Goal: Information Seeking & Learning: Find specific fact

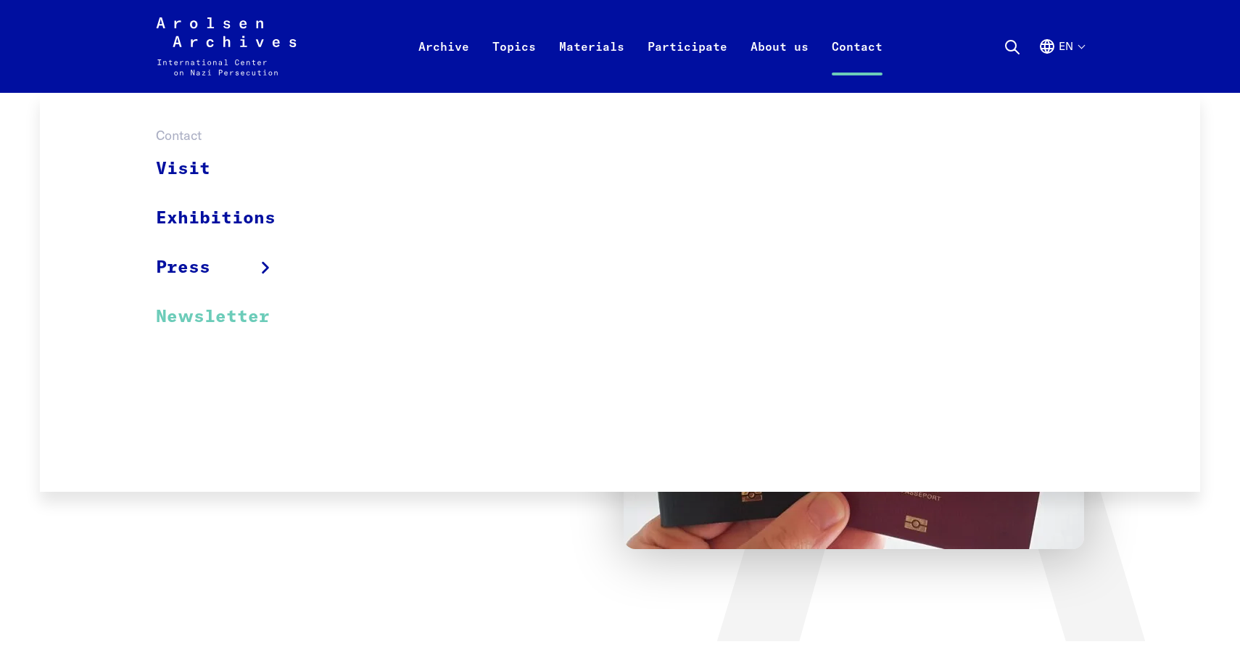
click at [188, 307] on link "Newsletter" at bounding box center [225, 316] width 139 height 49
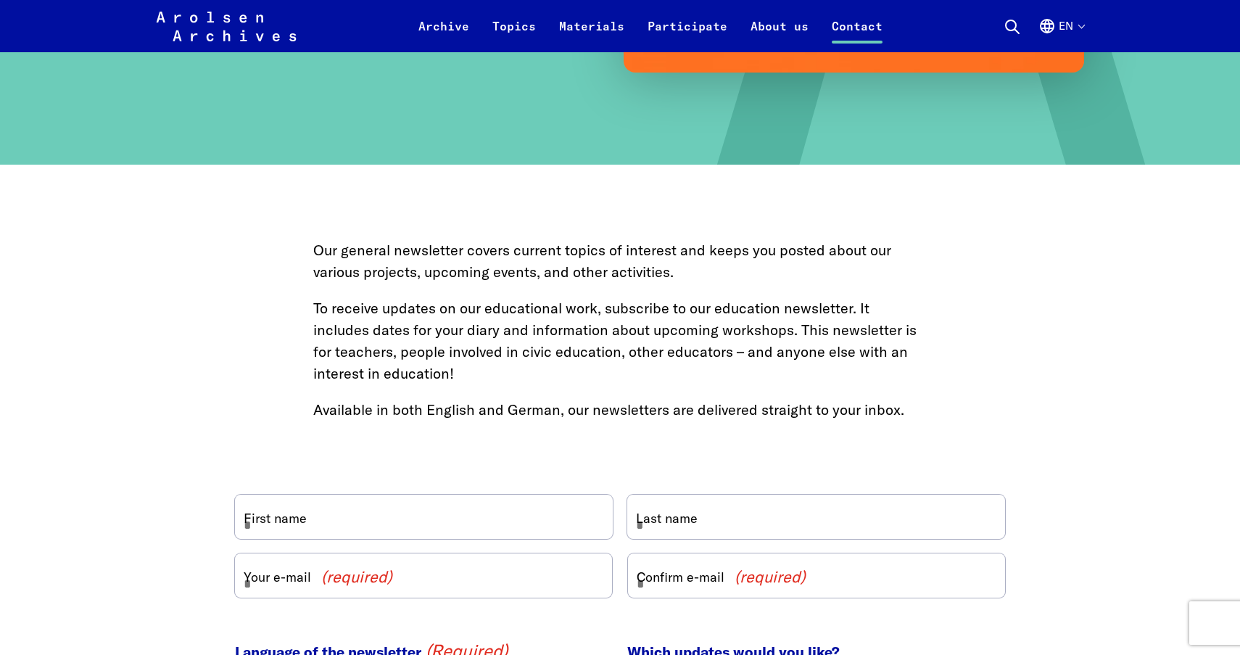
scroll to position [466, 0]
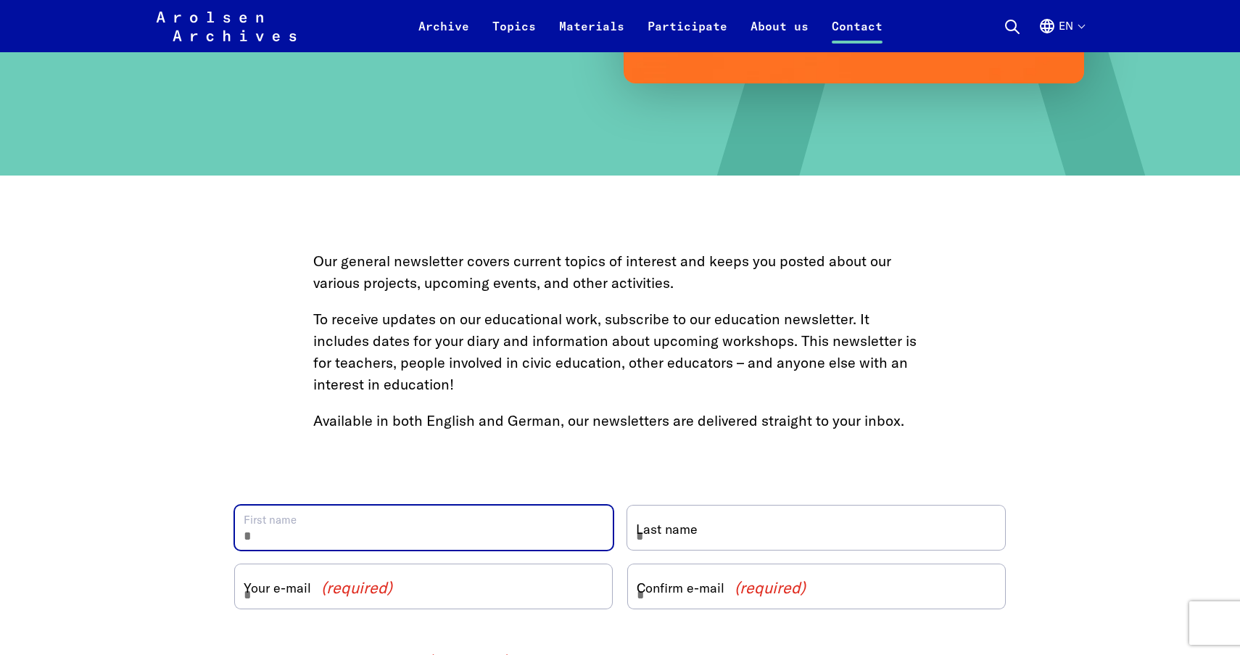
click at [273, 524] on input "First name" at bounding box center [424, 528] width 378 height 44
type input "******"
type input "*******"
type input "**********"
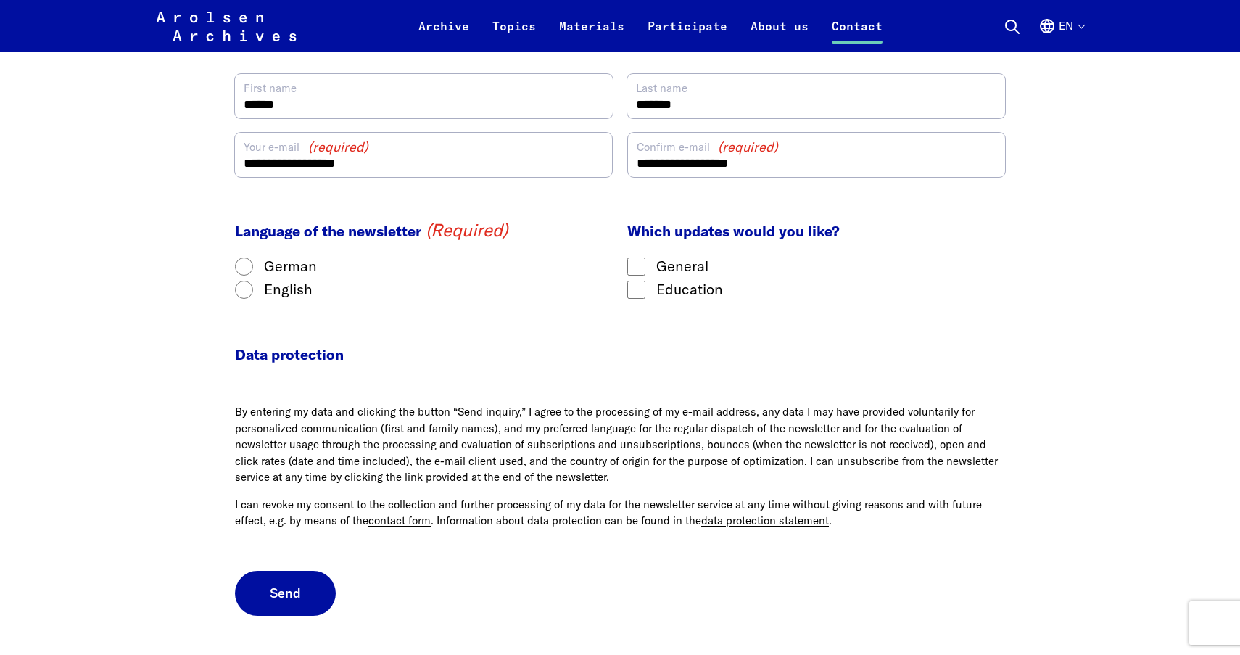
scroll to position [929, 0]
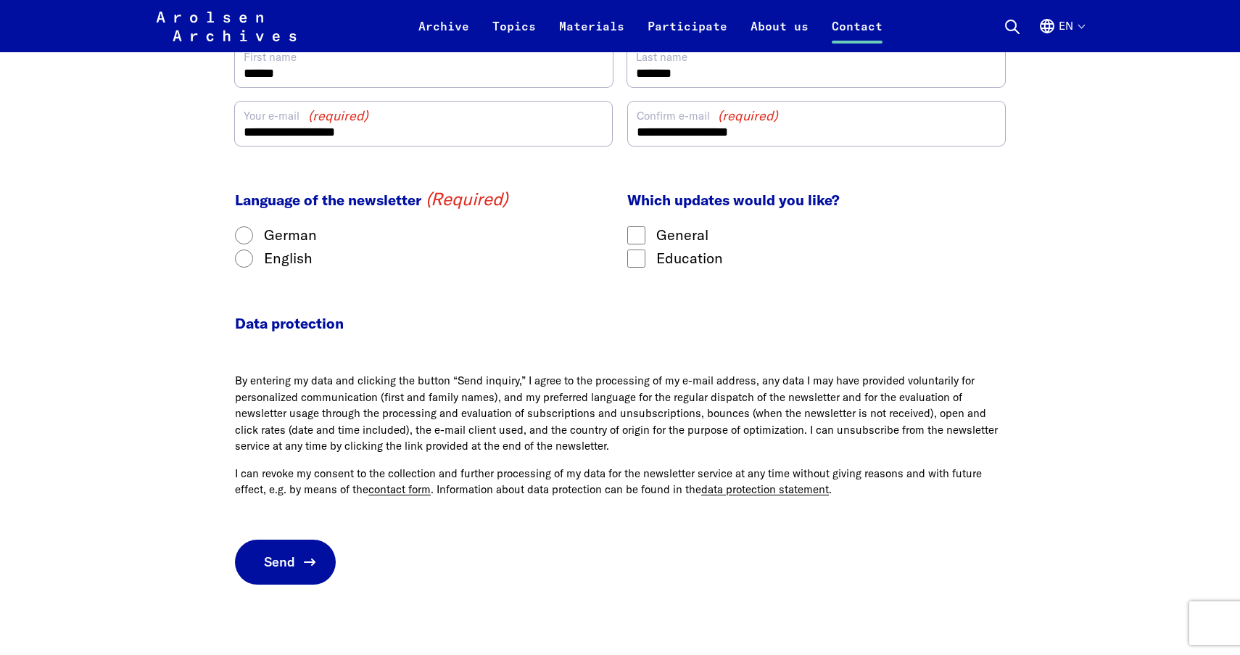
click at [286, 570] on span "Send" at bounding box center [279, 562] width 31 height 15
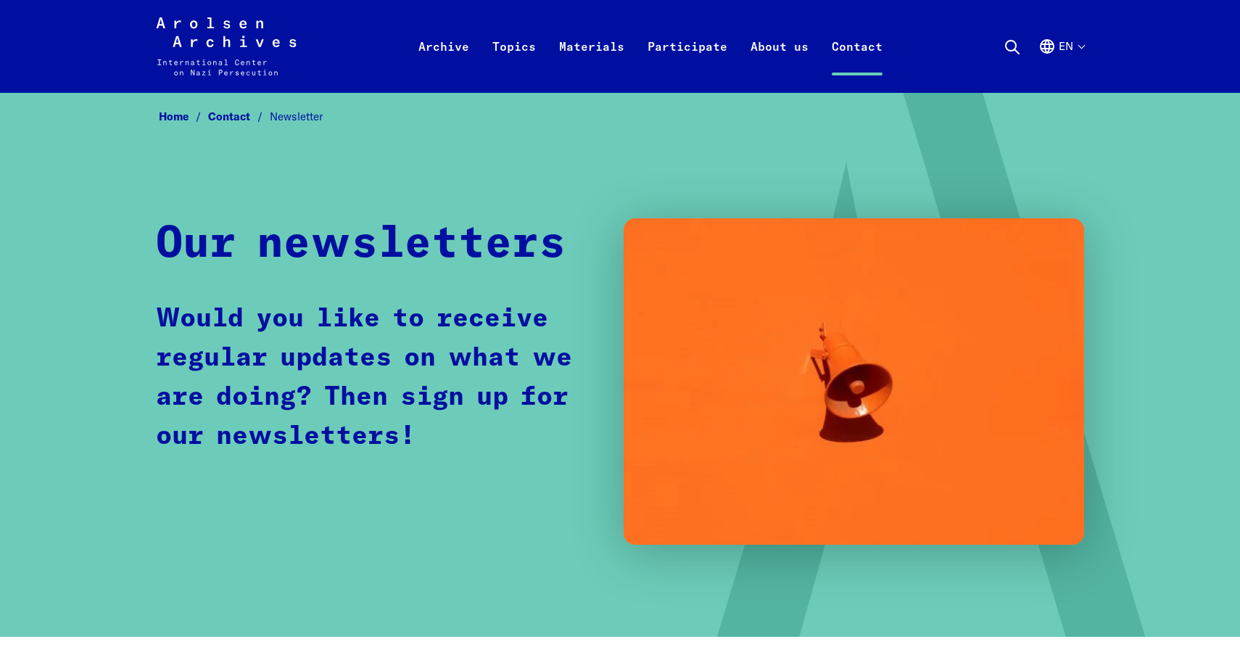
scroll to position [0, 0]
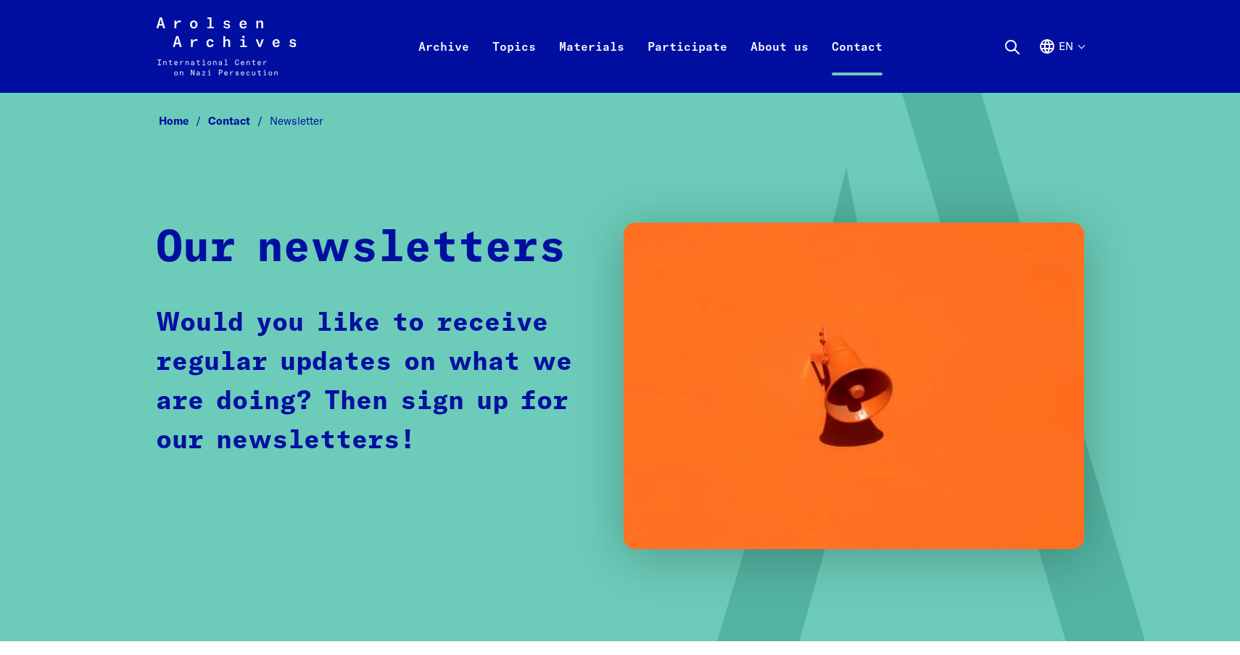
click at [226, 124] on link "Contact" at bounding box center [239, 121] width 62 height 14
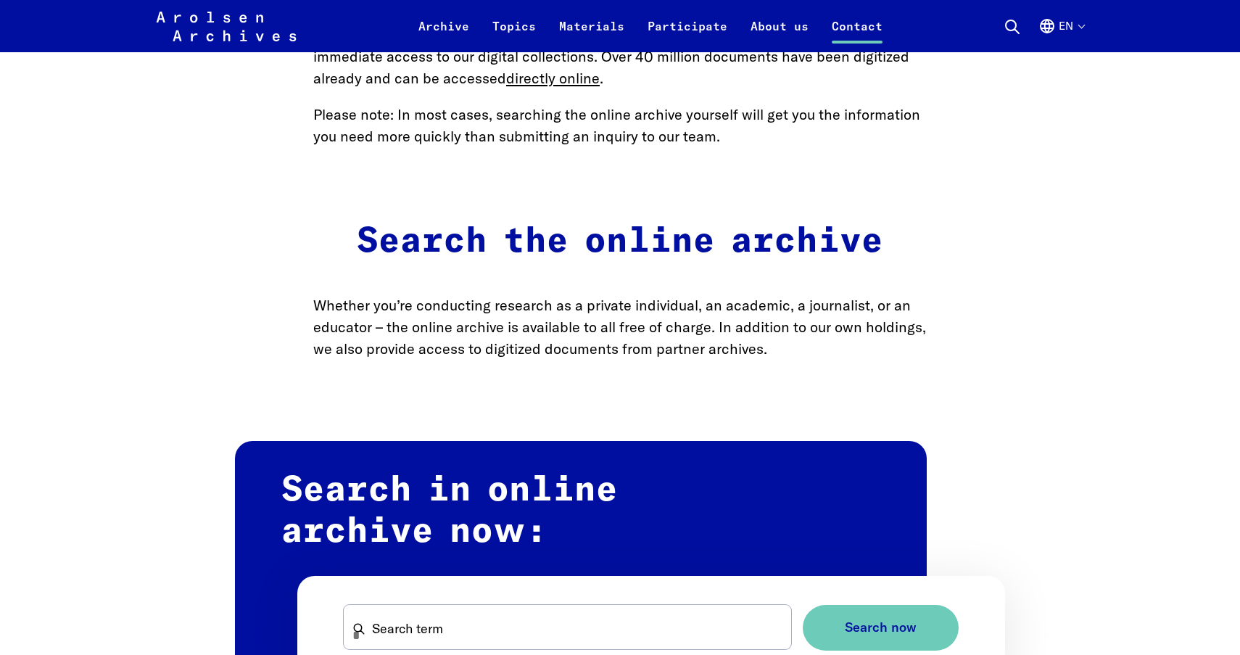
scroll to position [1074, 0]
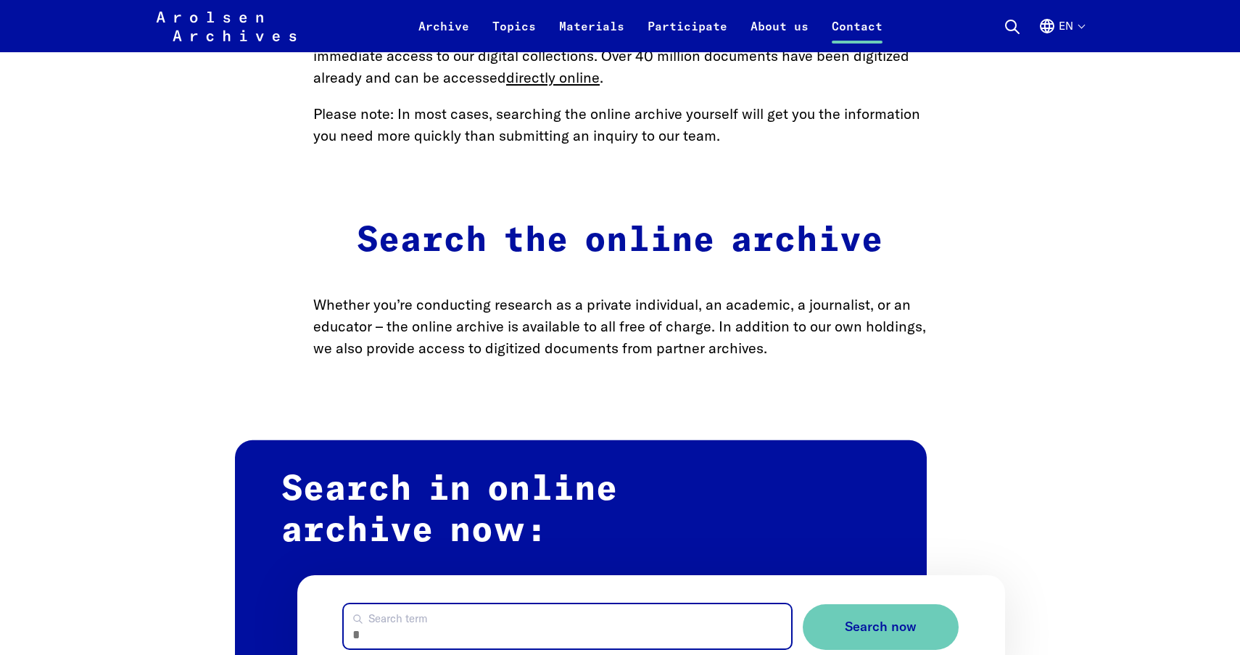
click at [379, 604] on input "Search term" at bounding box center [568, 626] width 448 height 44
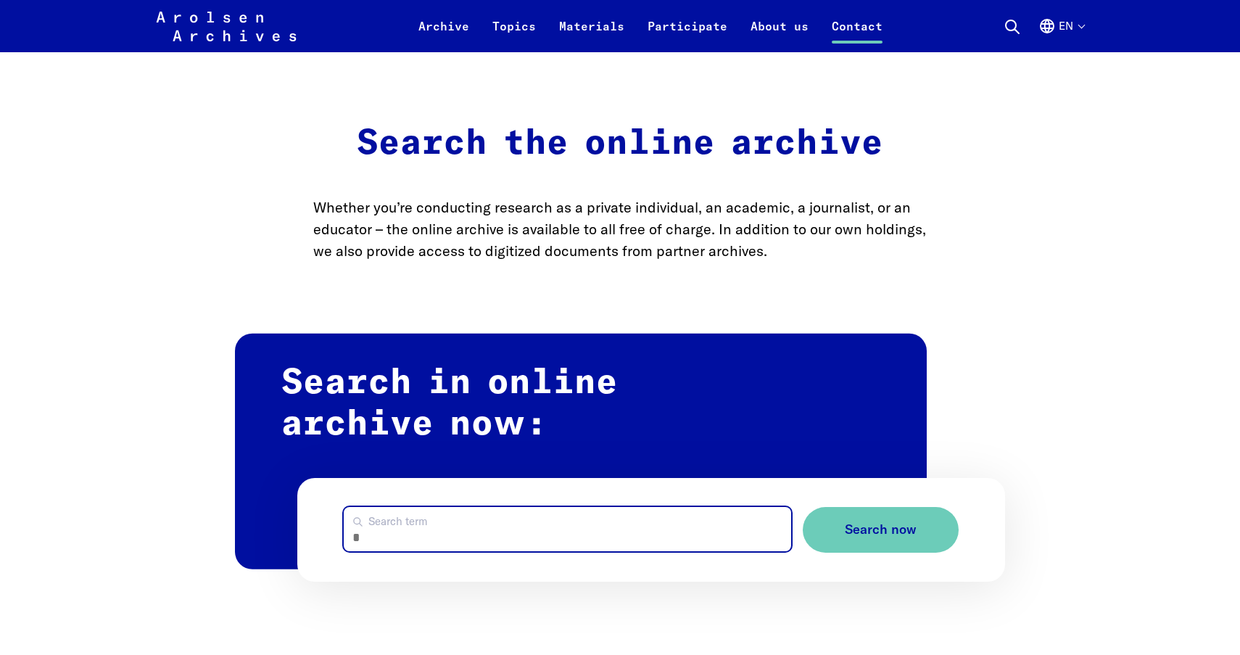
scroll to position [1175, 0]
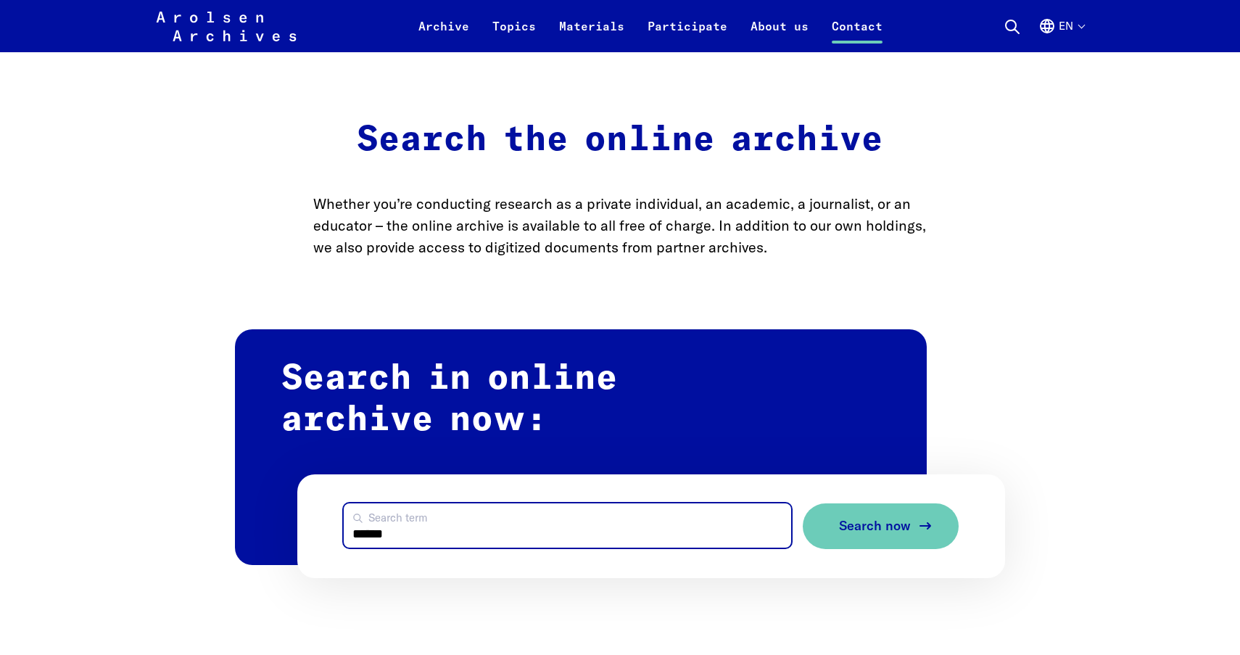
type input "******"
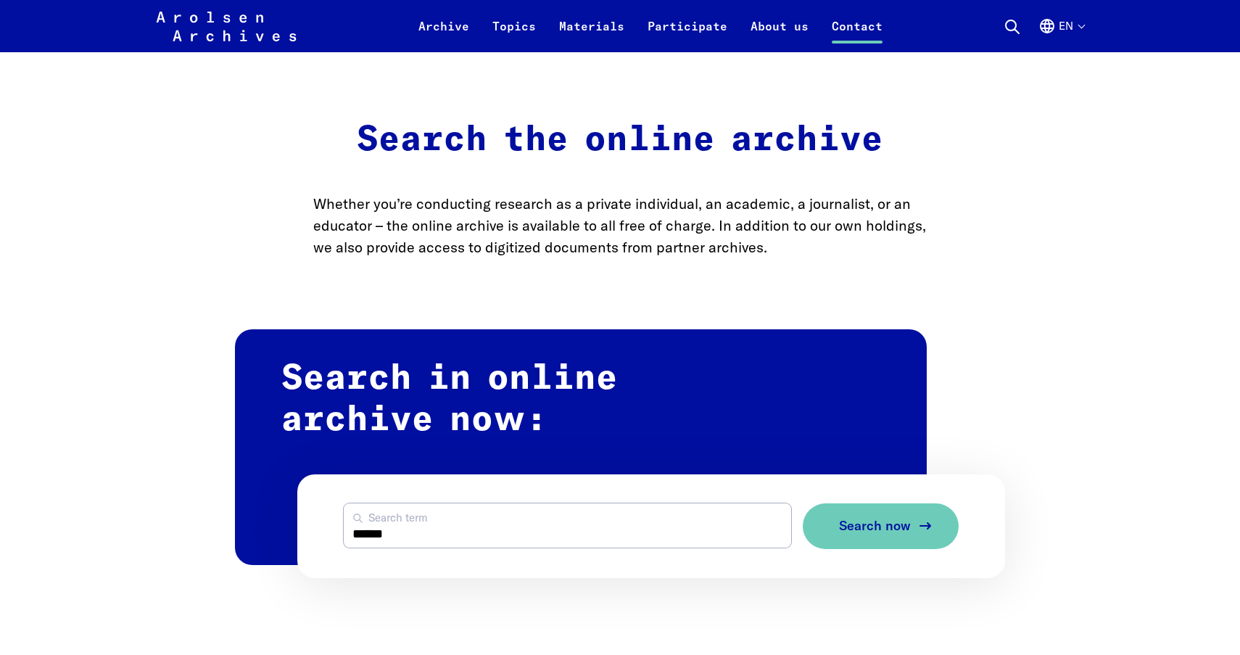
click at [879, 503] on button "Search now" at bounding box center [881, 526] width 156 height 46
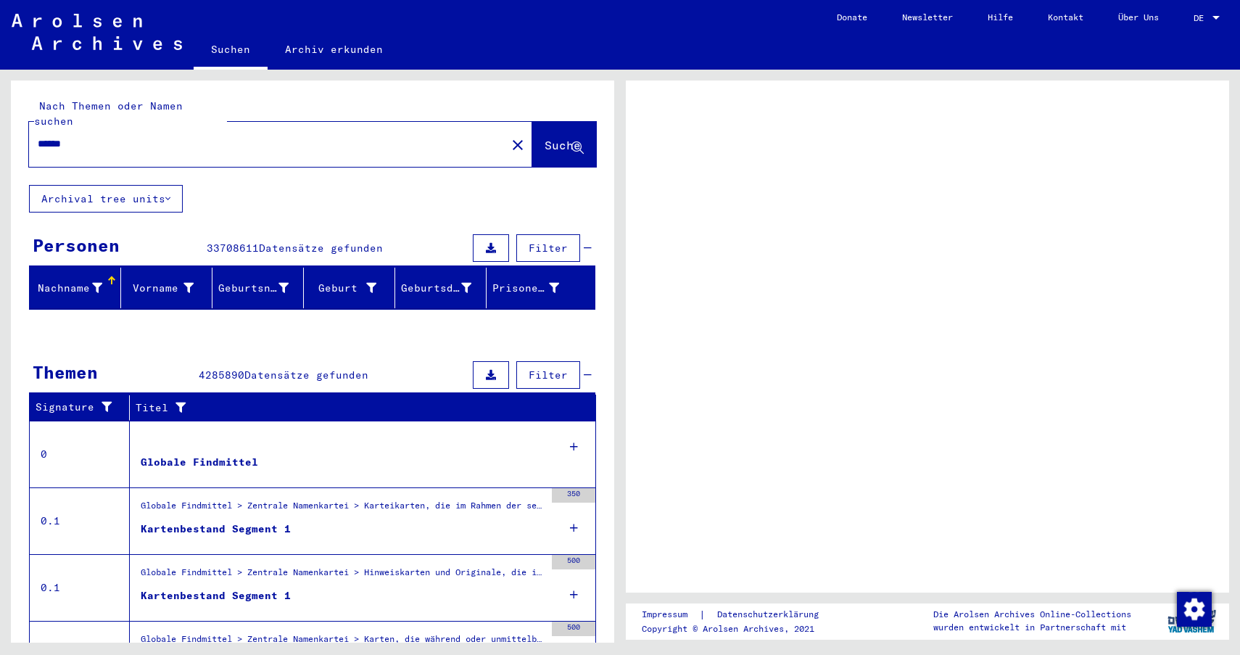
click at [559, 138] on span "Suche" at bounding box center [563, 145] width 36 height 15
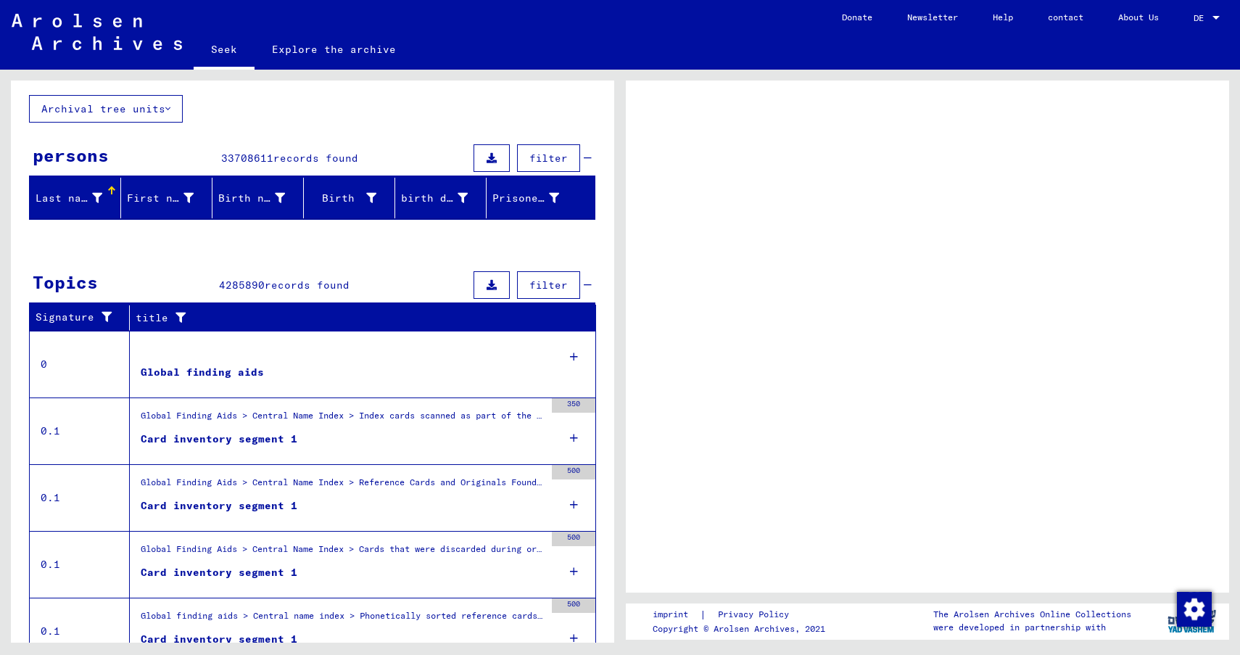
scroll to position [139, 0]
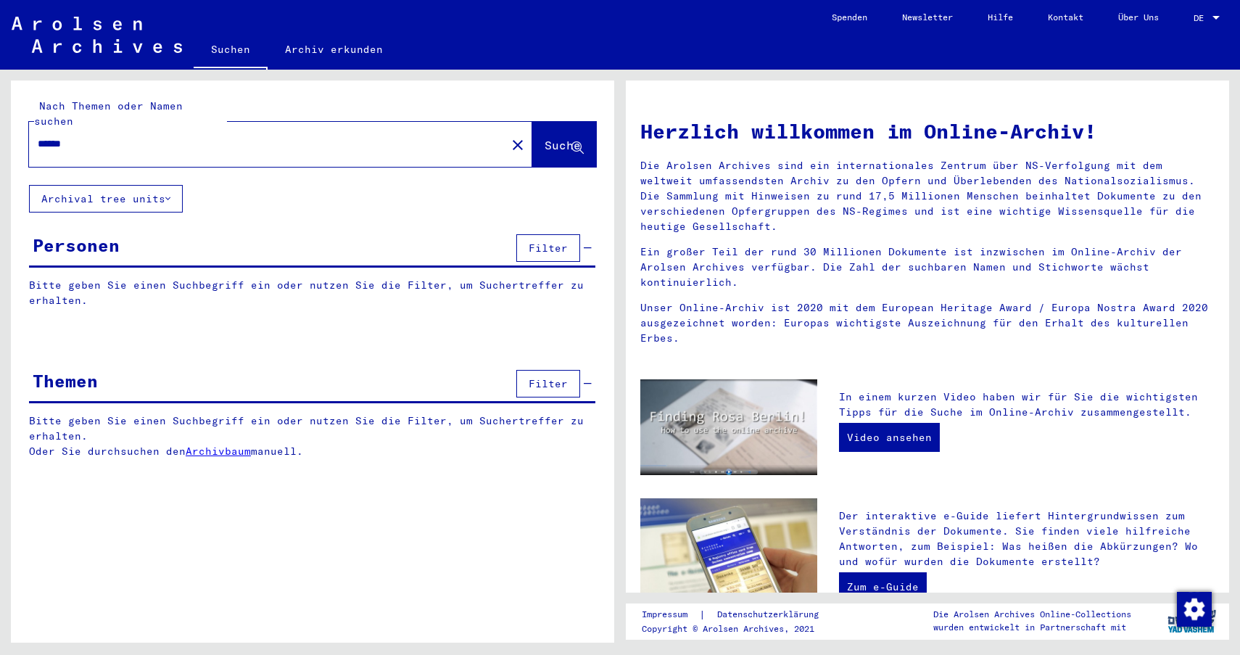
click at [133, 617] on div "Nach Themen oder Namen suchen ****** close Suche Archival tree units Personen F…" at bounding box center [313, 367] width 604 height 573
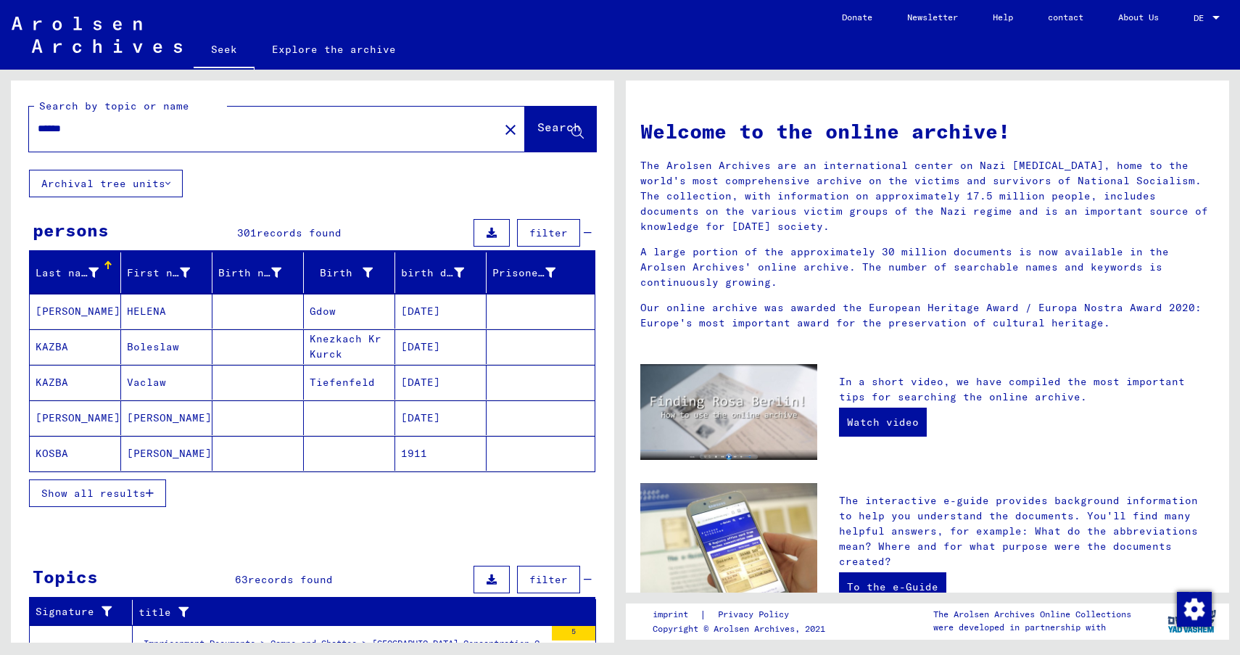
click at [97, 495] on font "Show all results" at bounding box center [93, 493] width 104 height 13
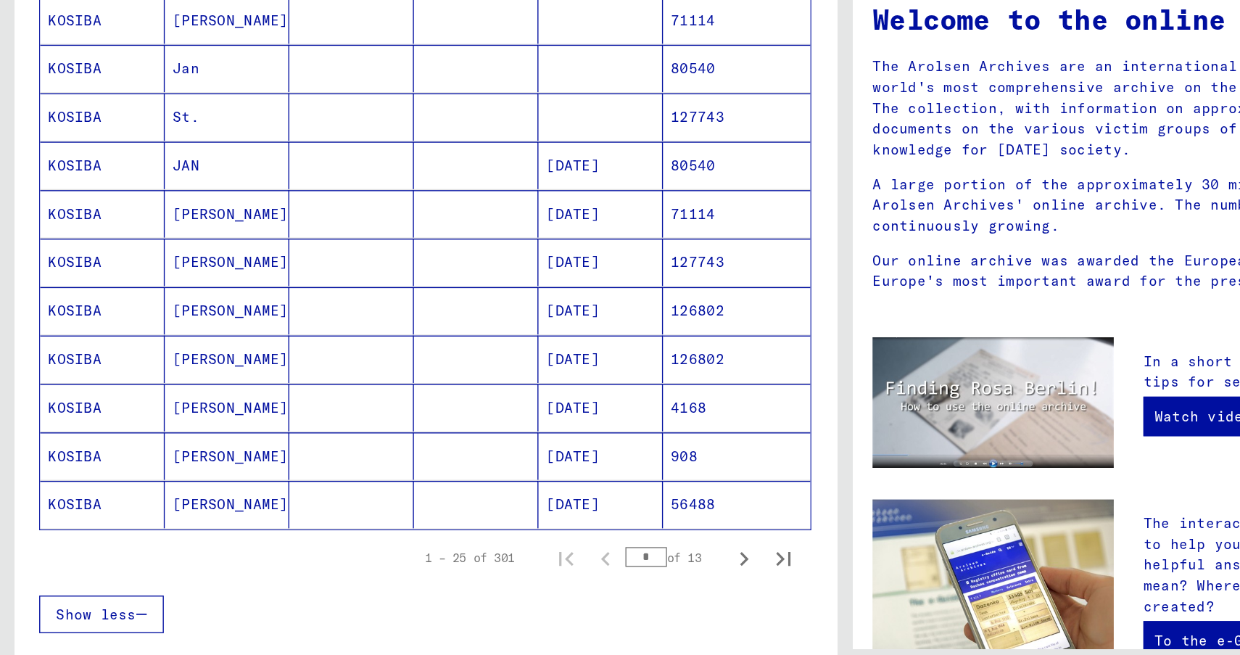
scroll to position [683, 0]
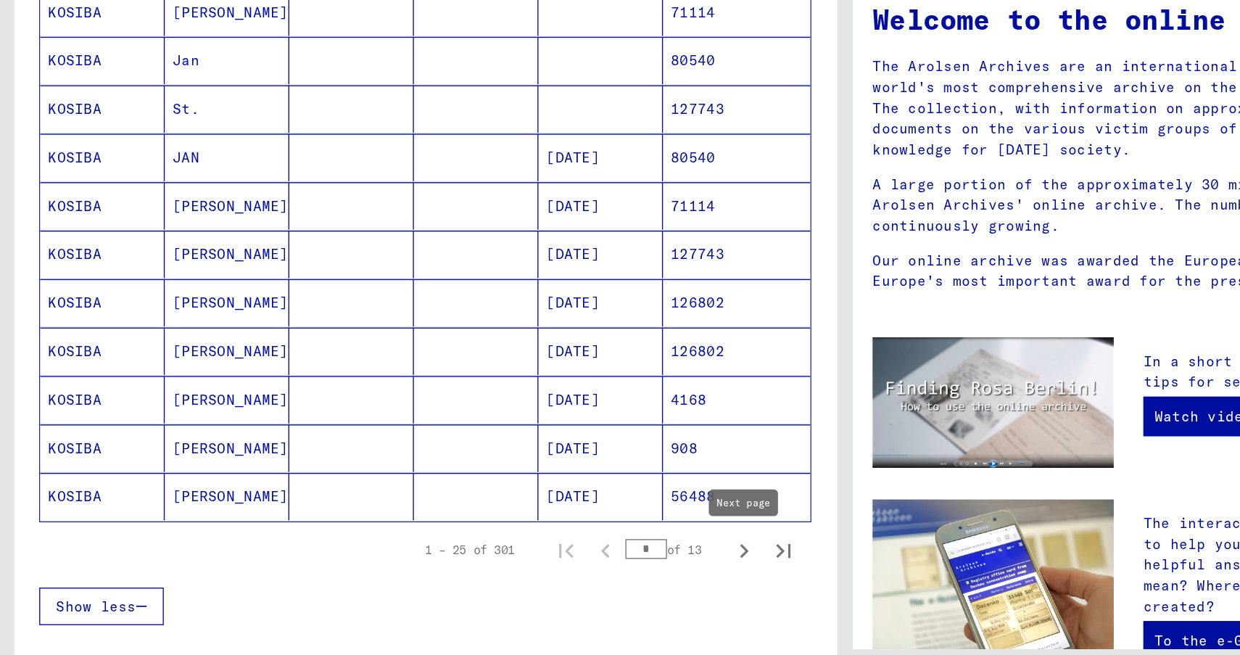
click at [542, 522] on icon "Next page" at bounding box center [546, 521] width 20 height 20
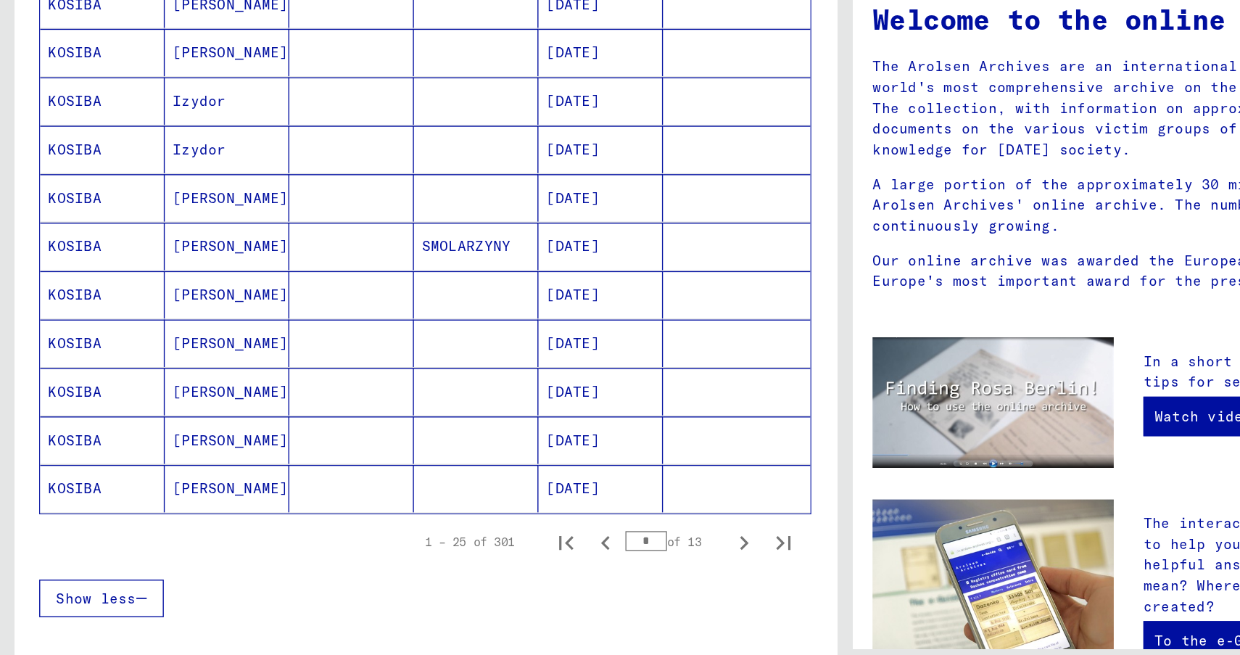
scroll to position [707, 0]
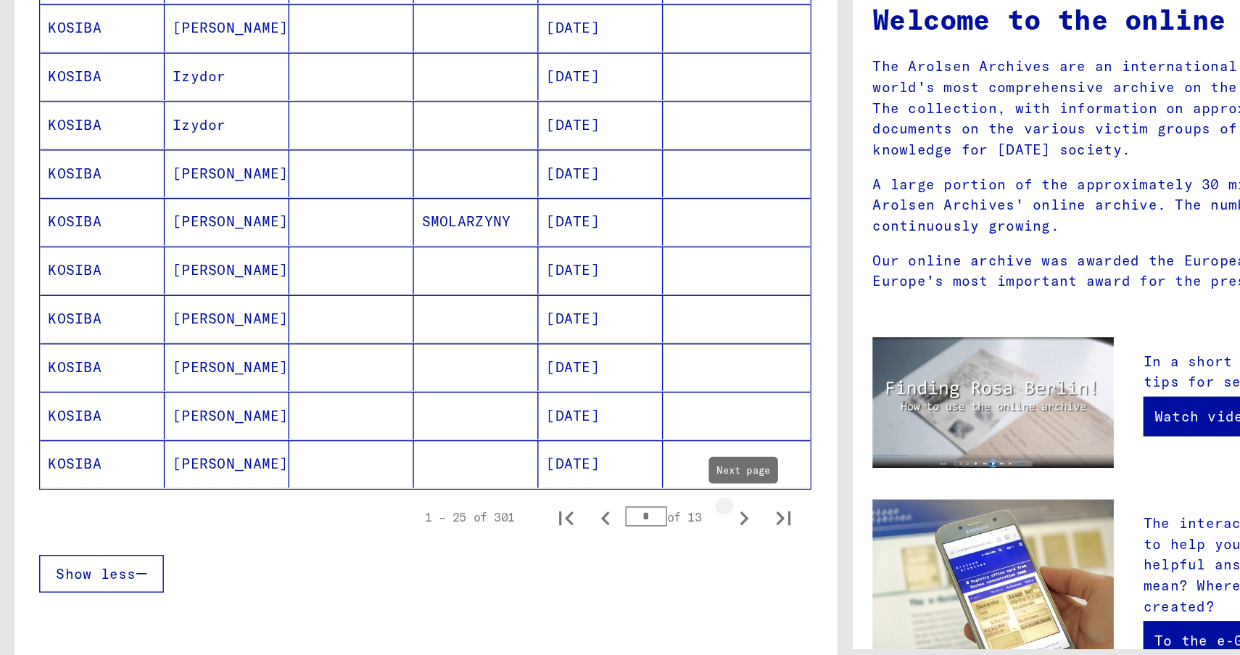
click at [546, 492] on icon "Next page" at bounding box center [546, 497] width 20 height 20
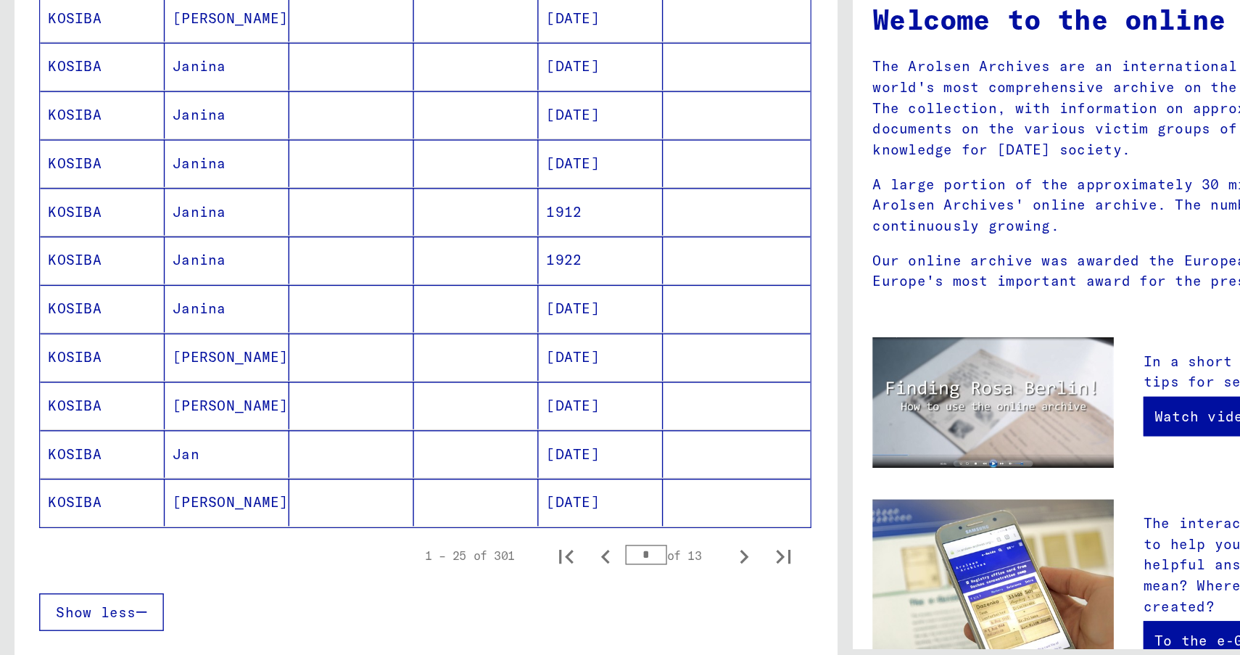
scroll to position [685, 0]
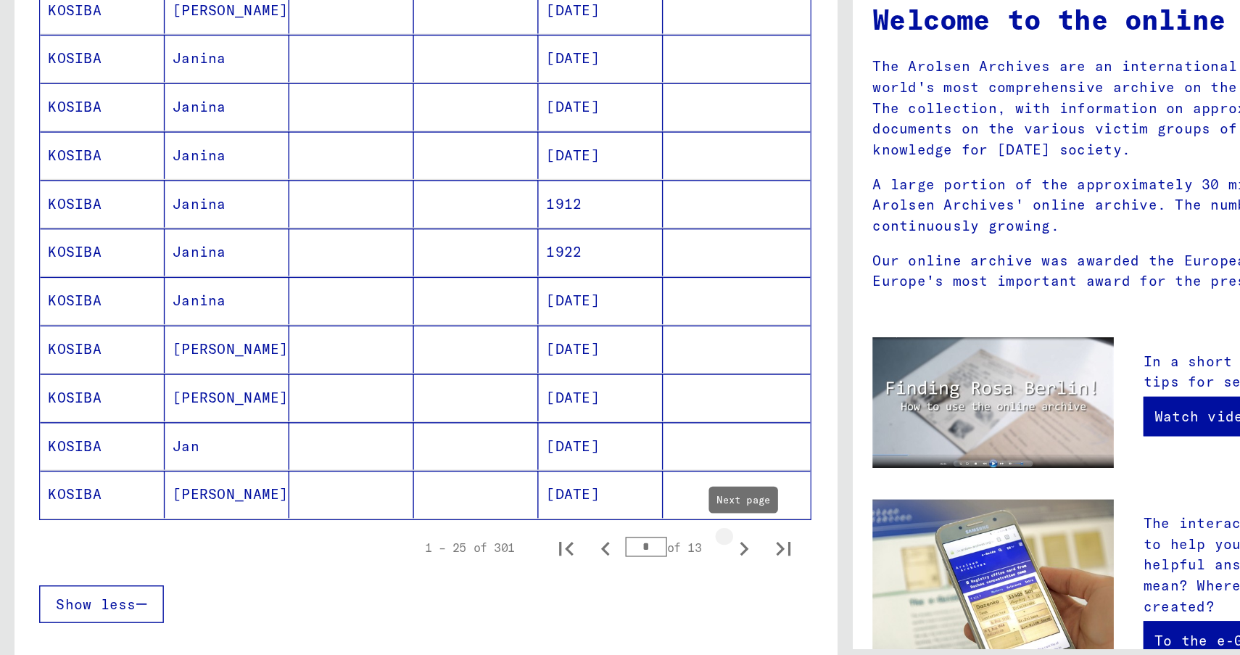
click at [547, 520] on icon "Next page" at bounding box center [546, 519] width 7 height 10
type input "*"
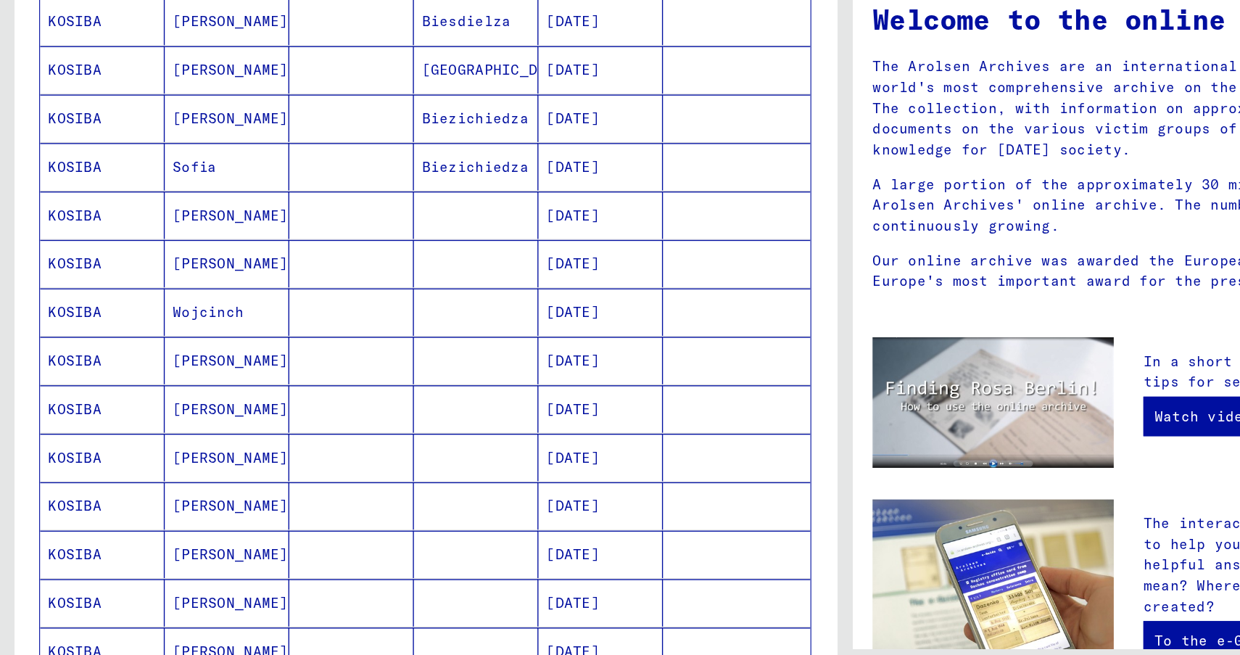
scroll to position [181, 0]
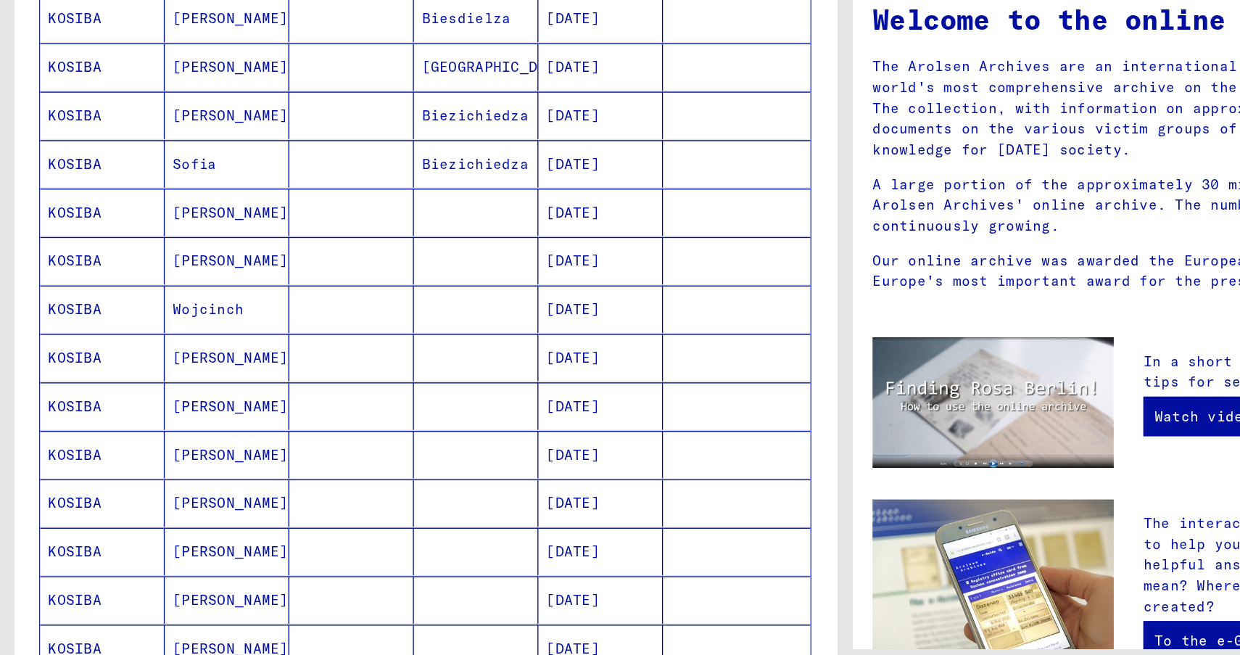
click at [153, 353] on mat-cell "Wojcinch" at bounding box center [166, 343] width 91 height 35
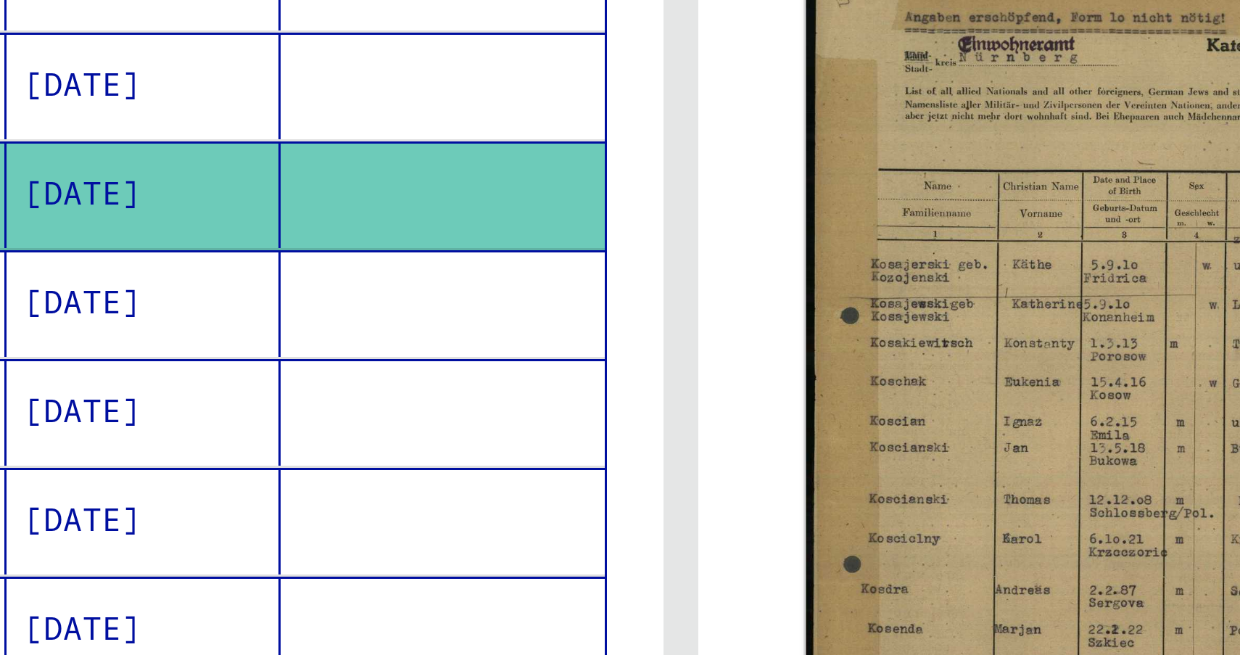
scroll to position [46, 0]
click at [725, 416] on img at bounding box center [776, 426] width 229 height 309
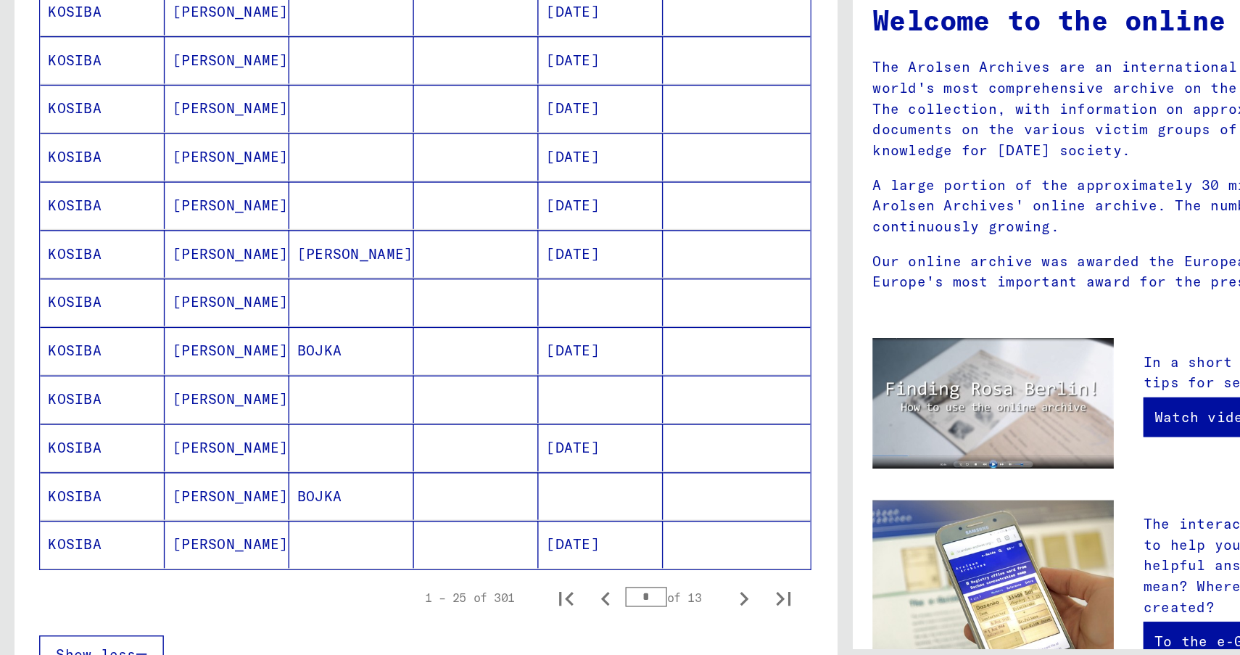
scroll to position [666, 0]
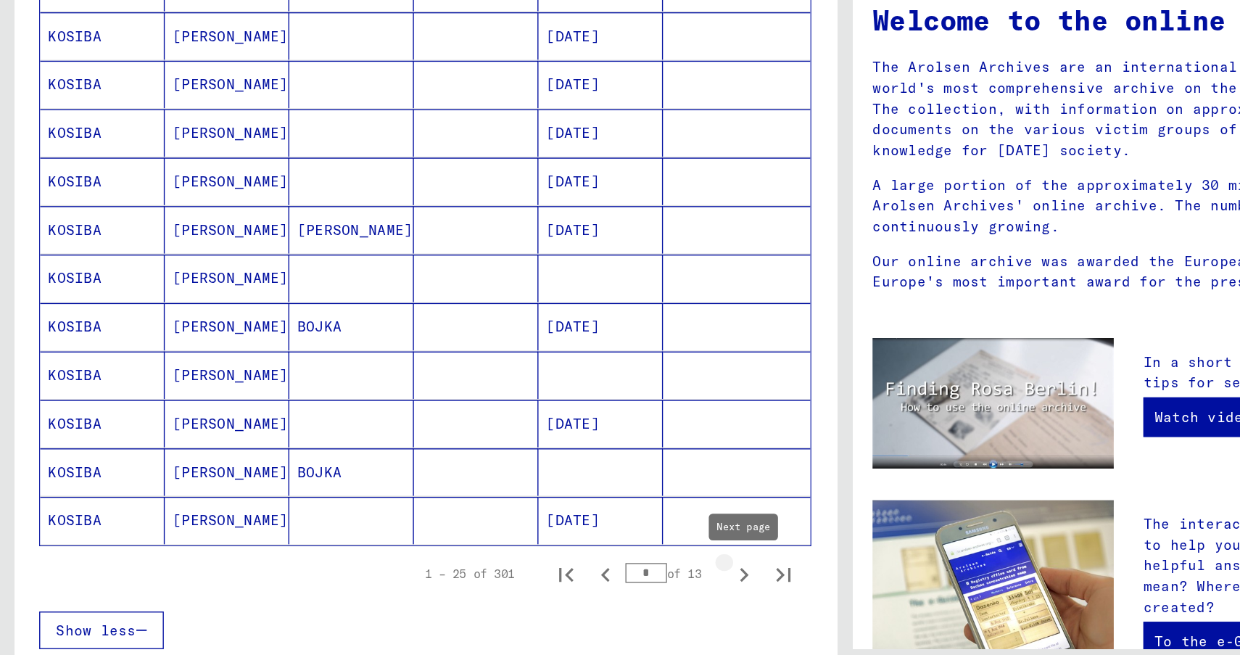
click at [546, 536] on icon "Next page" at bounding box center [546, 538] width 7 height 10
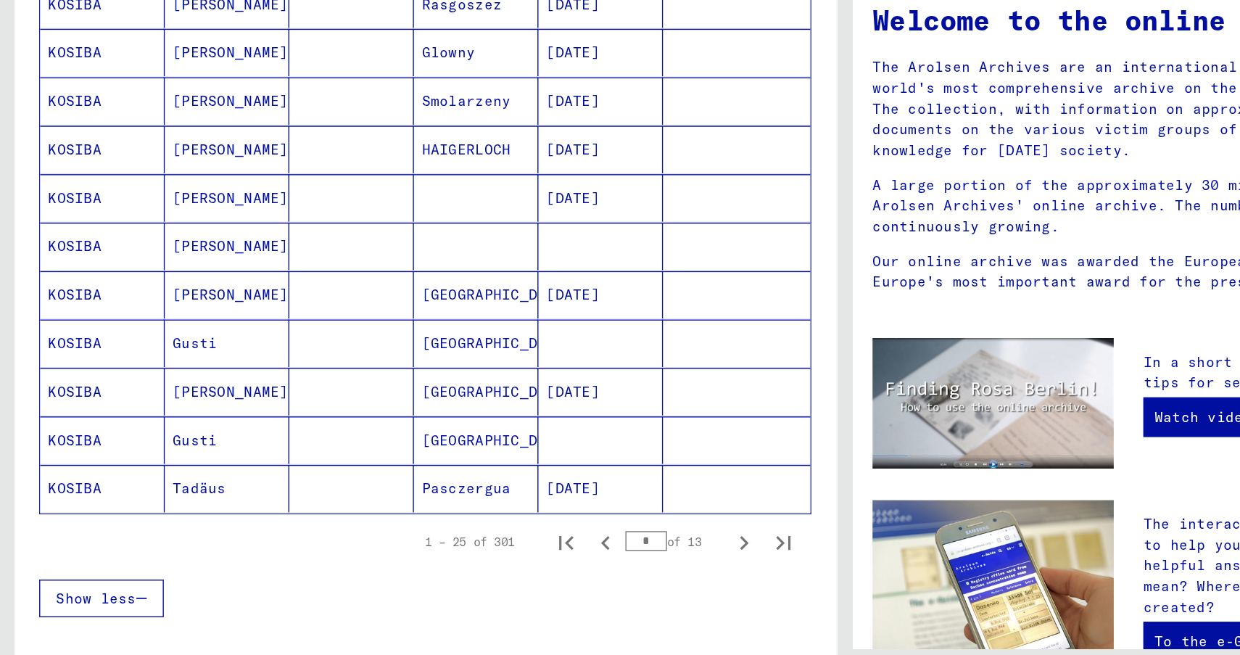
scroll to position [691, 0]
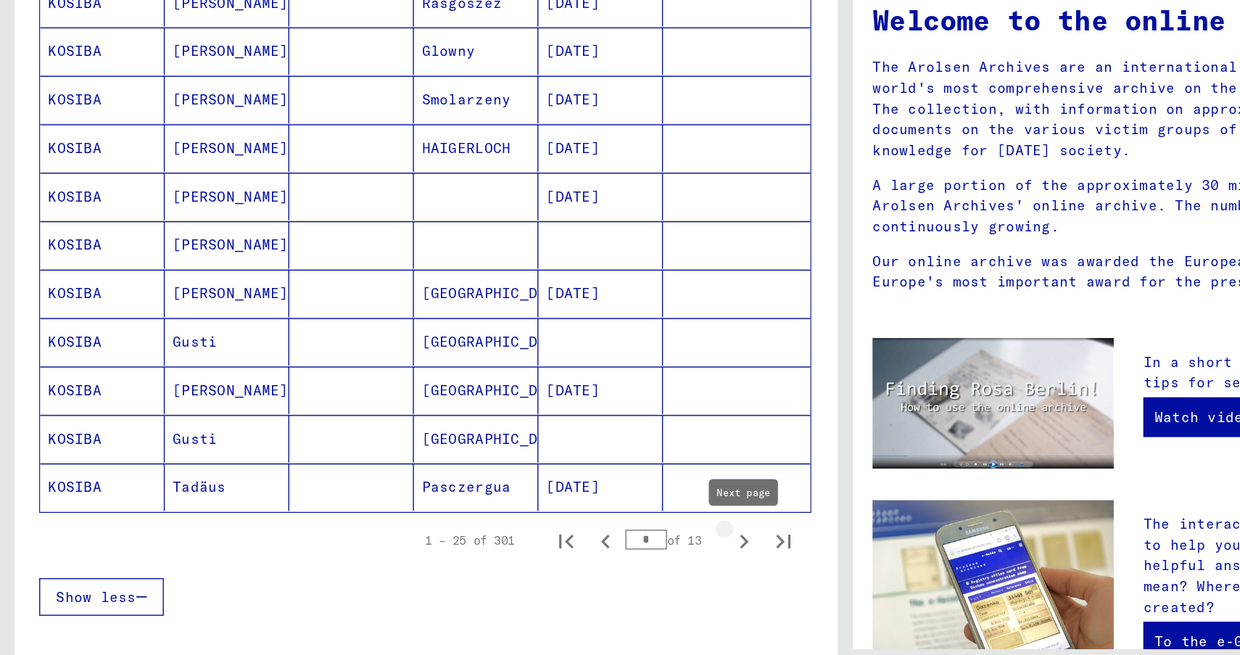
click at [547, 513] on icon "Next page" at bounding box center [546, 513] width 20 height 20
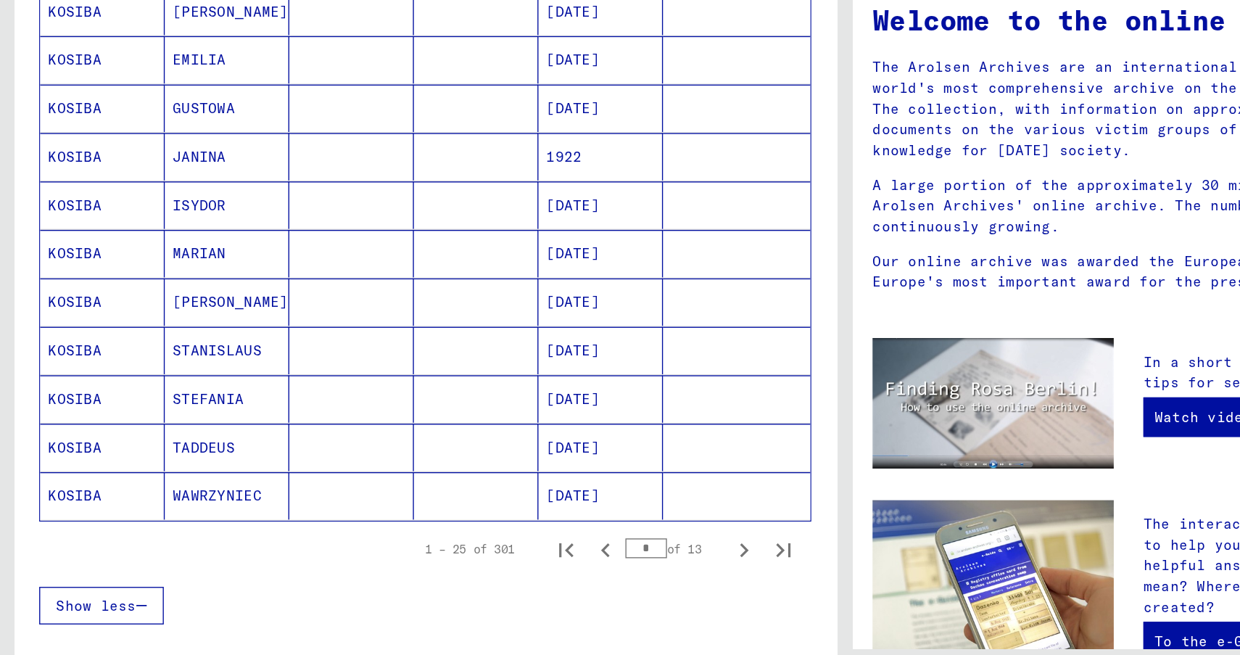
scroll to position [694, 0]
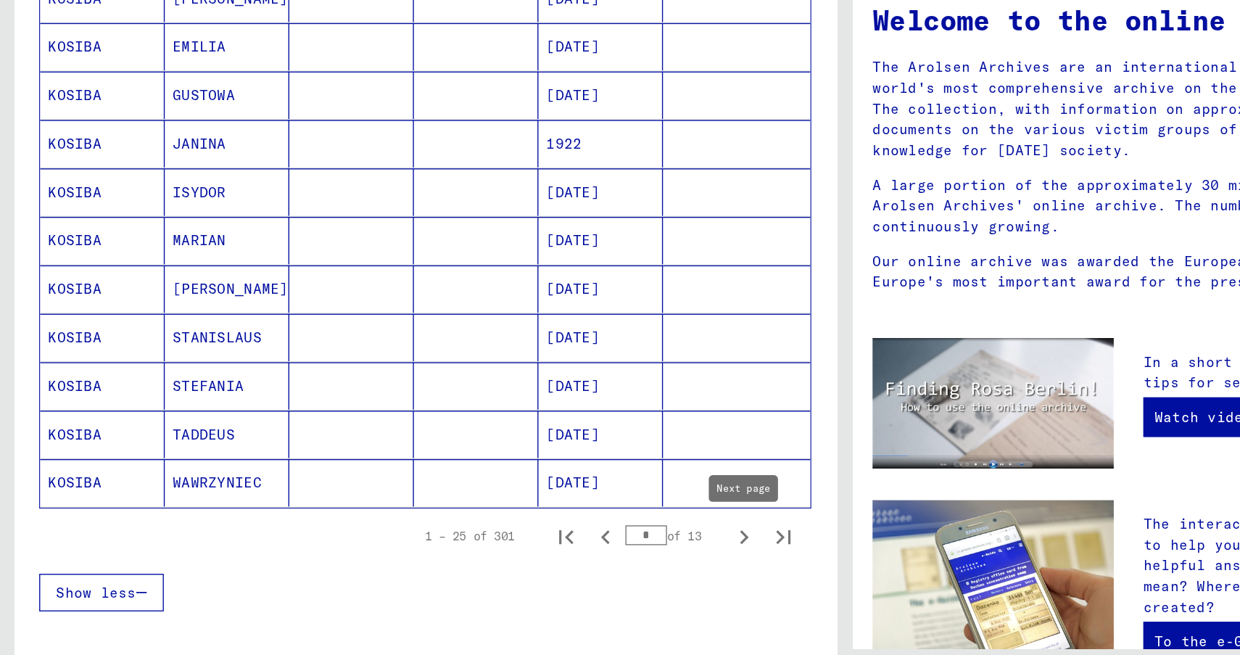
click at [547, 507] on icon "Next page" at bounding box center [546, 511] width 20 height 20
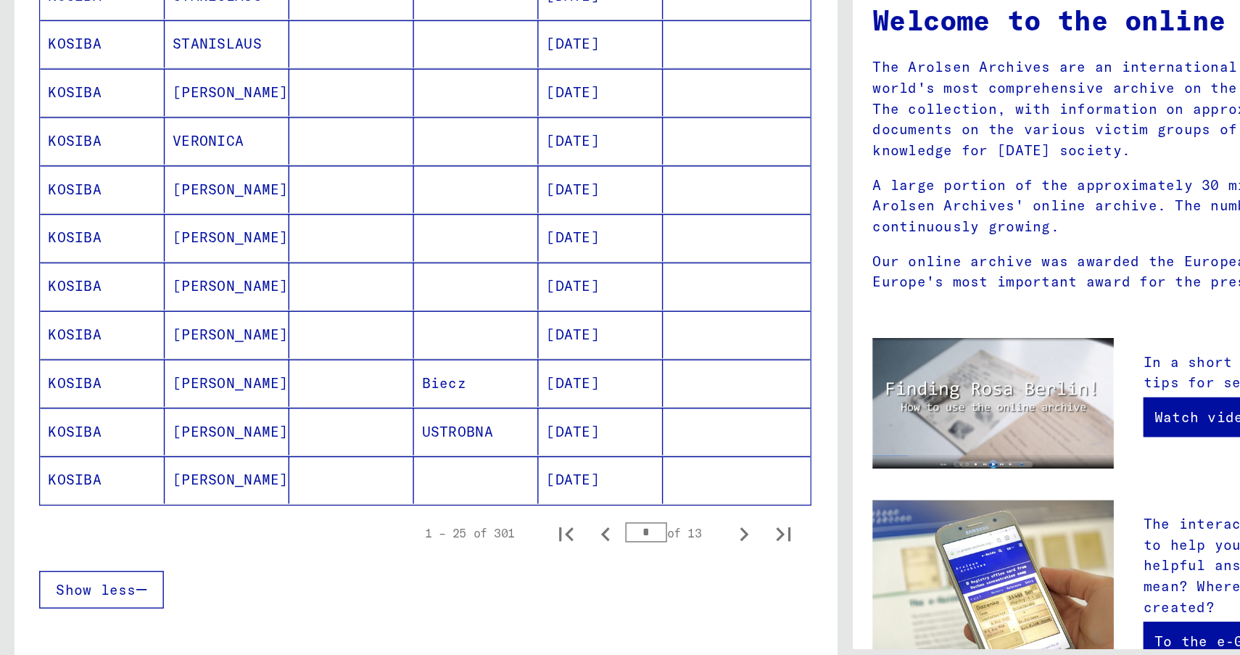
scroll to position [697, 0]
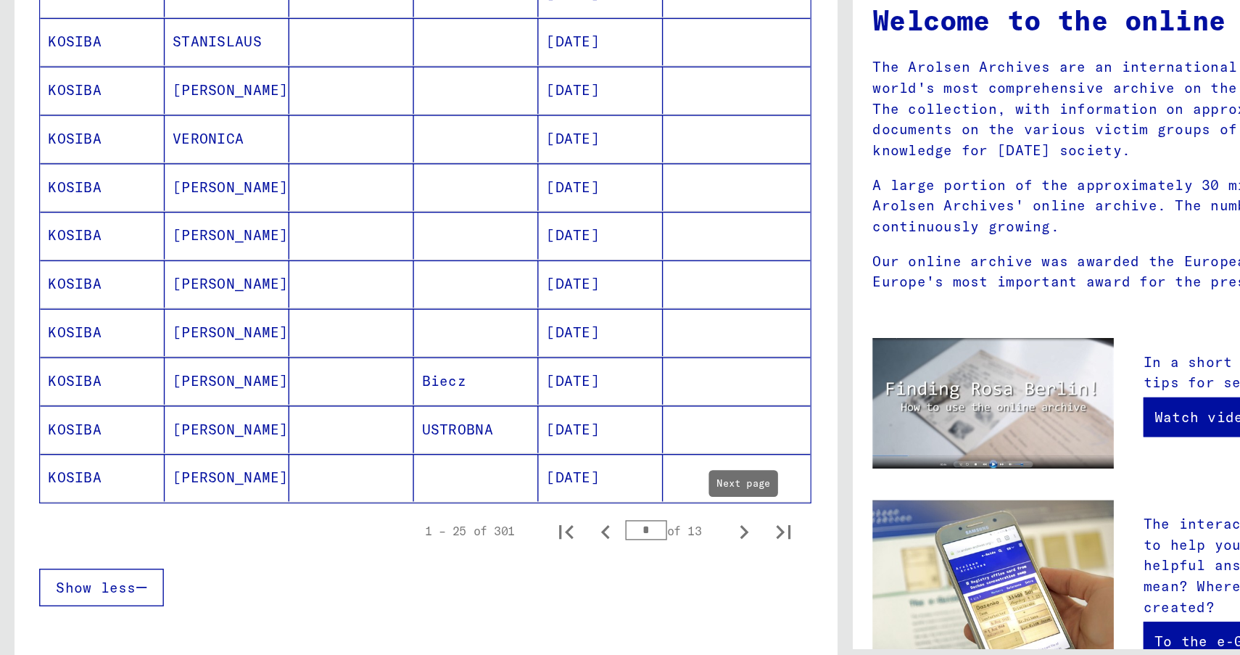
click at [545, 508] on icon "Next page" at bounding box center [546, 507] width 20 height 20
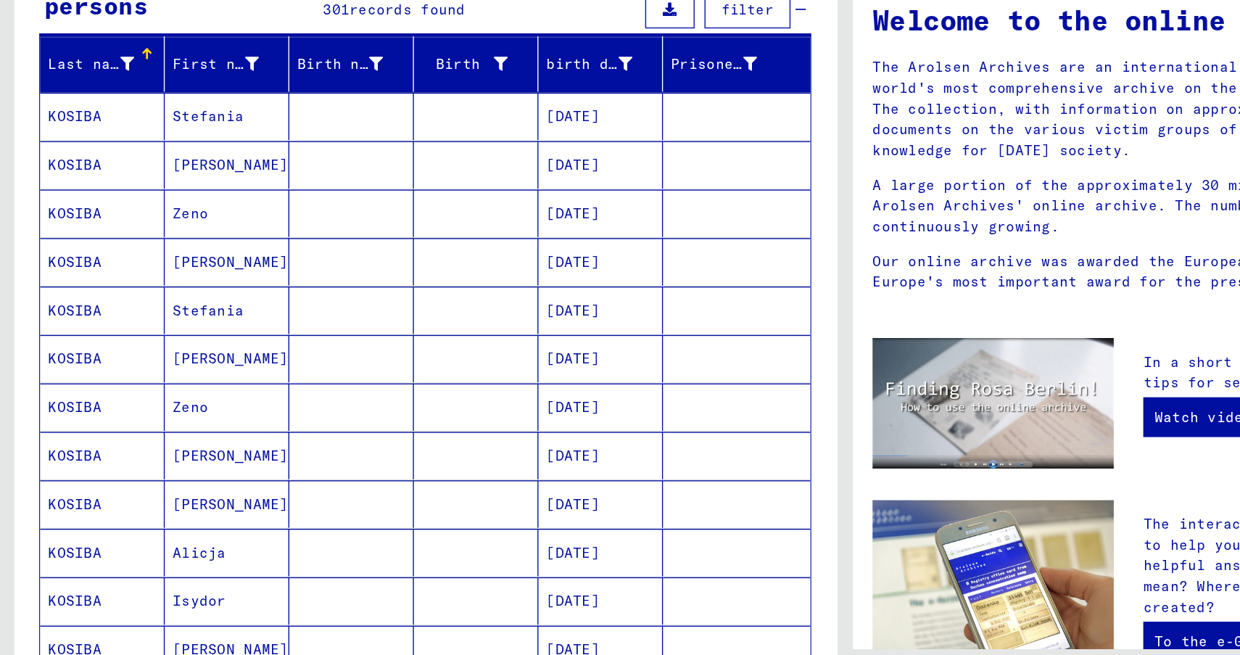
scroll to position [94, 0]
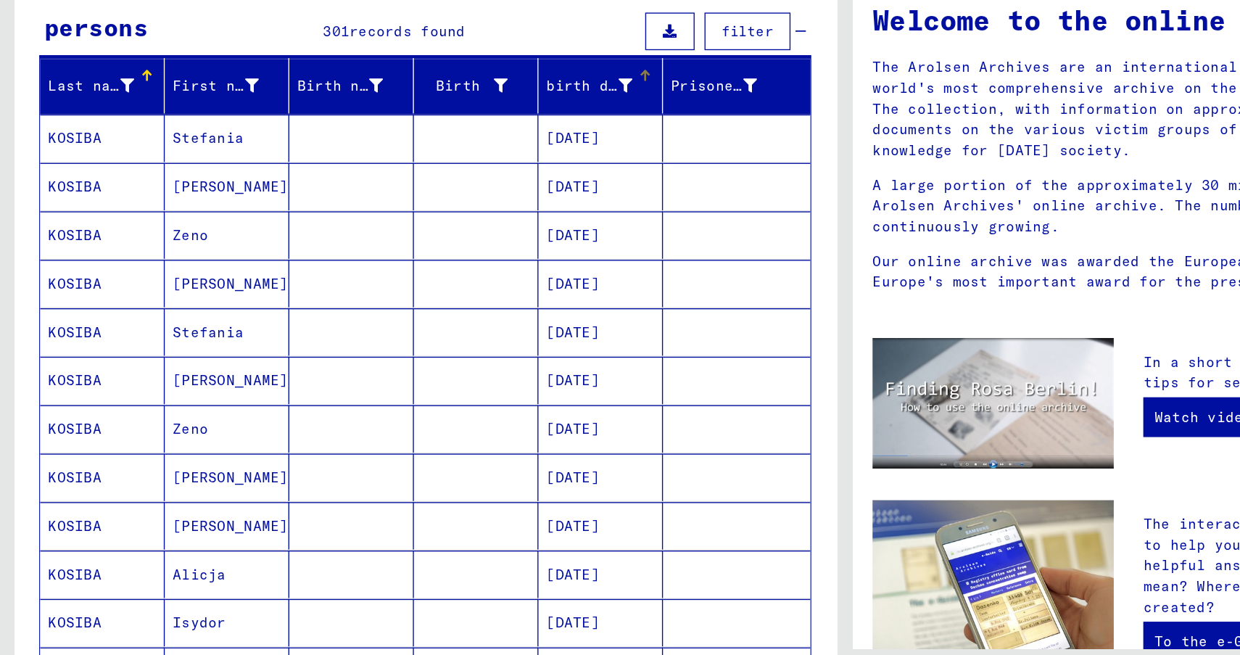
click at [453, 176] on font "birth date" at bounding box center [433, 179] width 65 height 13
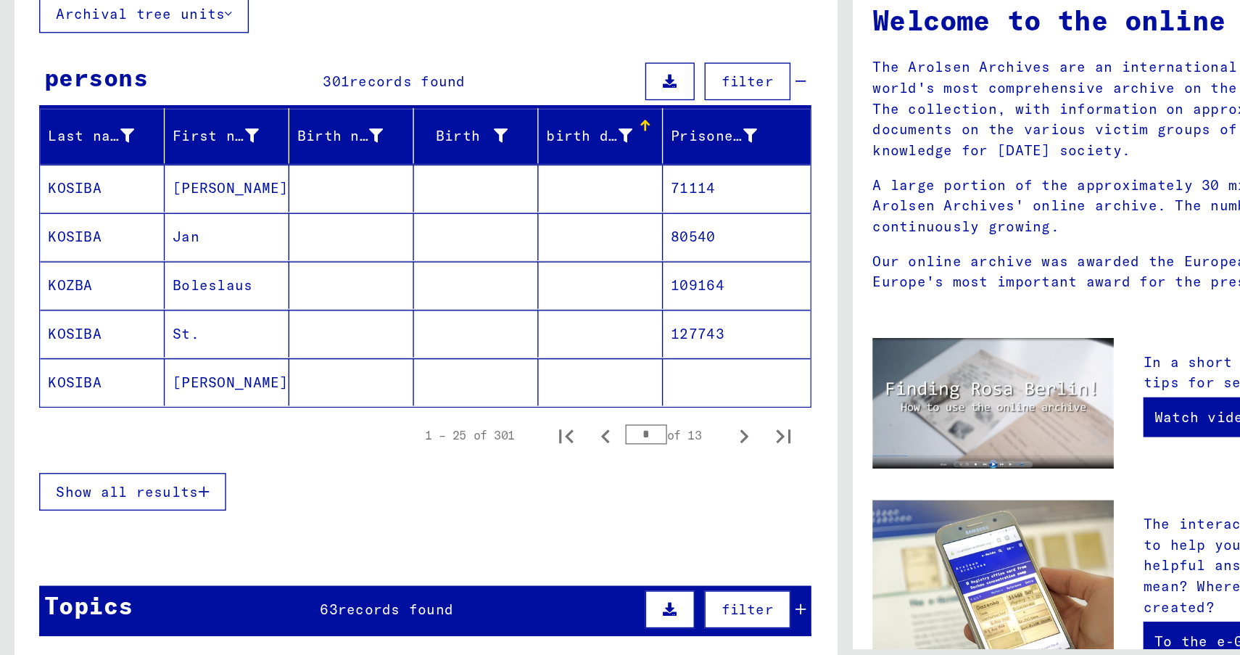
scroll to position [58, 0]
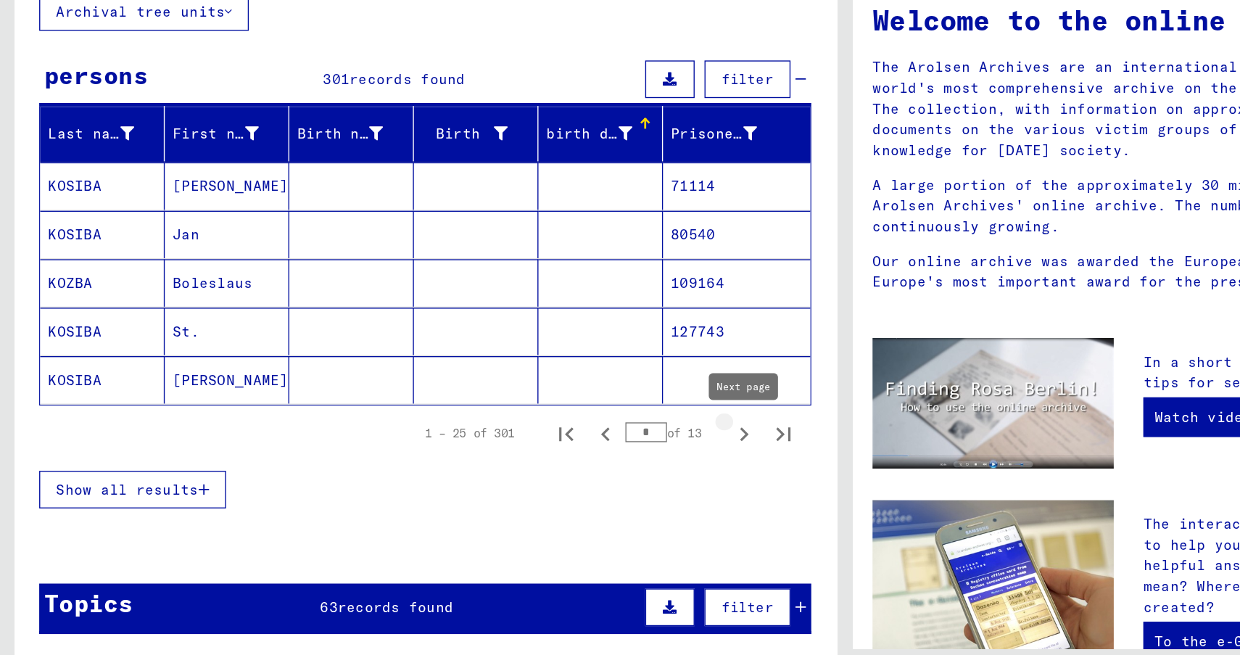
click at [540, 438] on icon "Next page" at bounding box center [546, 435] width 20 height 20
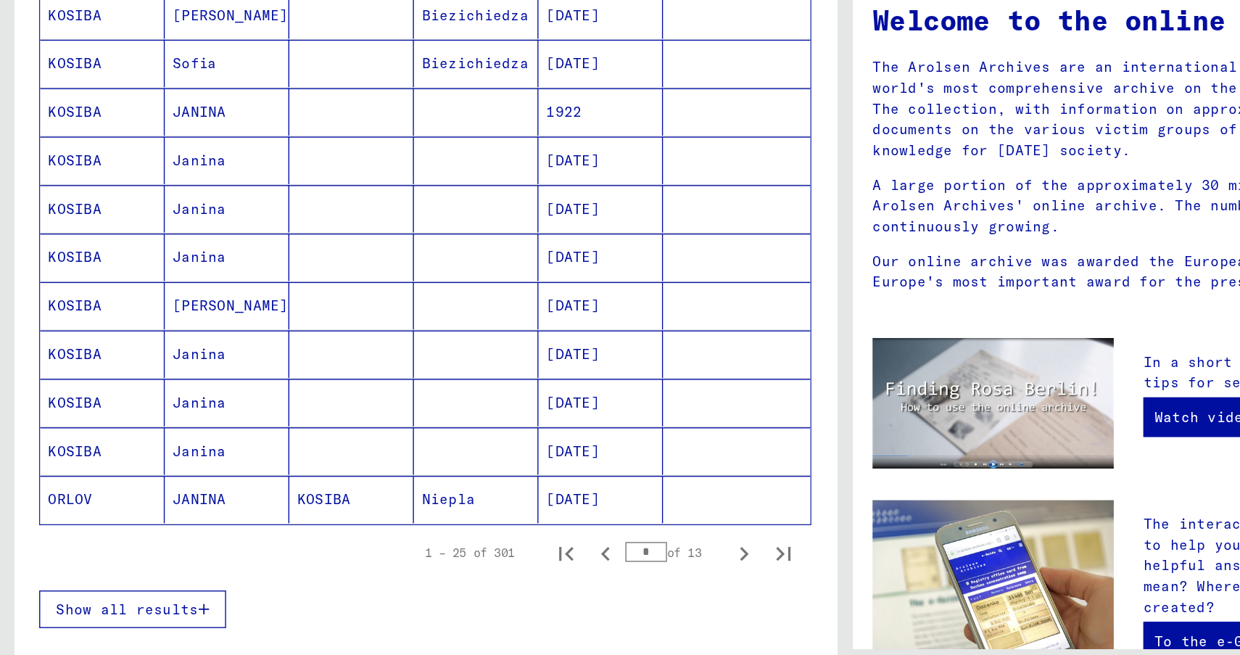
scroll to position [691, 0]
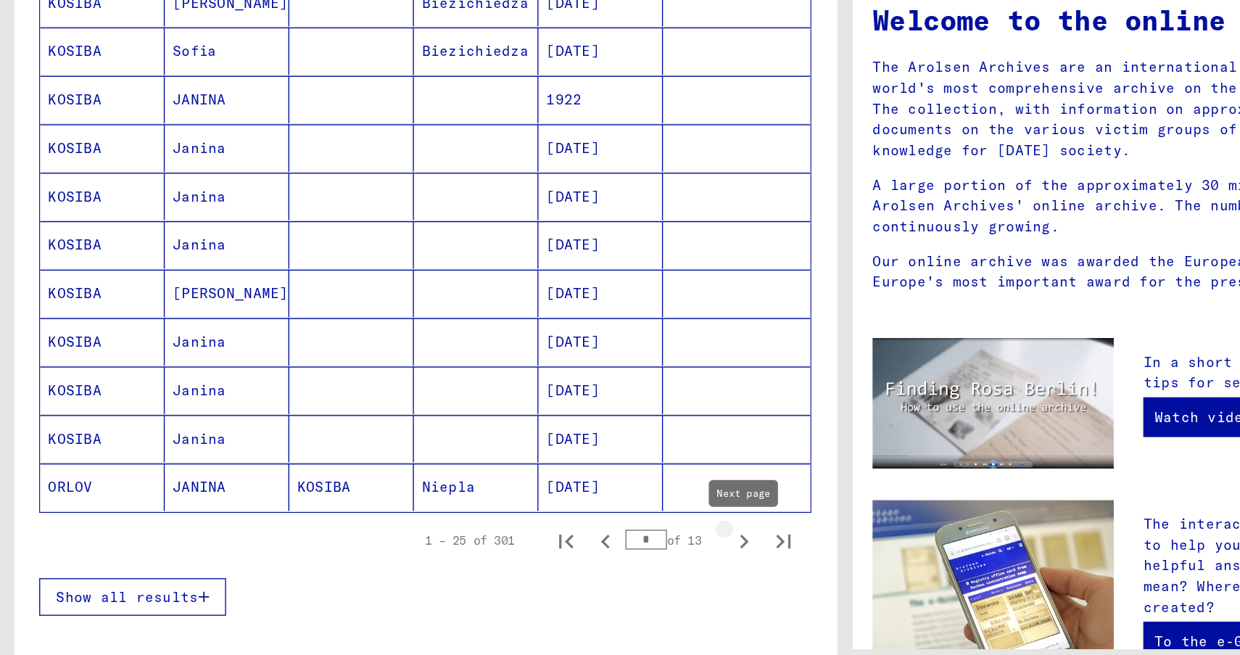
click at [545, 515] on icon "Next page" at bounding box center [546, 513] width 20 height 20
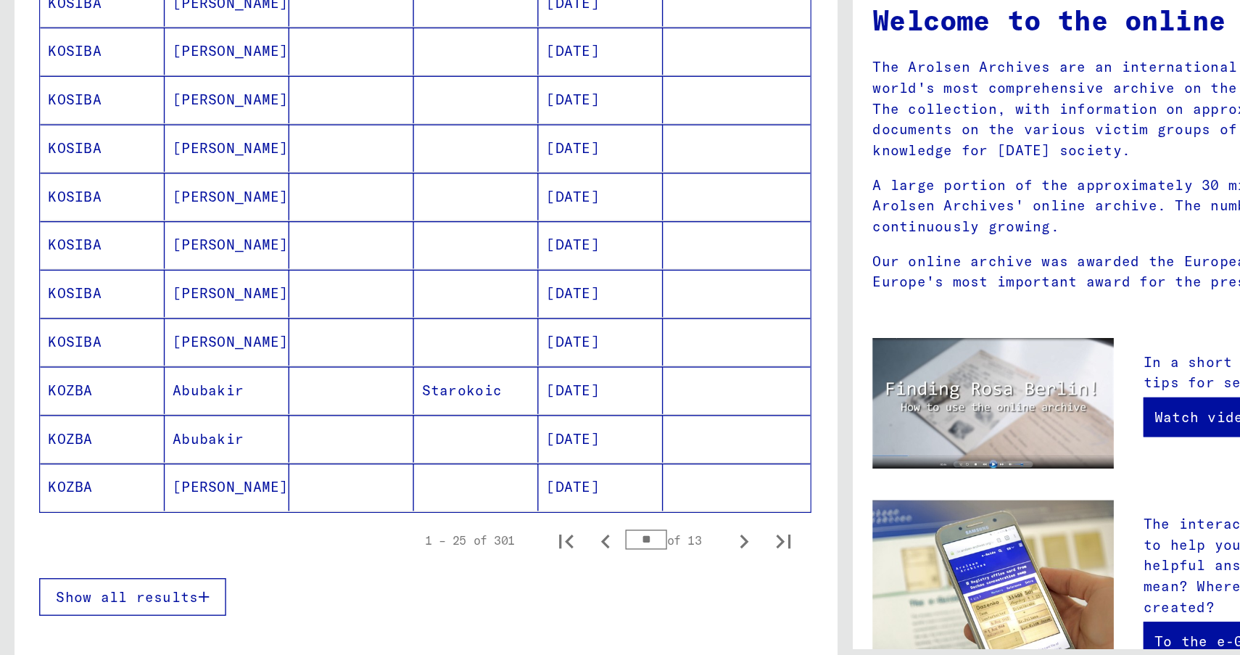
drag, startPoint x: 482, startPoint y: 513, endPoint x: 469, endPoint y: 512, distance: 12.4
click at [469, 512] on input "**" at bounding box center [474, 512] width 30 height 15
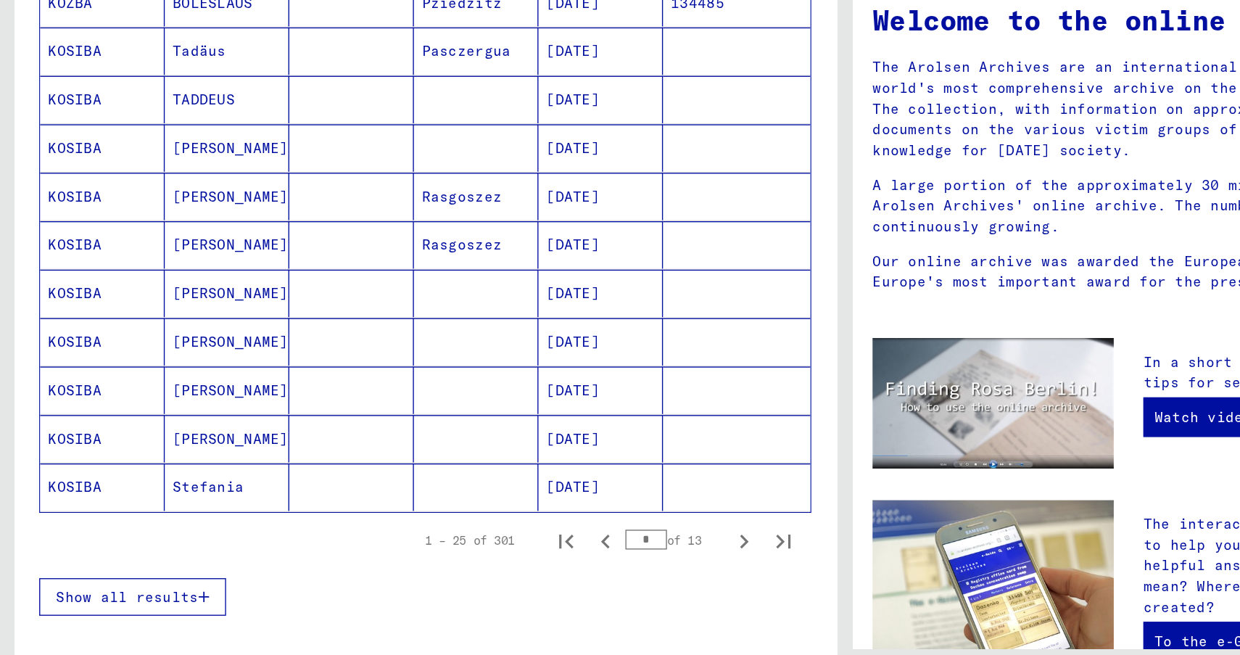
click at [475, 516] on input "*" at bounding box center [474, 512] width 30 height 15
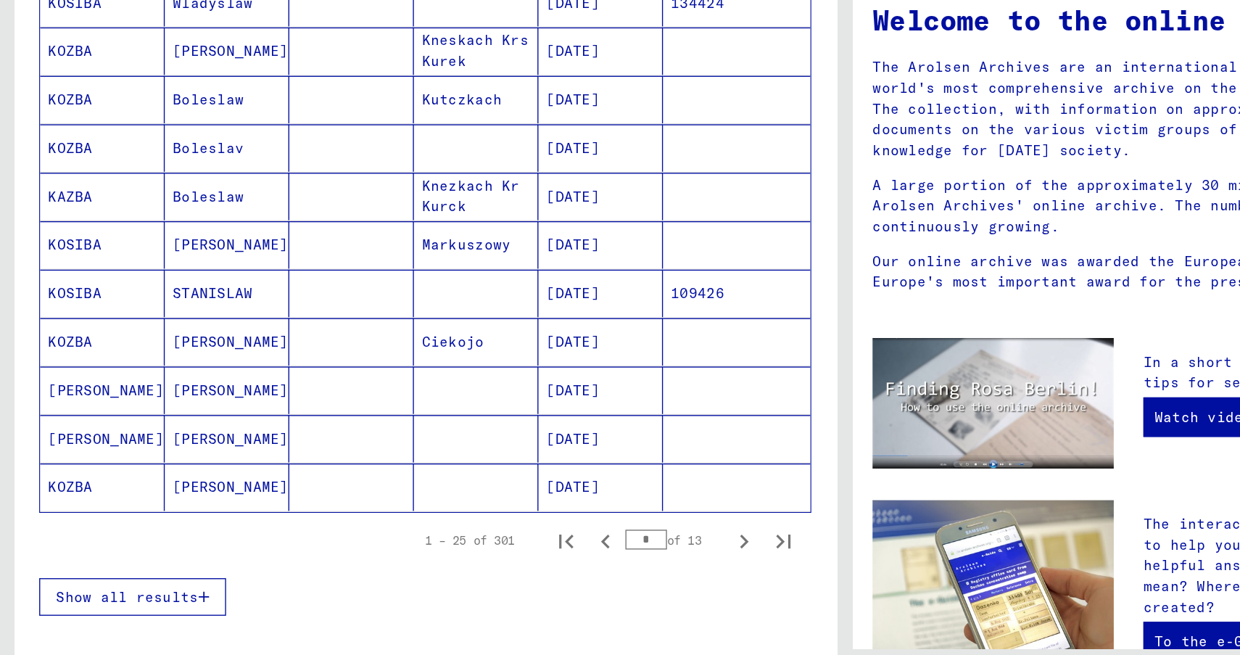
click at [474, 516] on input "*" at bounding box center [474, 512] width 30 height 15
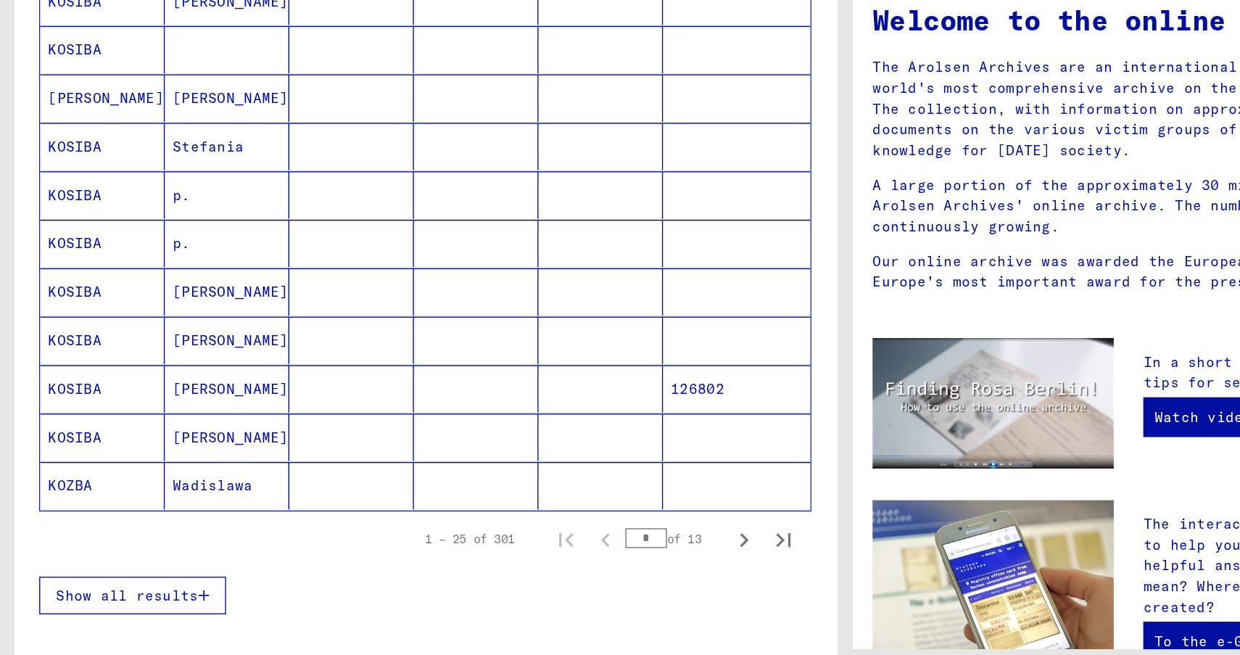
scroll to position [694, 0]
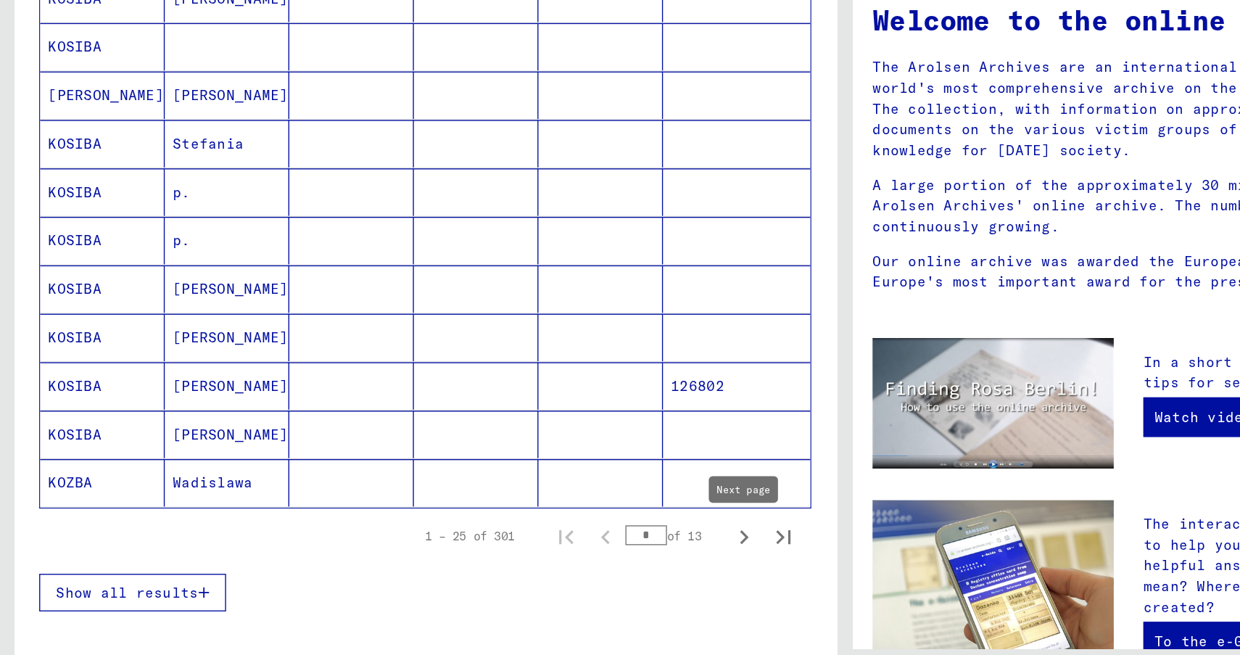
click at [546, 509] on icon "Next page" at bounding box center [546, 511] width 7 height 10
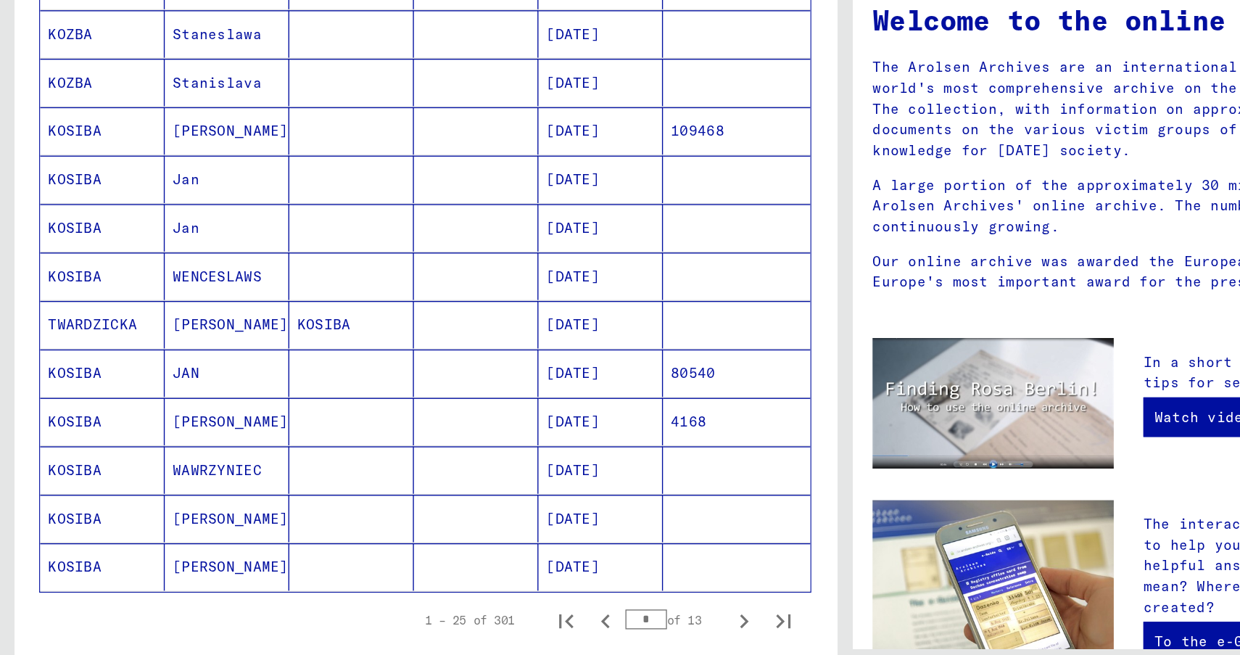
scroll to position [643, 0]
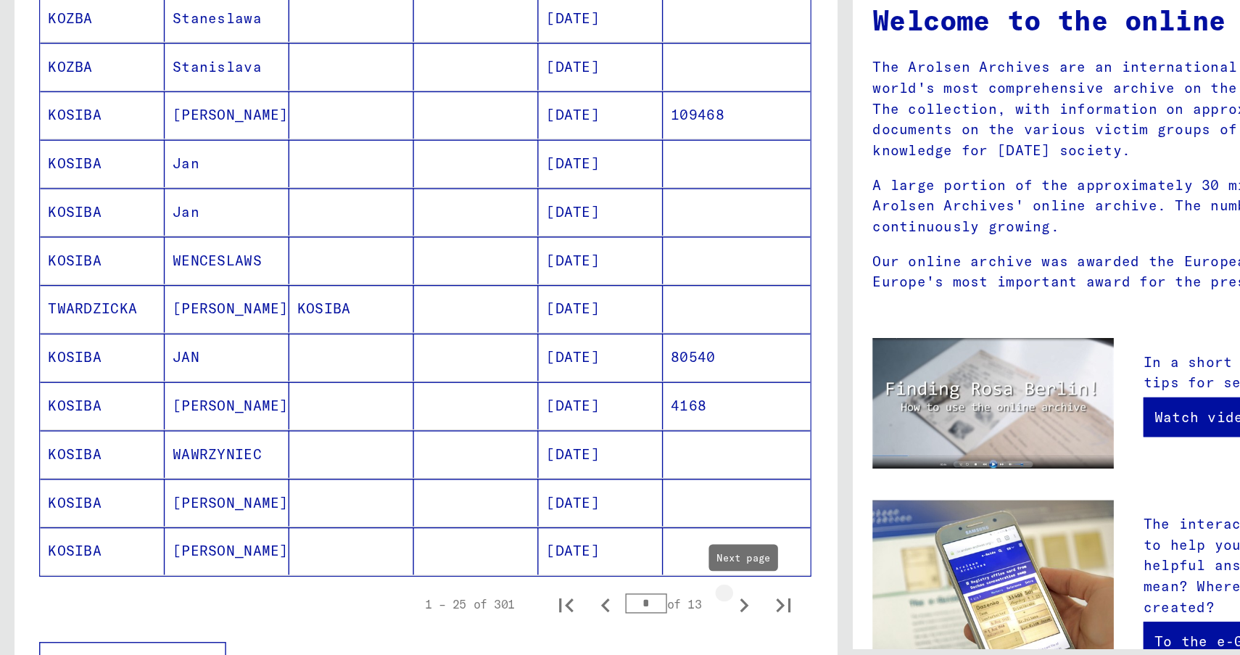
click at [545, 559] on icon "Next page" at bounding box center [546, 561] width 20 height 20
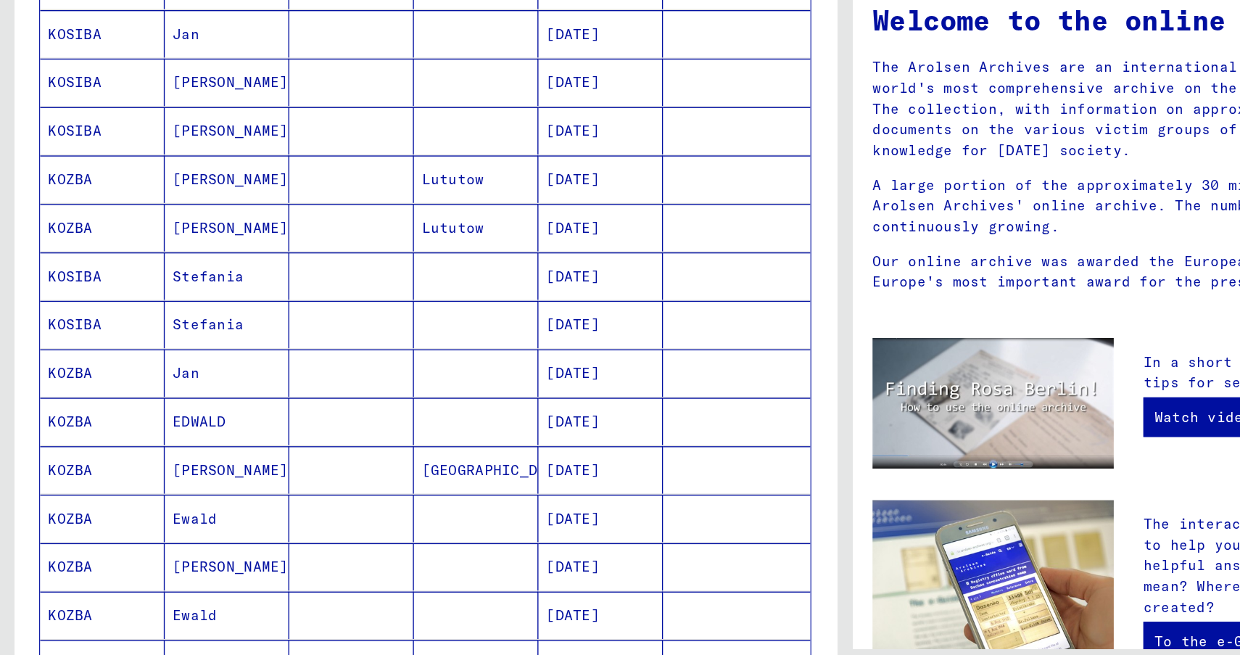
scroll to position [0, 0]
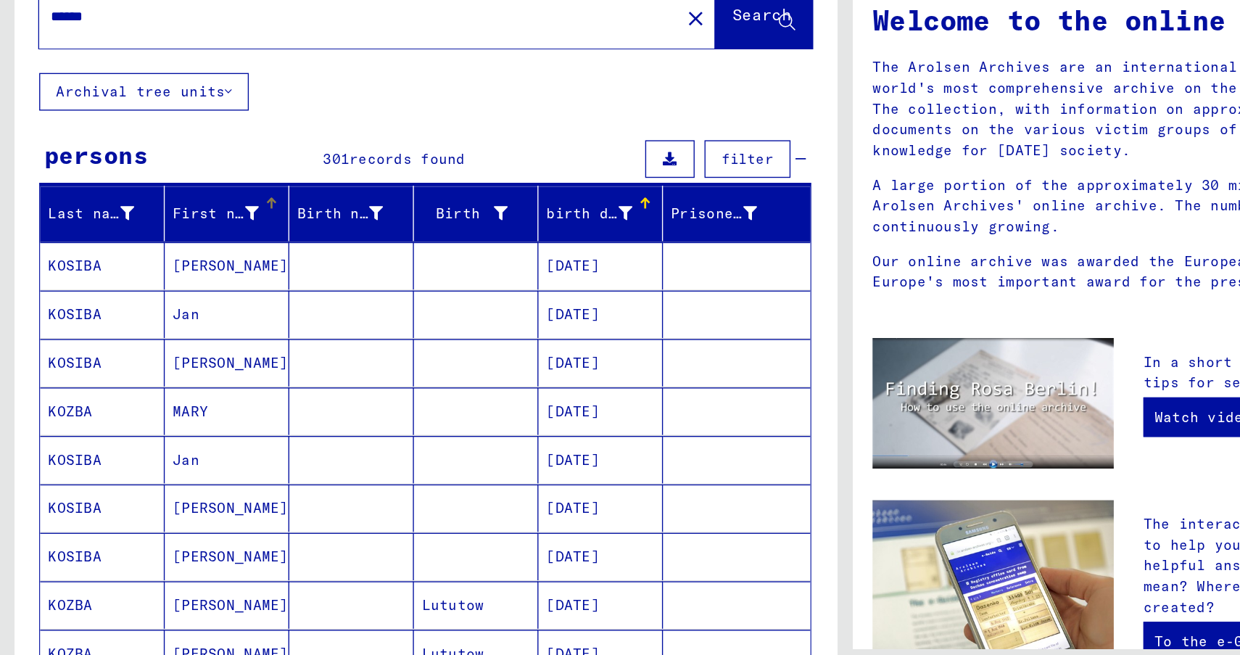
click at [192, 268] on div "First name" at bounding box center [160, 273] width 67 height 15
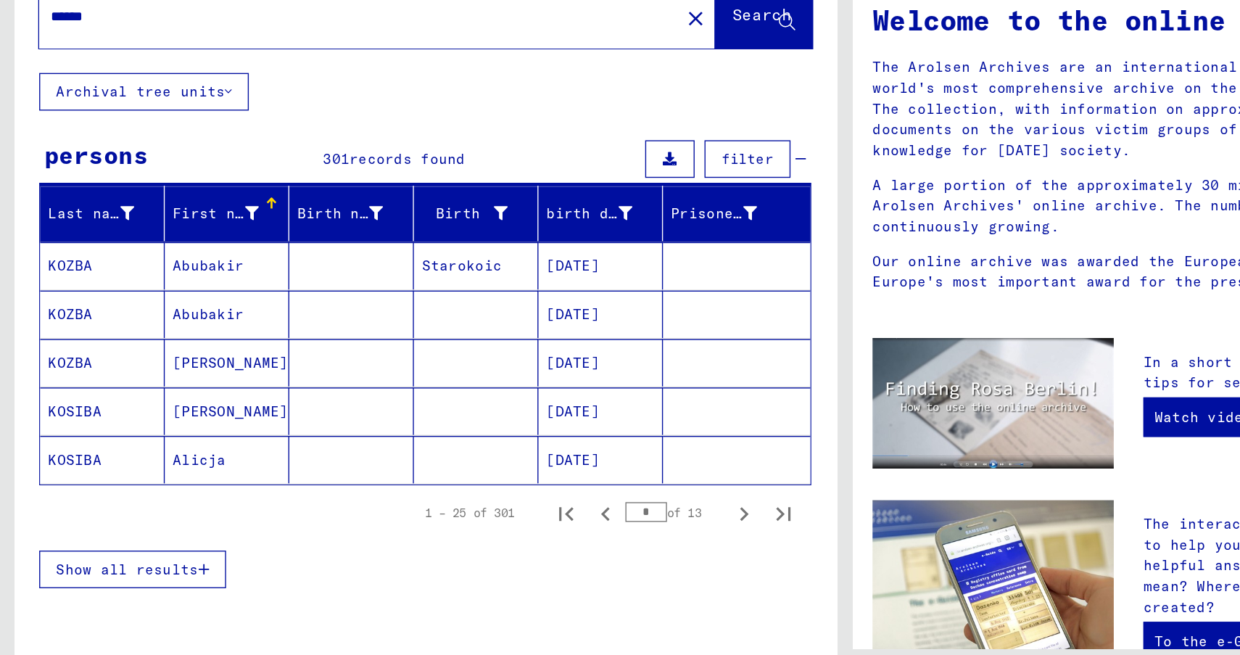
click at [192, 268] on div "First name" at bounding box center [160, 273] width 67 height 15
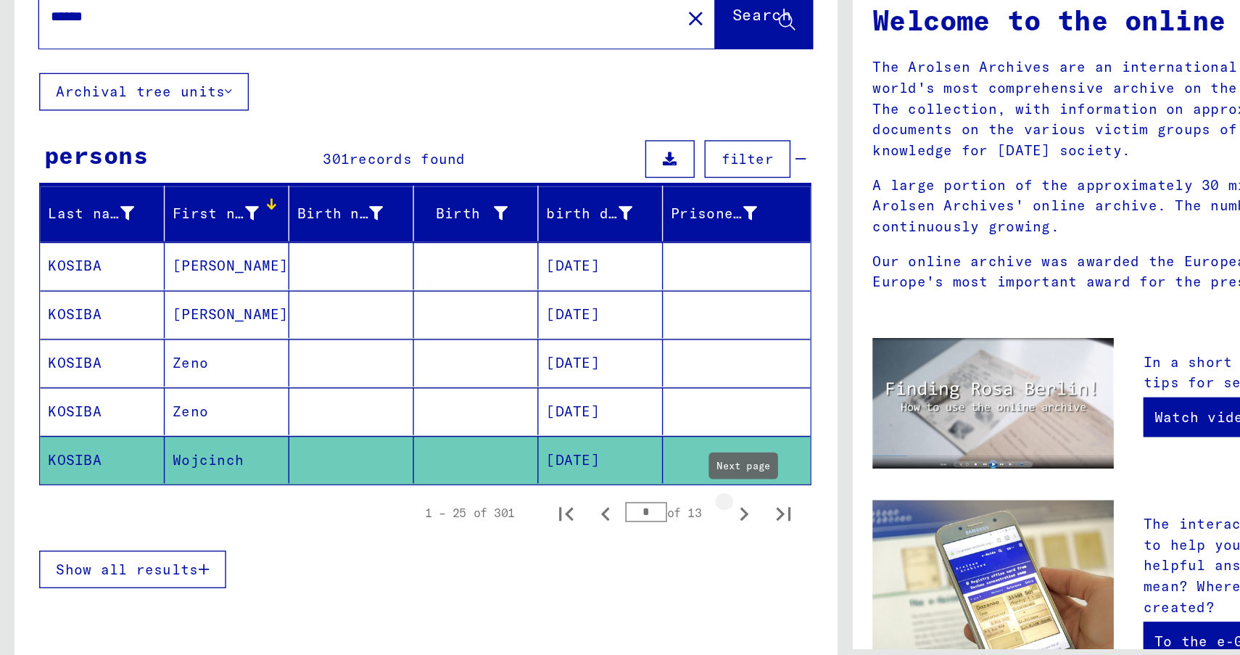
click at [541, 493] on icon "Next page" at bounding box center [546, 493] width 20 height 20
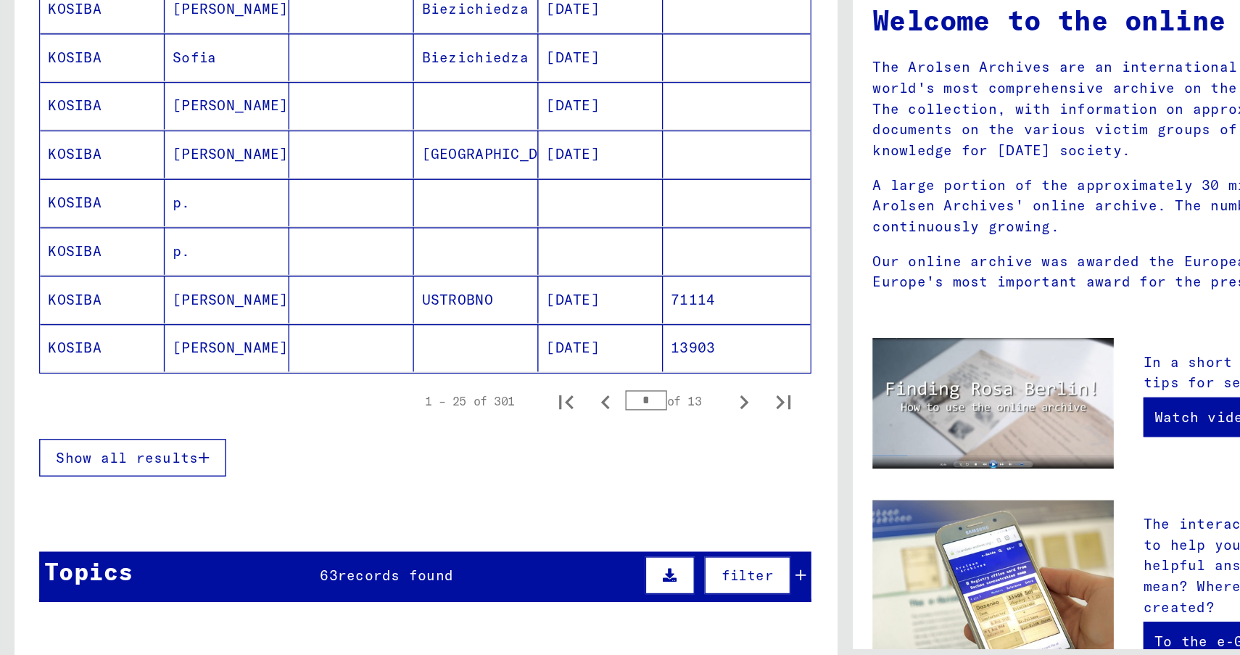
scroll to position [794, 0]
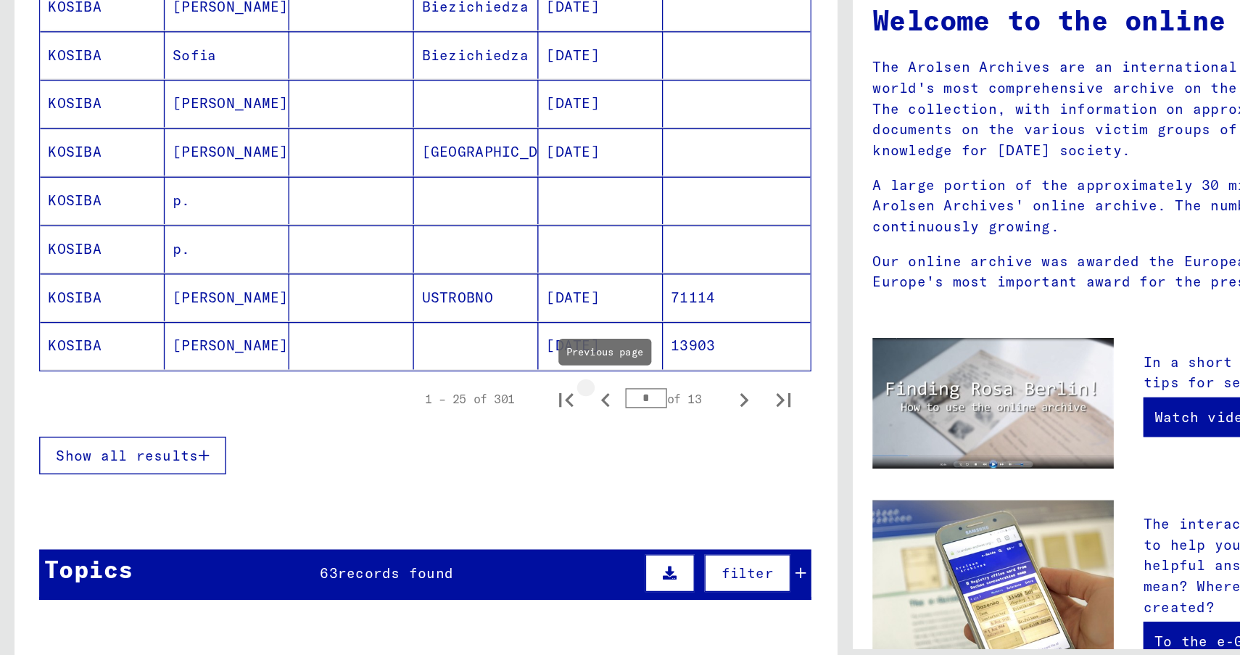
click at [447, 410] on icon "Previous page" at bounding box center [445, 410] width 20 height 20
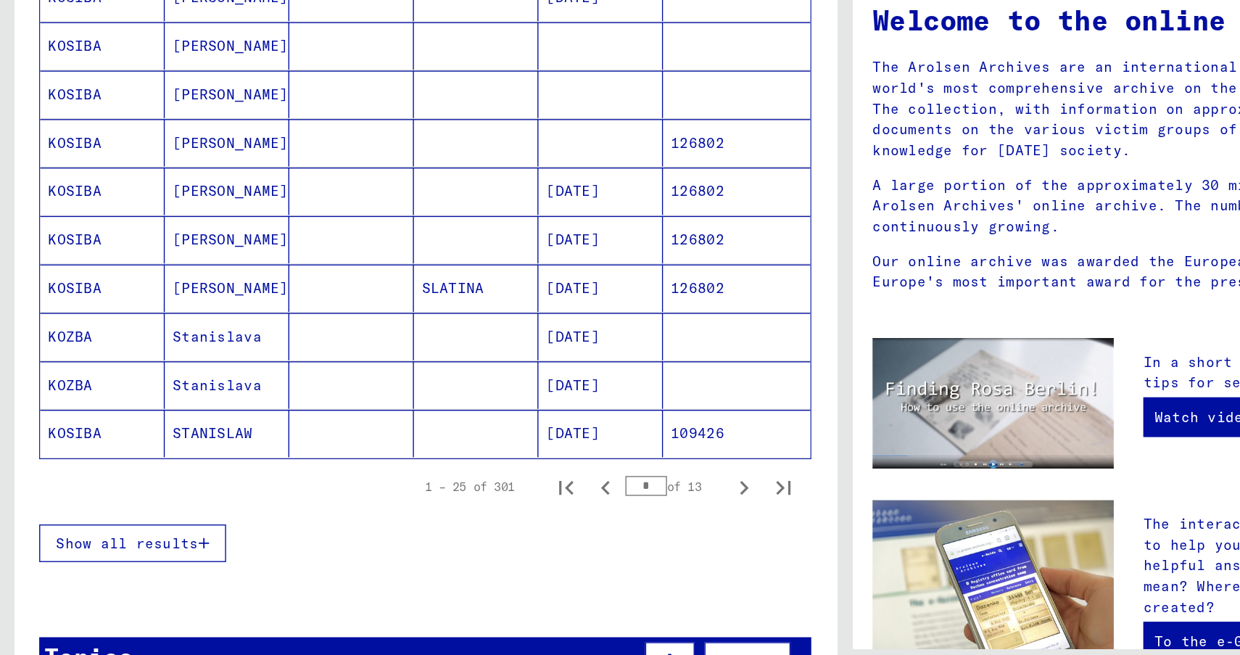
scroll to position [740, 0]
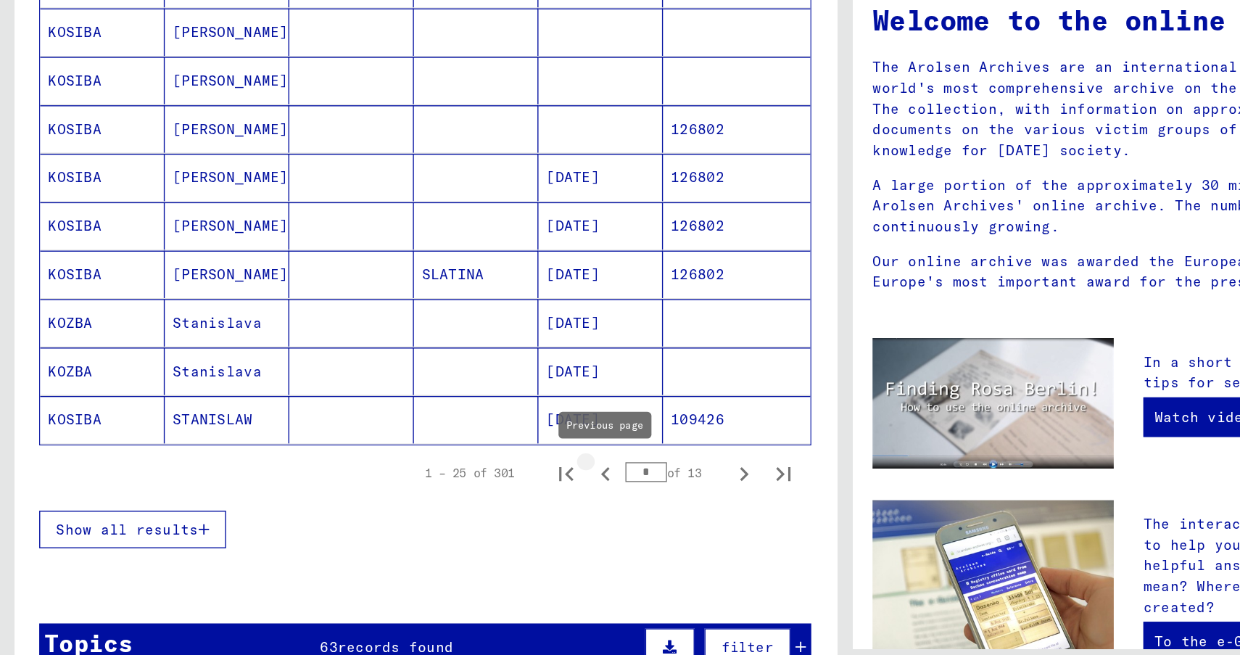
click at [443, 463] on icon "Previous page" at bounding box center [444, 464] width 7 height 10
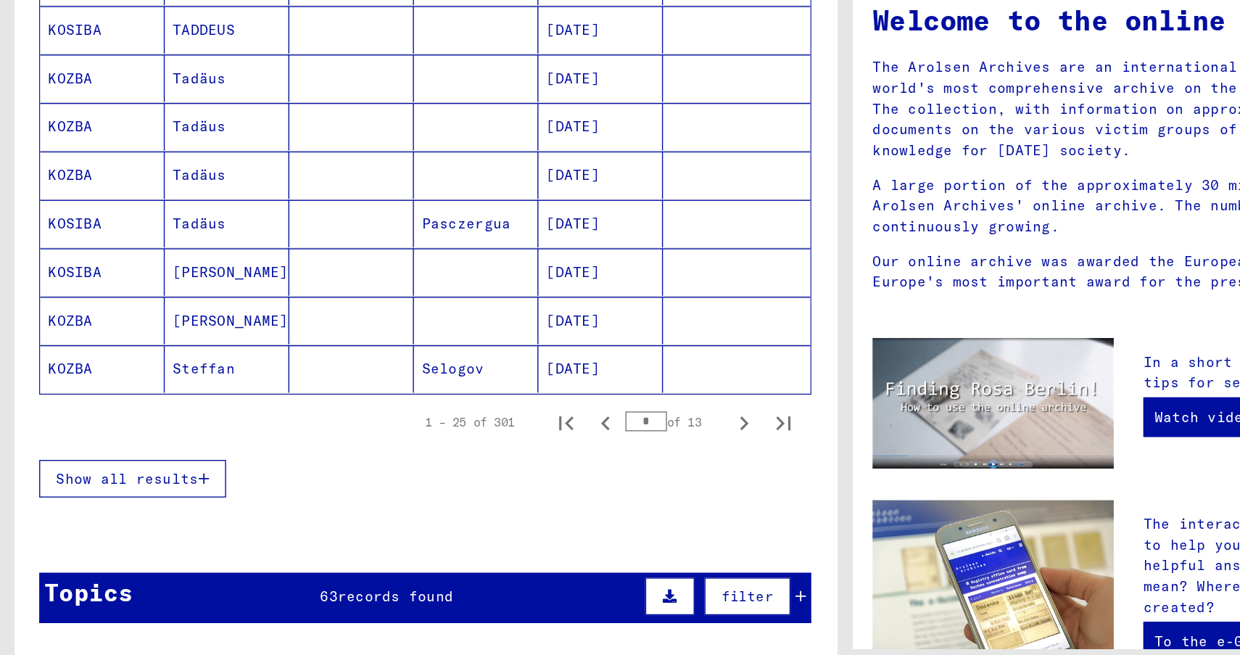
scroll to position [777, 0]
click at [446, 427] on icon "Previous page" at bounding box center [445, 427] width 20 height 20
type input "*"
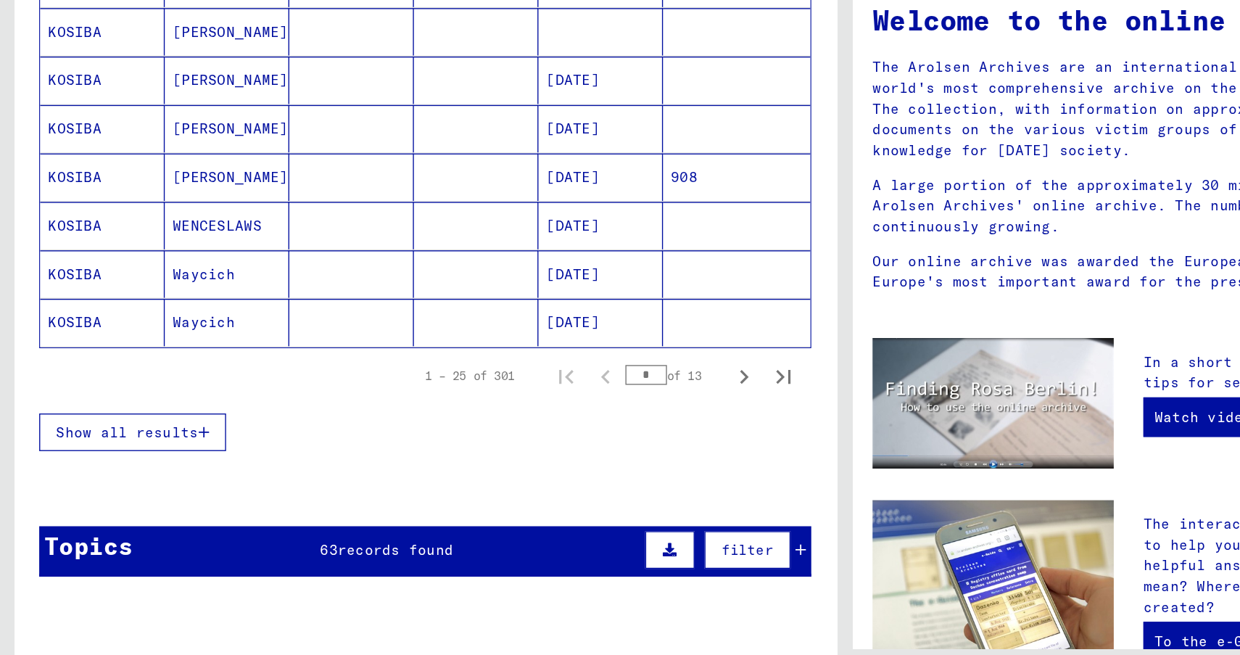
scroll to position [811, 0]
click at [76, 440] on button "Show all results" at bounding box center [97, 434] width 137 height 28
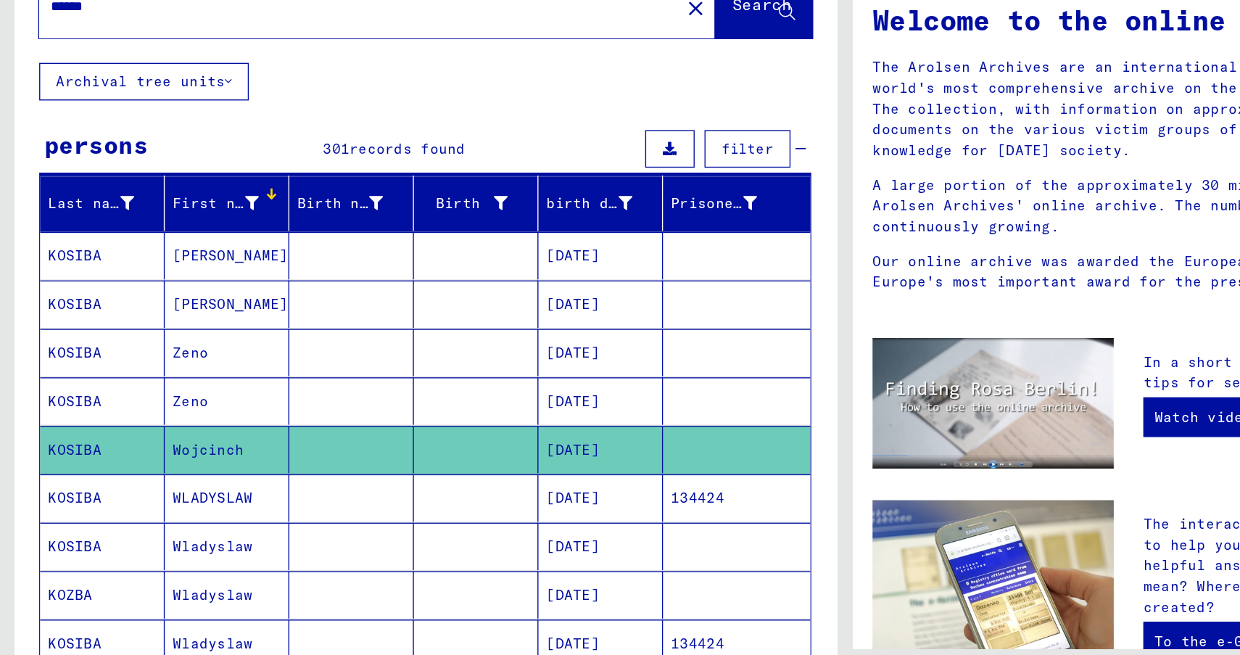
scroll to position [0, 0]
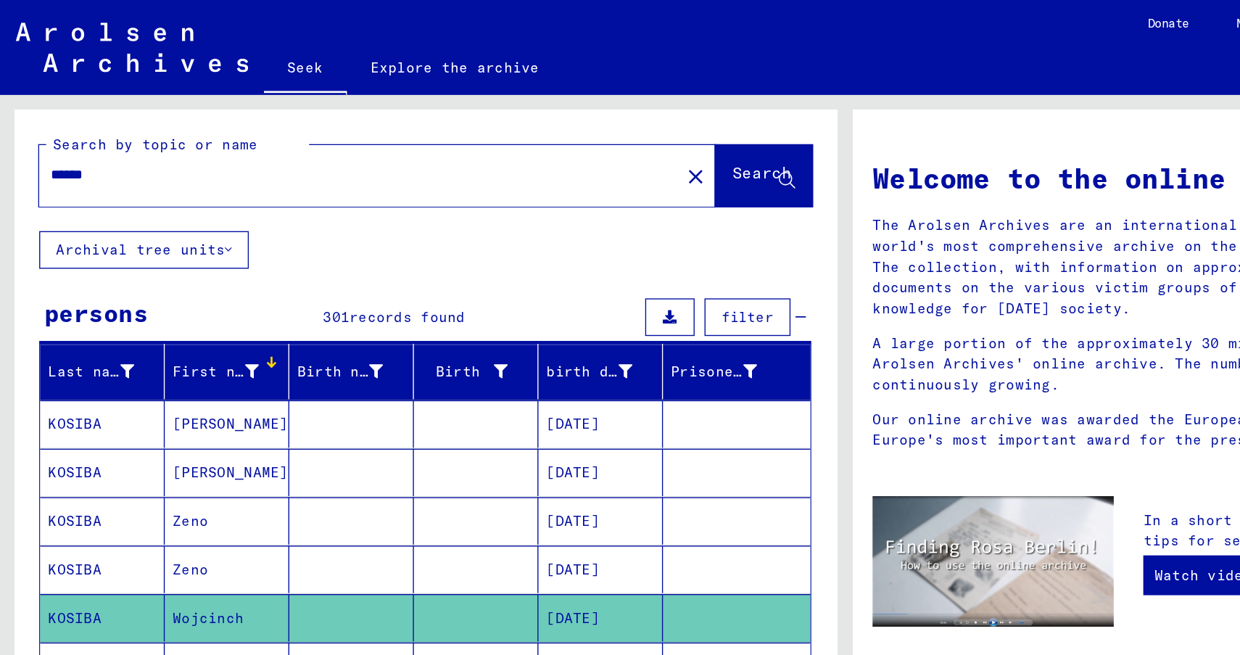
click at [167, 181] on button "Archival tree units" at bounding box center [106, 184] width 154 height 28
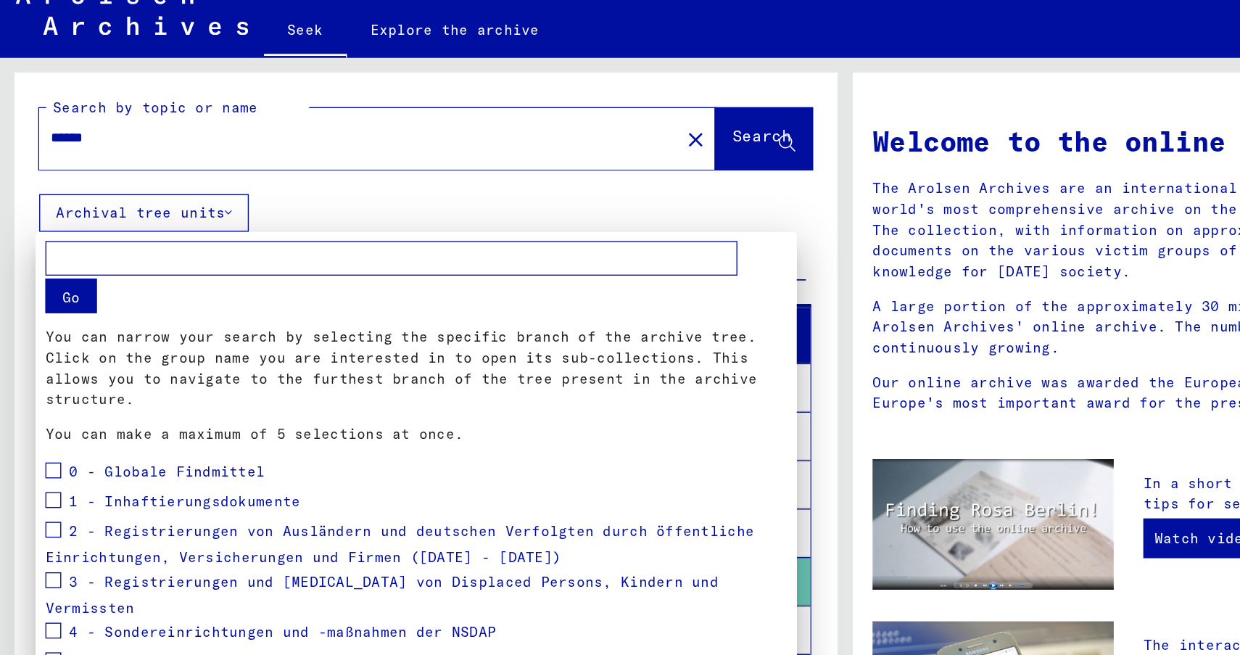
click at [561, 385] on mat-tree-node "1 - Inhaftierungsdokumente" at bounding box center [305, 396] width 544 height 22
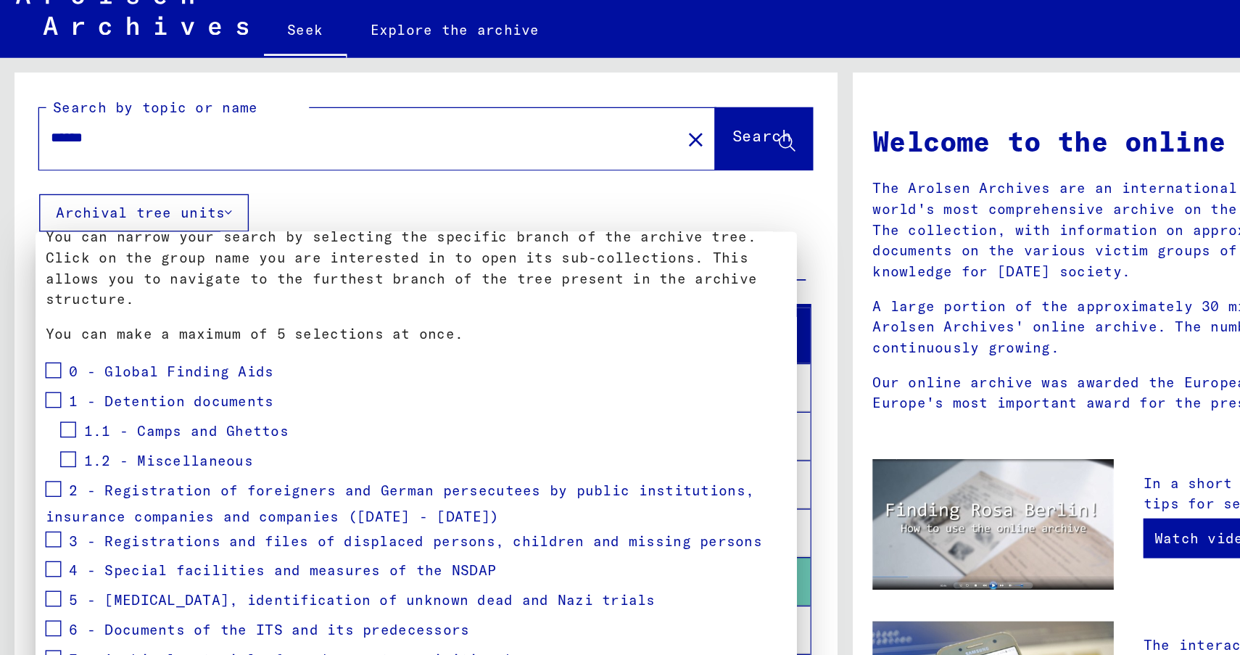
scroll to position [91, 0]
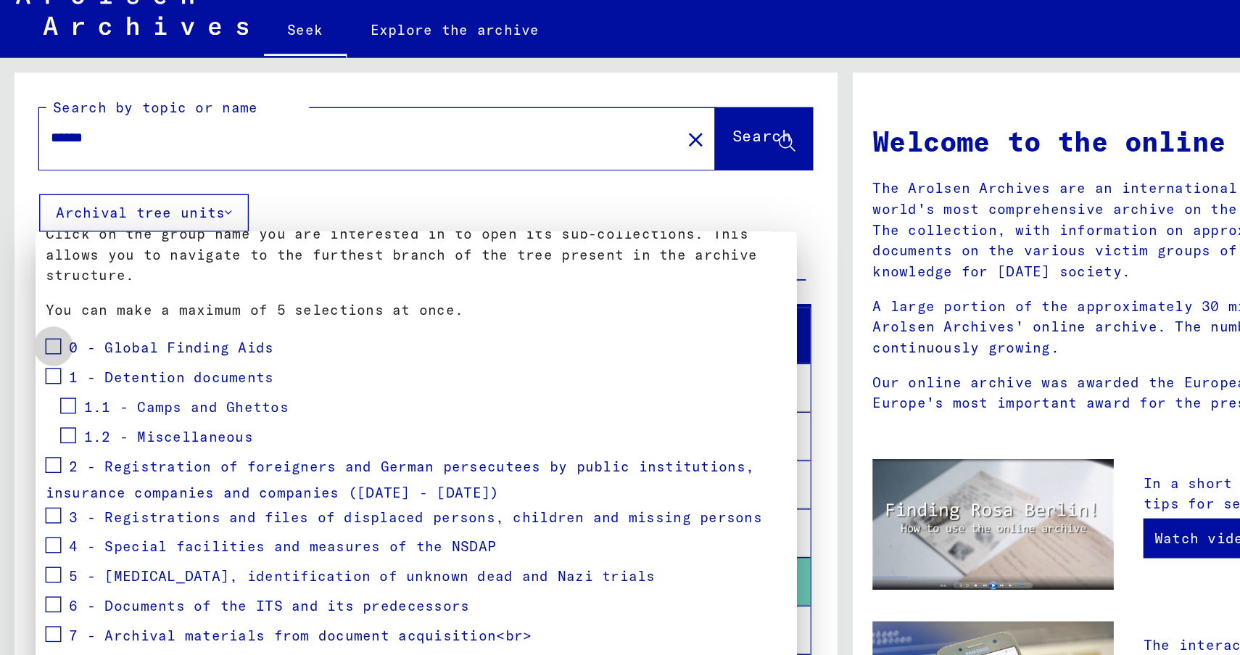
click at [41, 276] on span at bounding box center [39, 282] width 12 height 12
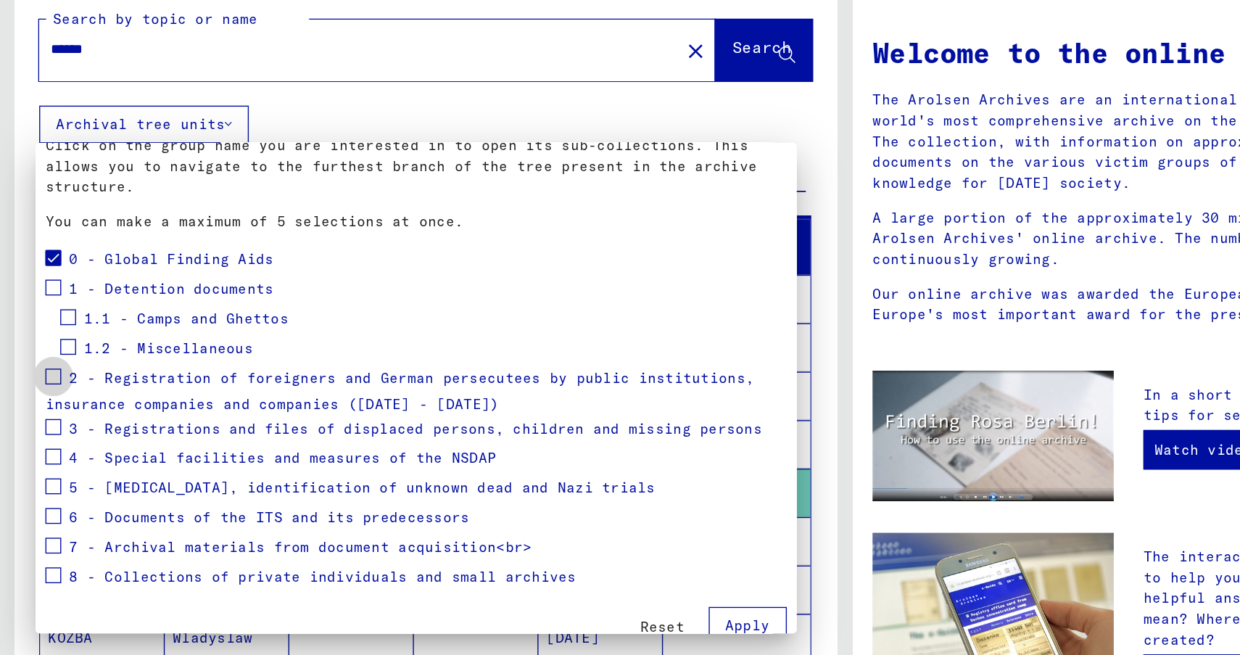
click at [38, 363] on span at bounding box center [39, 369] width 12 height 12
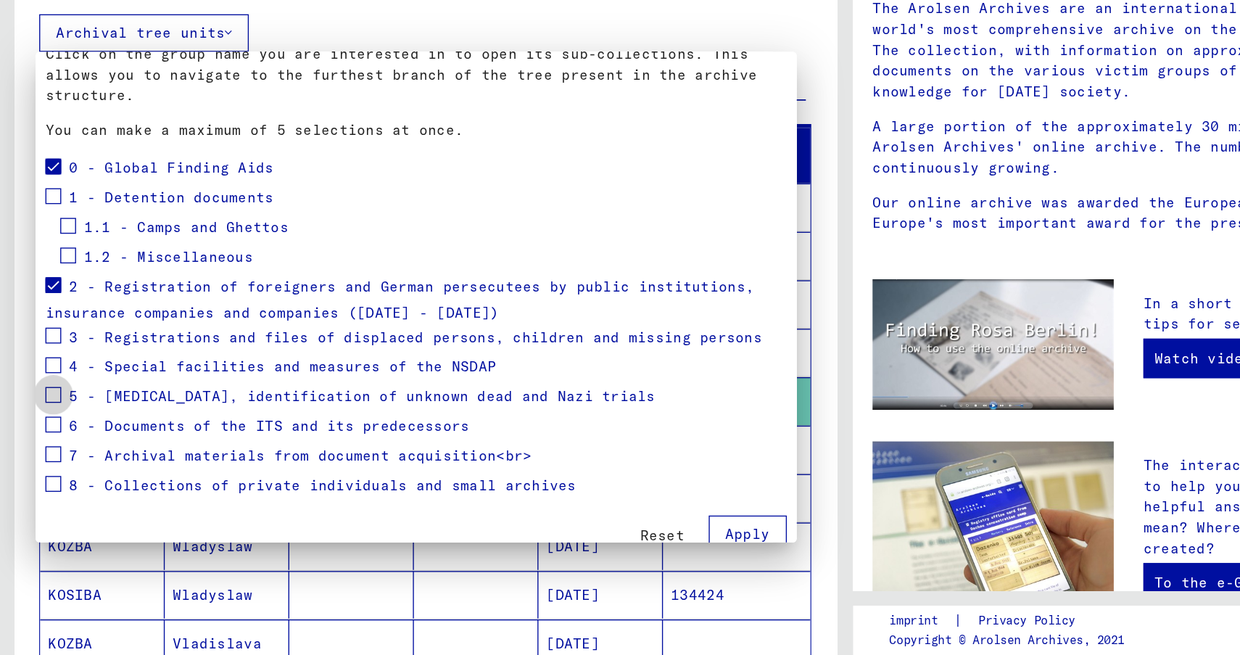
click at [38, 443] on span at bounding box center [39, 449] width 12 height 12
click at [36, 465] on span at bounding box center [39, 471] width 12 height 12
click at [39, 487] on span at bounding box center [39, 493] width 12 height 12
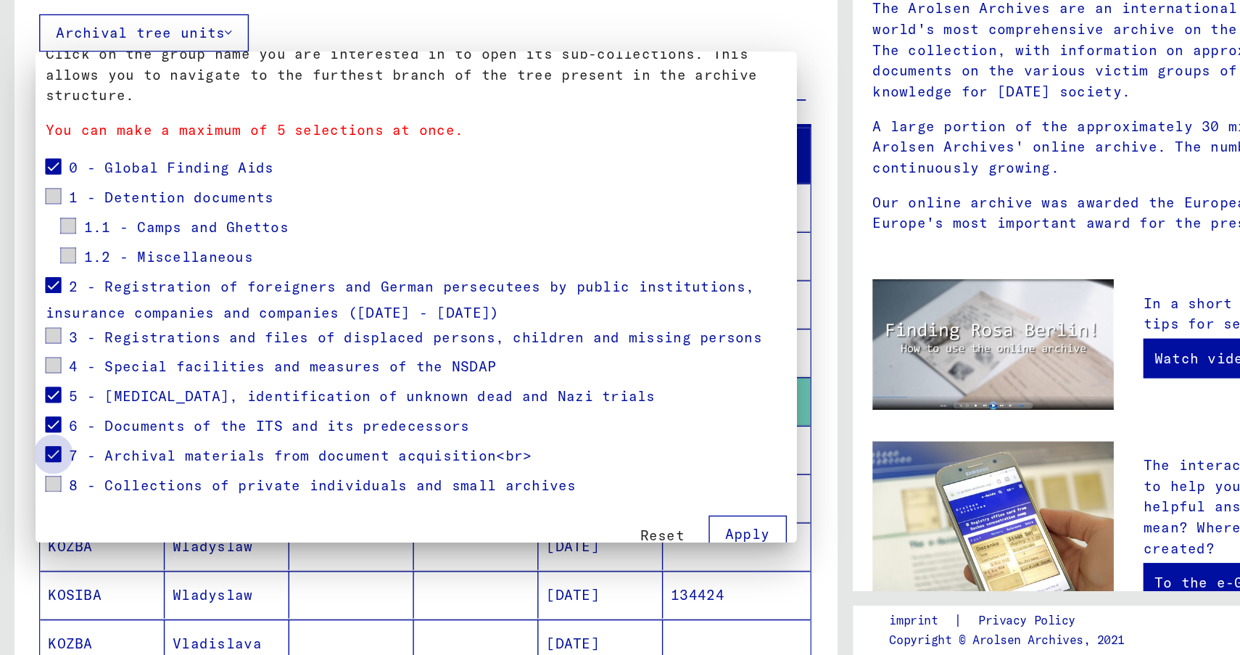
click at [39, 487] on span at bounding box center [39, 493] width 12 height 12
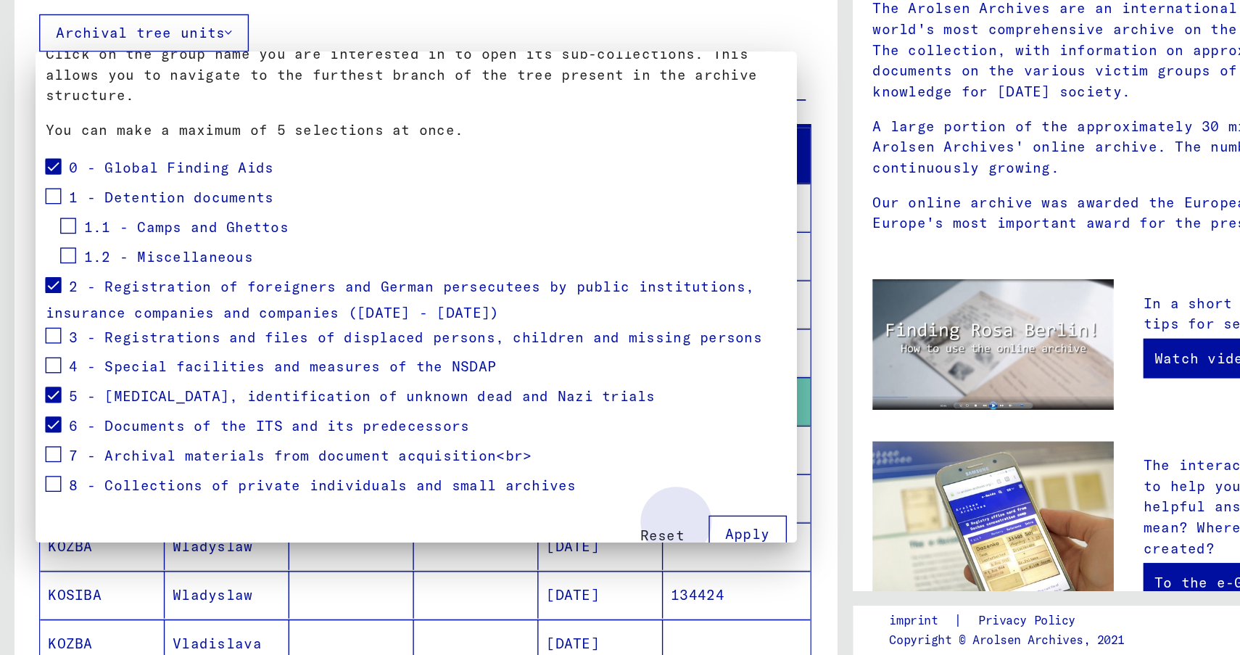
click at [540, 545] on font "Apply" at bounding box center [548, 551] width 33 height 13
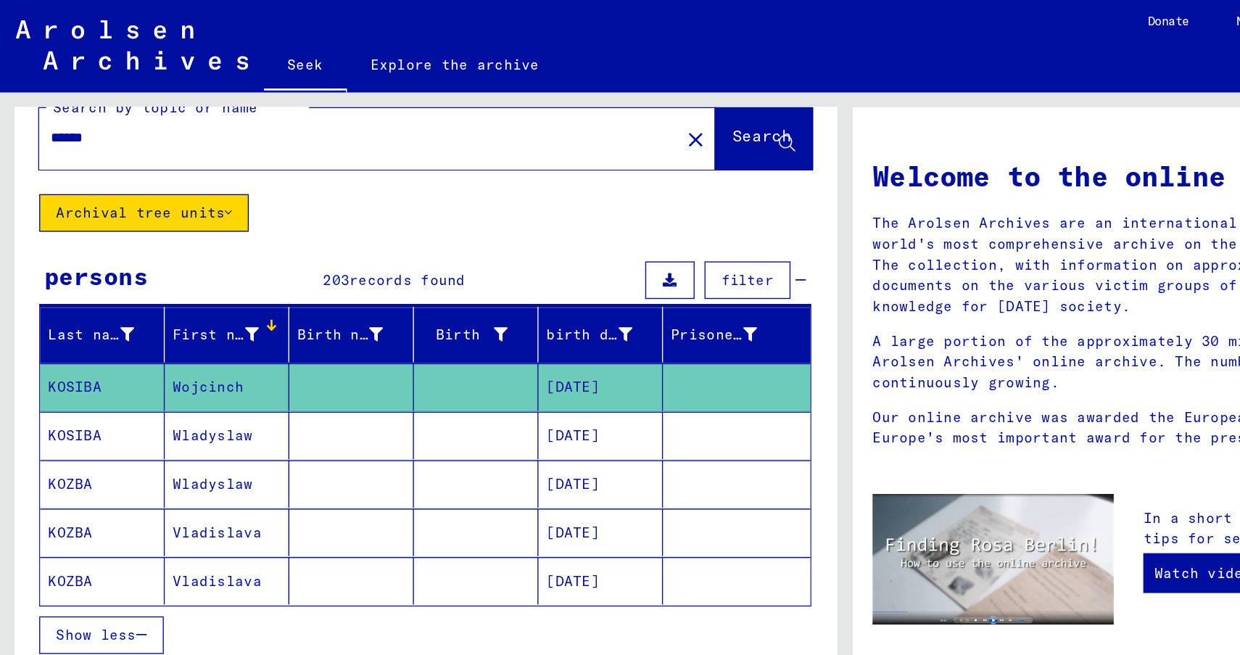
scroll to position [12, 0]
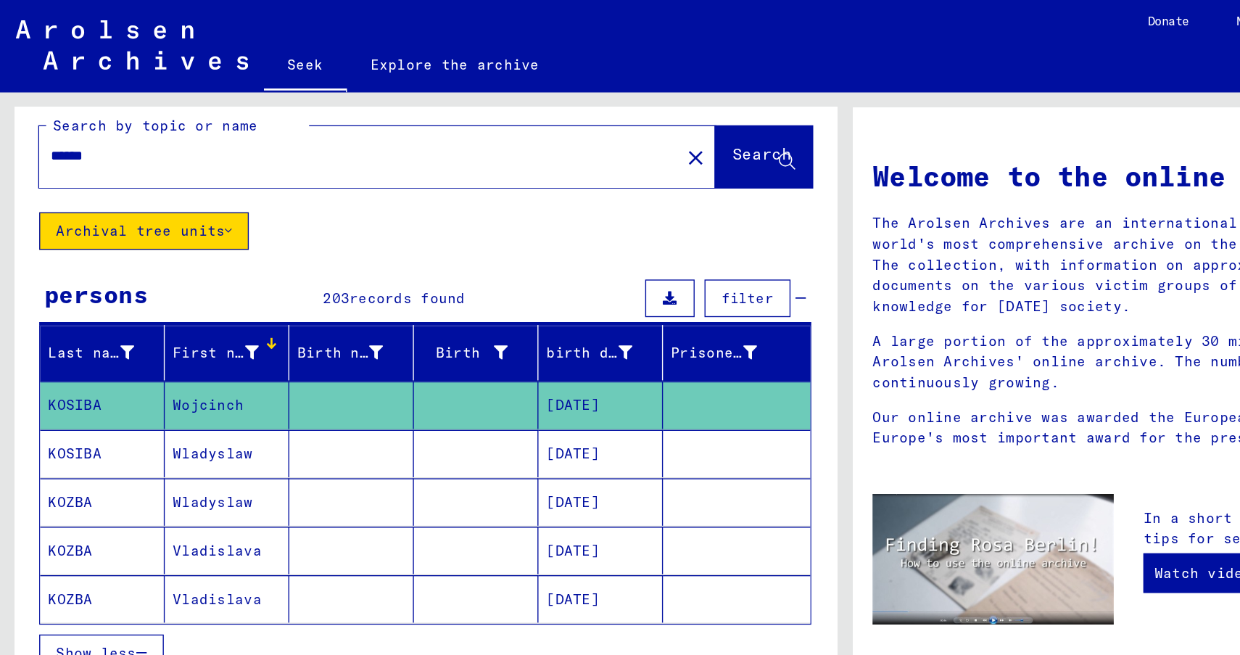
click at [157, 170] on font "Archival tree units" at bounding box center [103, 171] width 124 height 13
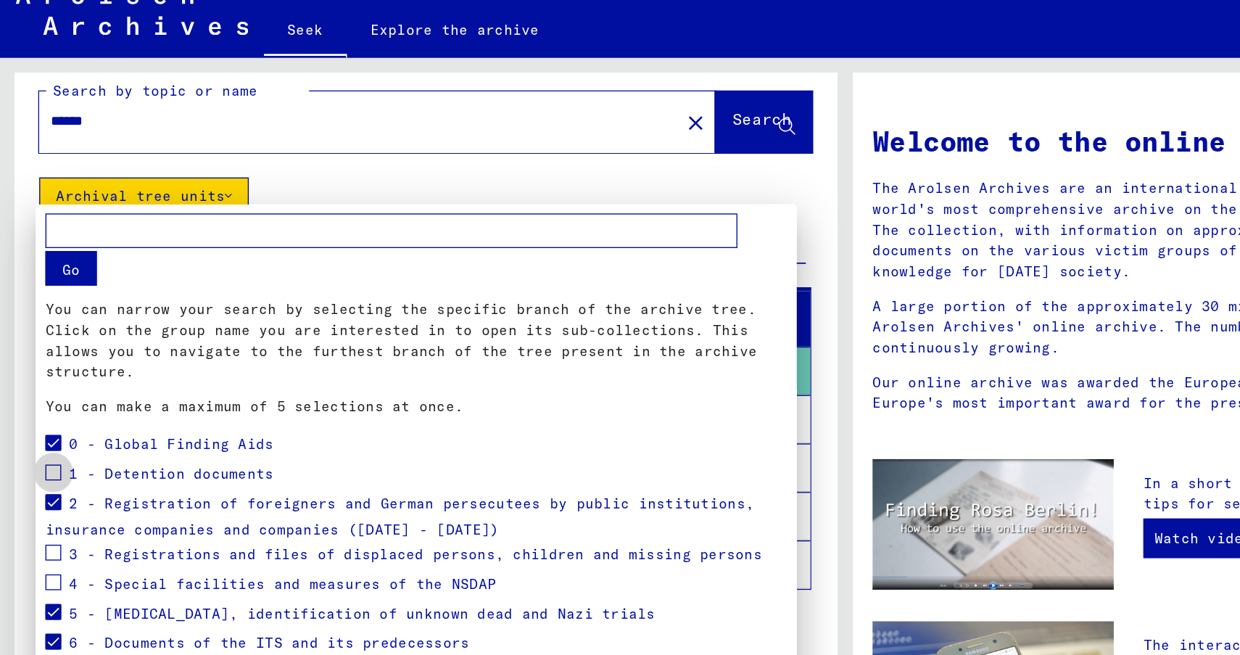
click at [41, 368] on span at bounding box center [39, 374] width 12 height 12
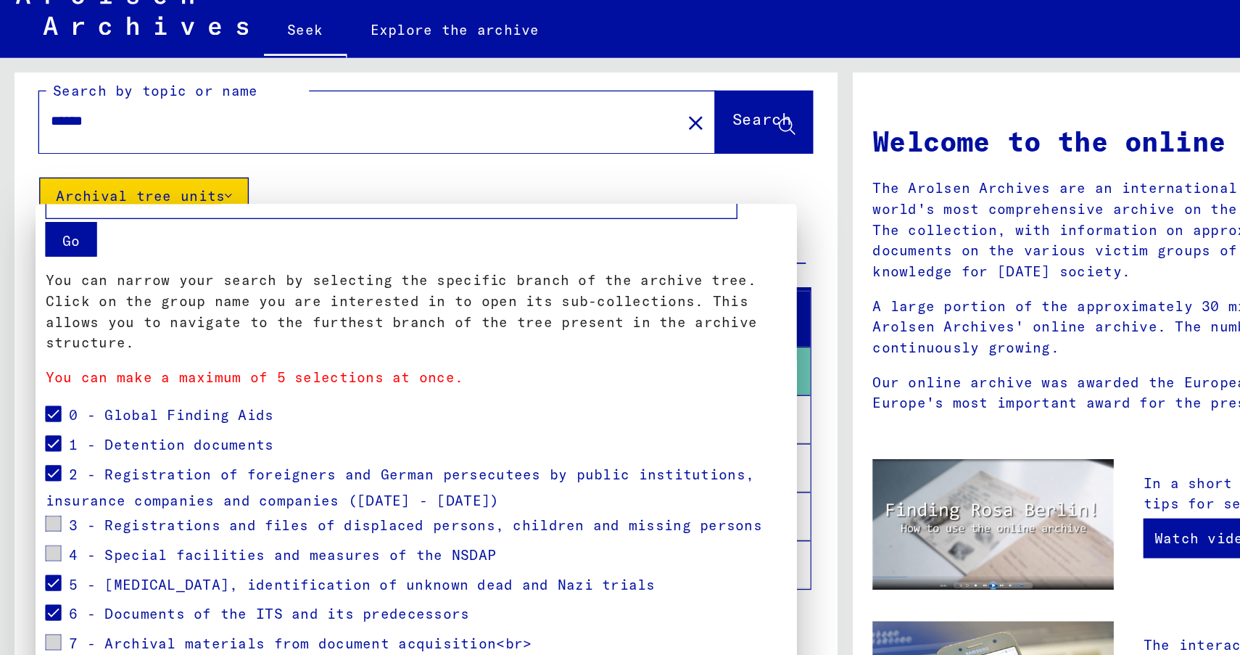
scroll to position [47, 0]
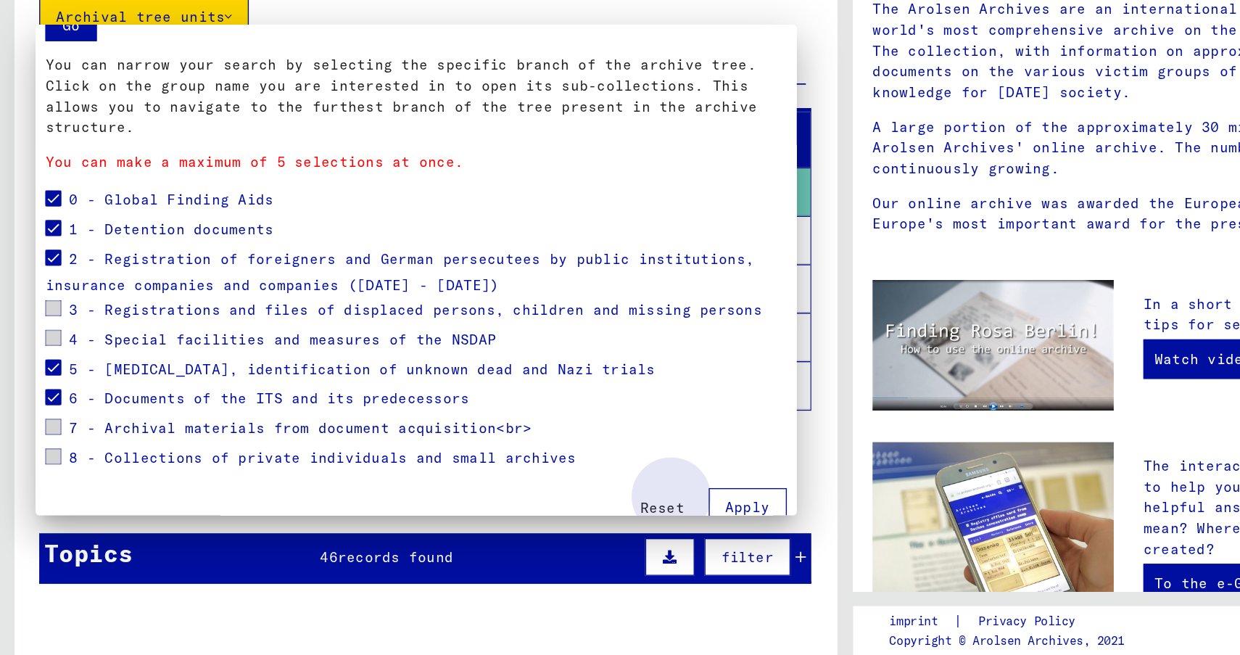
click at [537, 524] on font "Apply" at bounding box center [548, 530] width 33 height 13
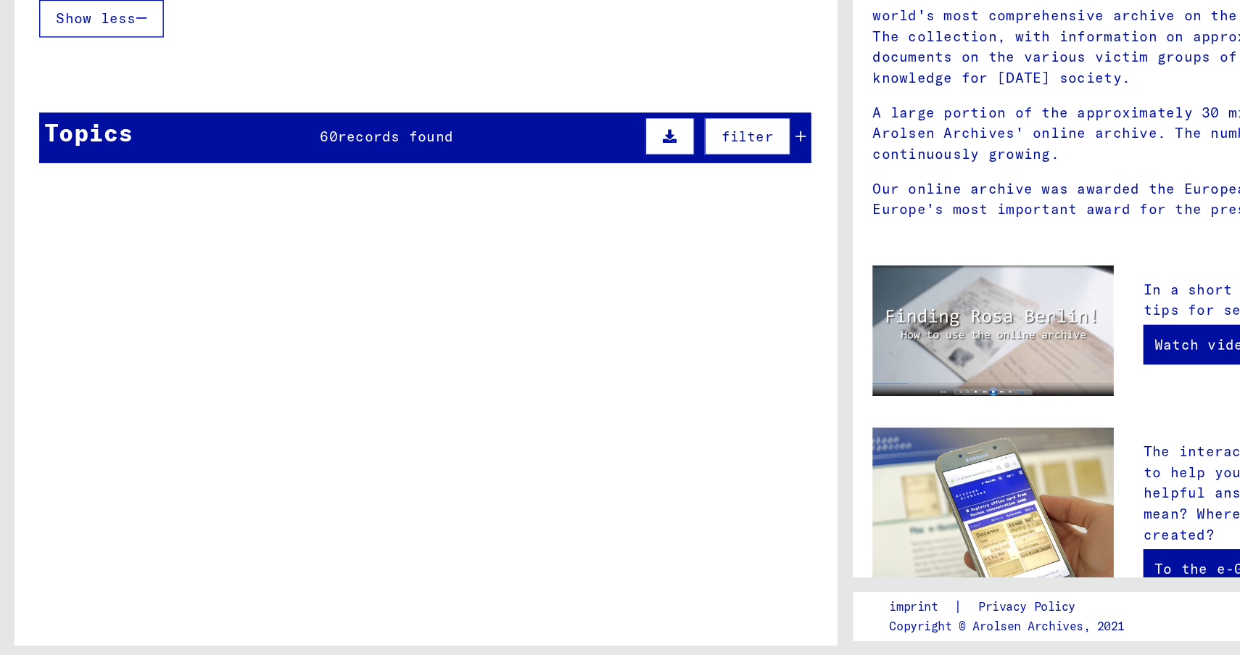
scroll to position [305, 0]
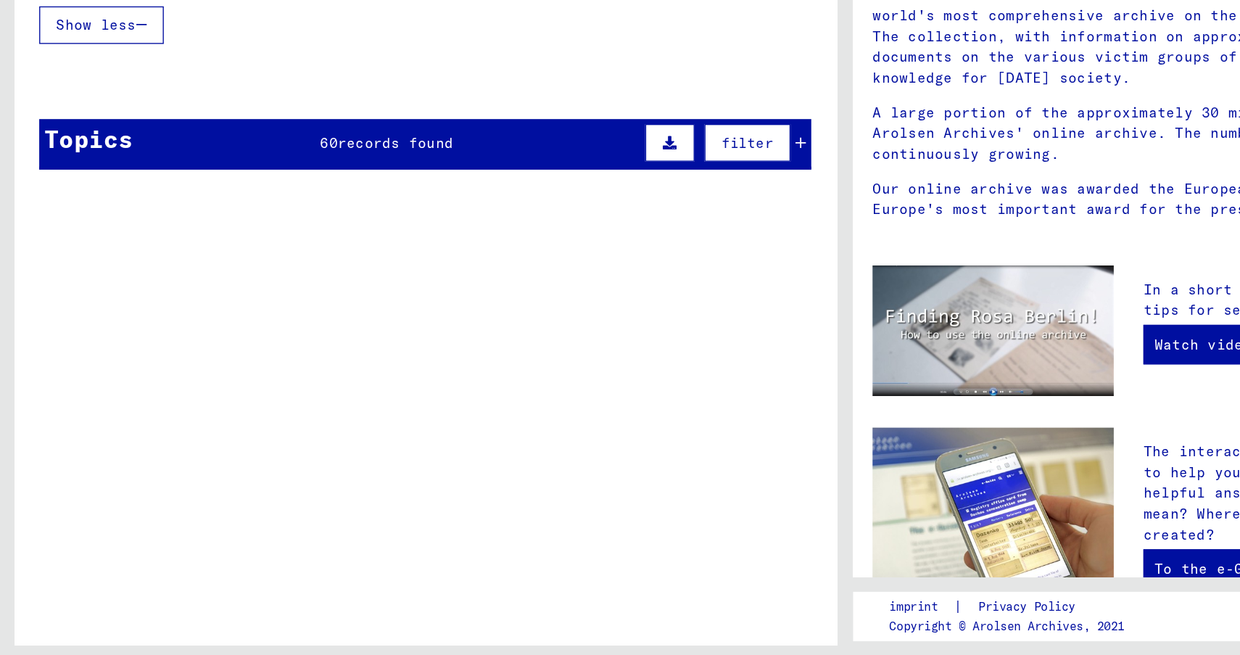
click at [588, 279] on div "filter" at bounding box center [531, 274] width 122 height 35
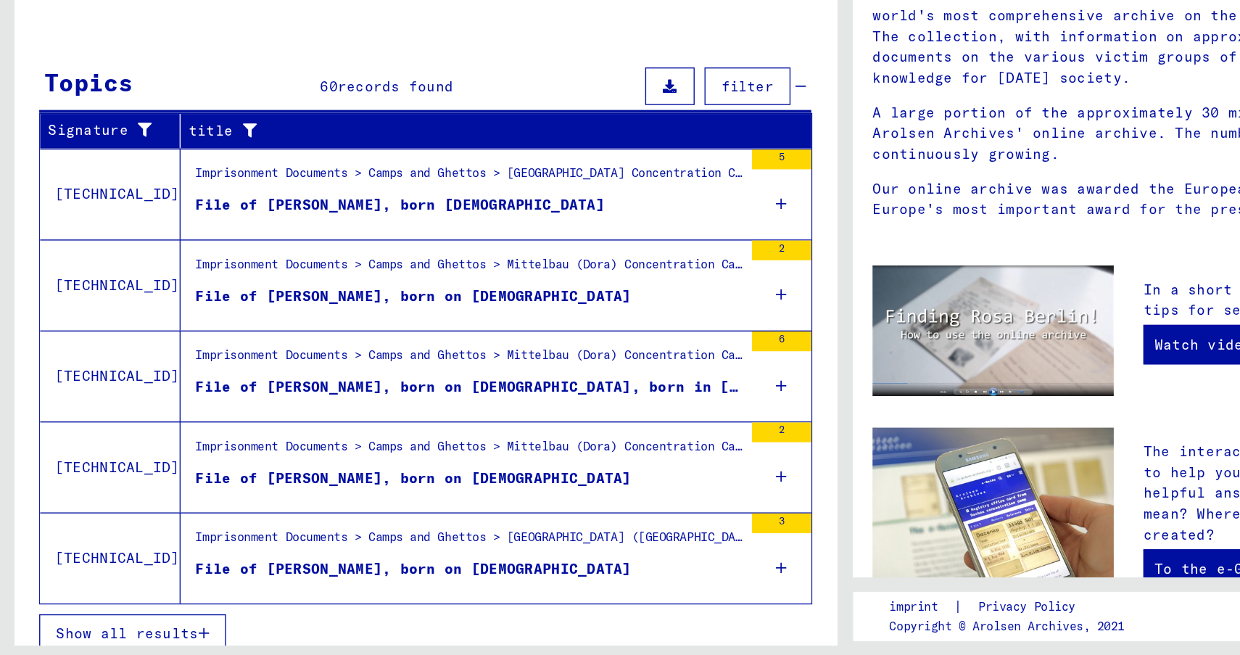
scroll to position [359, 0]
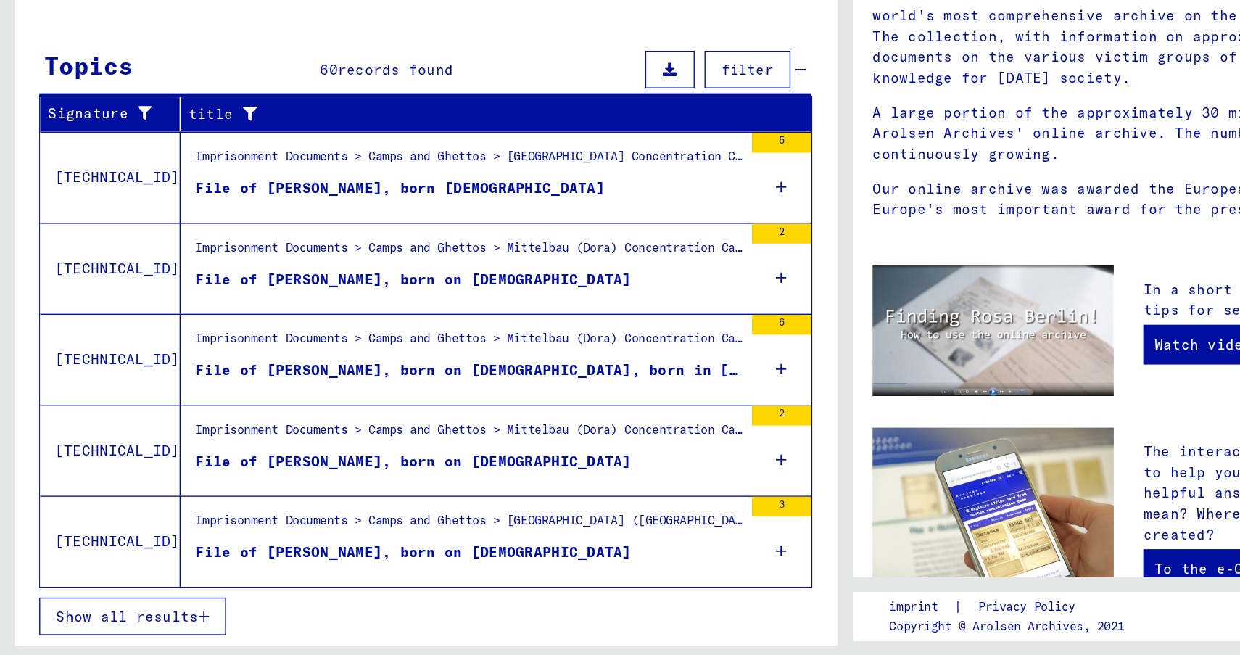
click at [118, 619] on font "Show all results" at bounding box center [93, 621] width 104 height 13
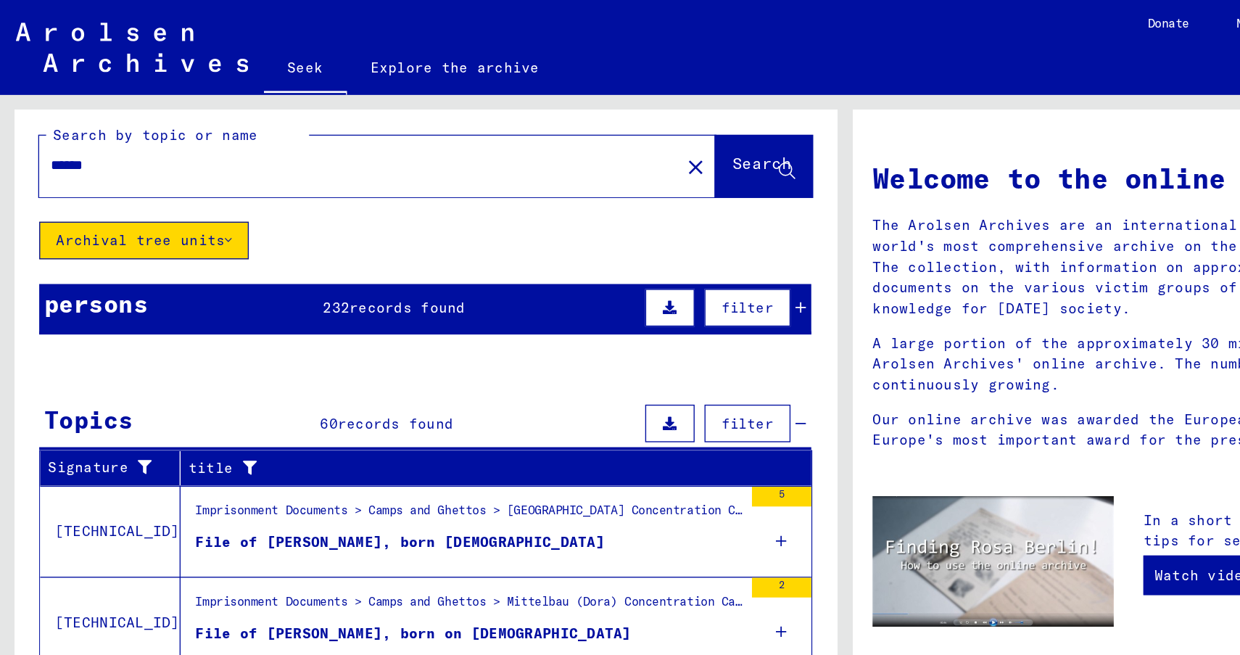
scroll to position [0, 0]
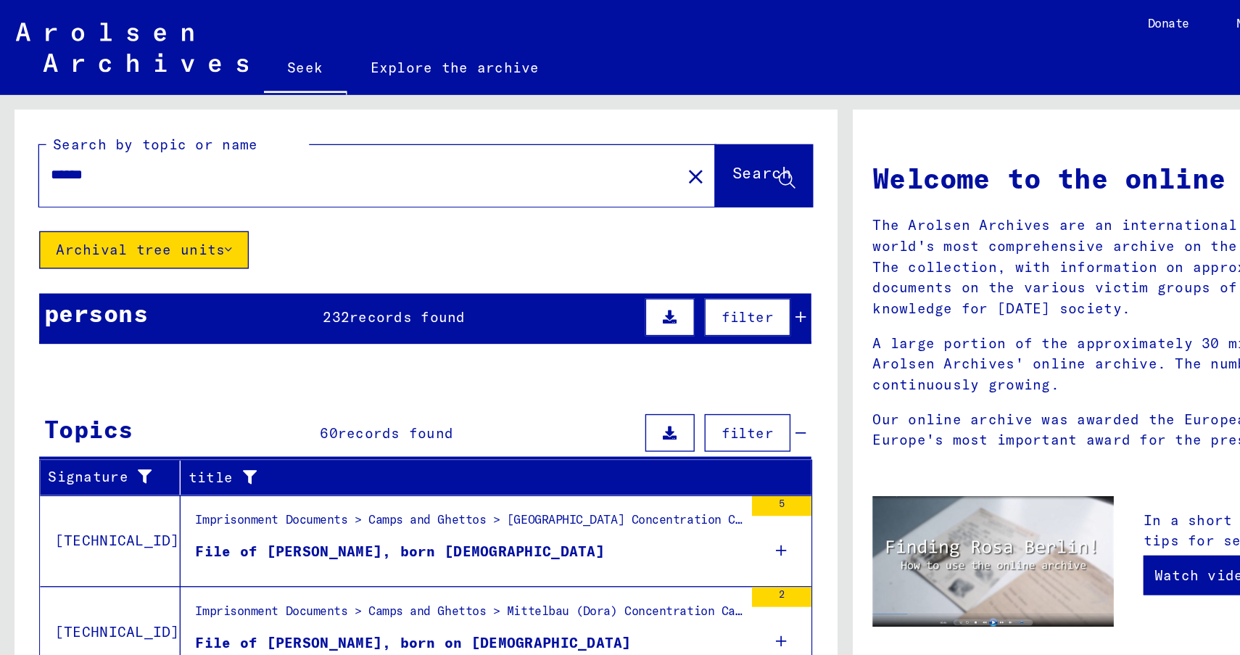
click at [239, 137] on div "******" at bounding box center [255, 128] width 453 height 33
click at [231, 127] on input "******" at bounding box center [260, 128] width 444 height 15
type input "********"
click at [543, 120] on font "Search" at bounding box center [560, 127] width 44 height 15
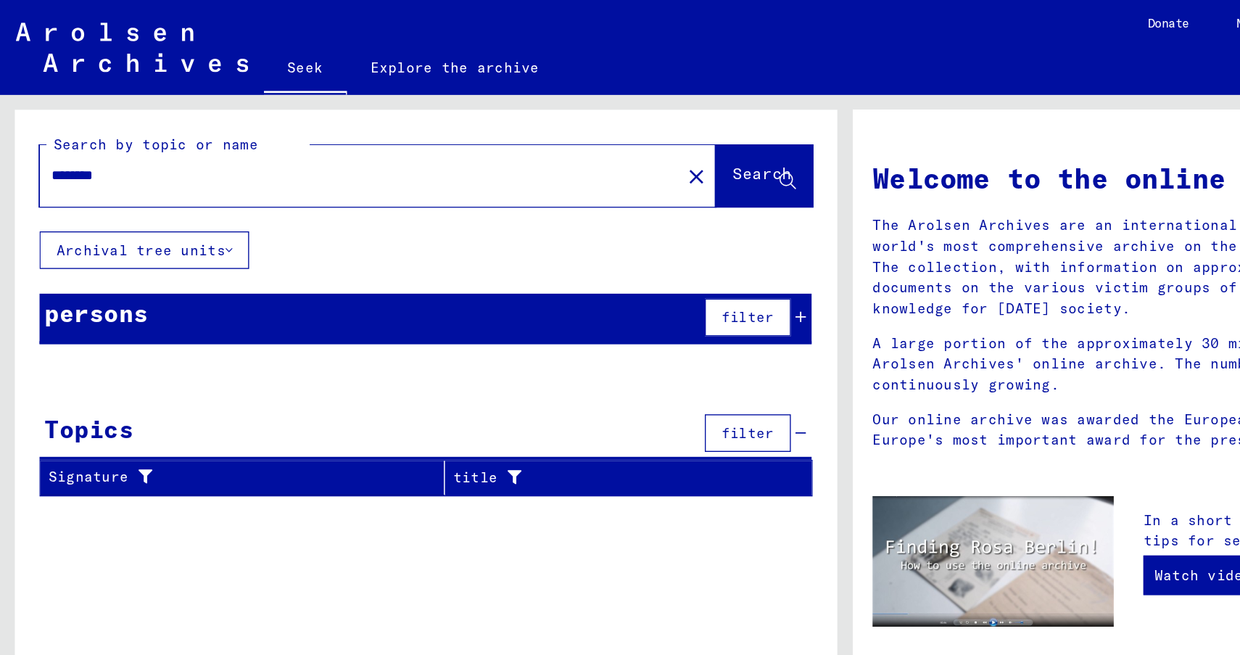
click at [144, 186] on font "Archival tree units" at bounding box center [103, 183] width 124 height 13
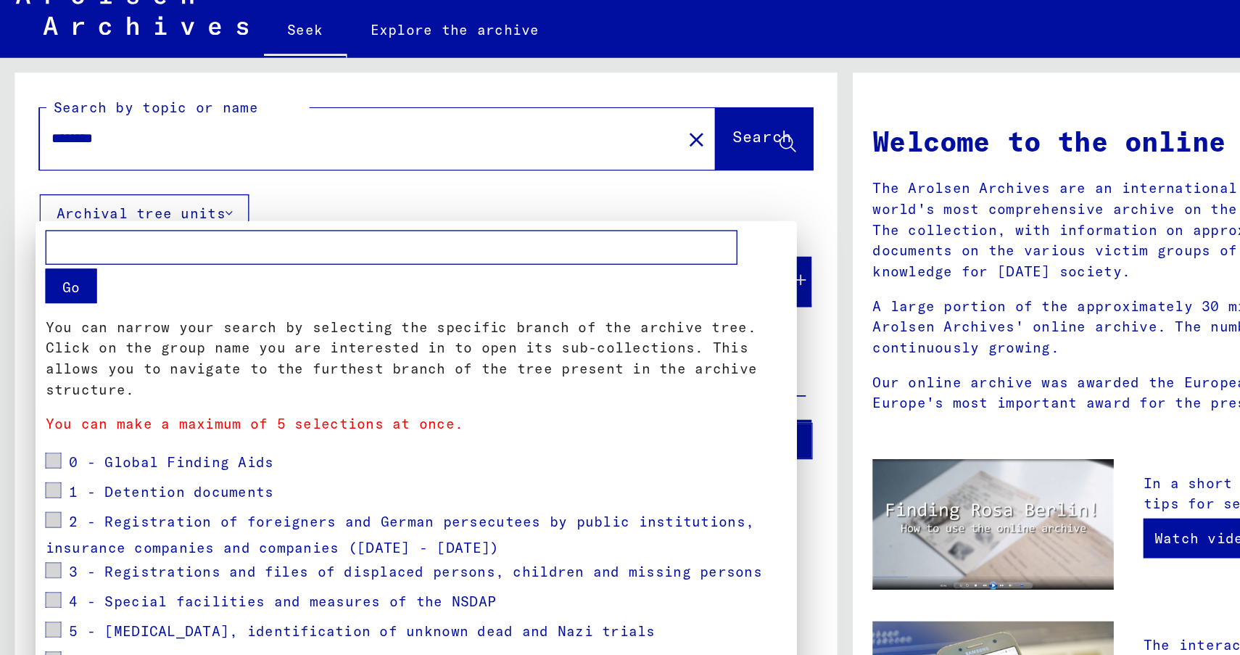
click at [36, 359] on span at bounding box center [39, 365] width 12 height 12
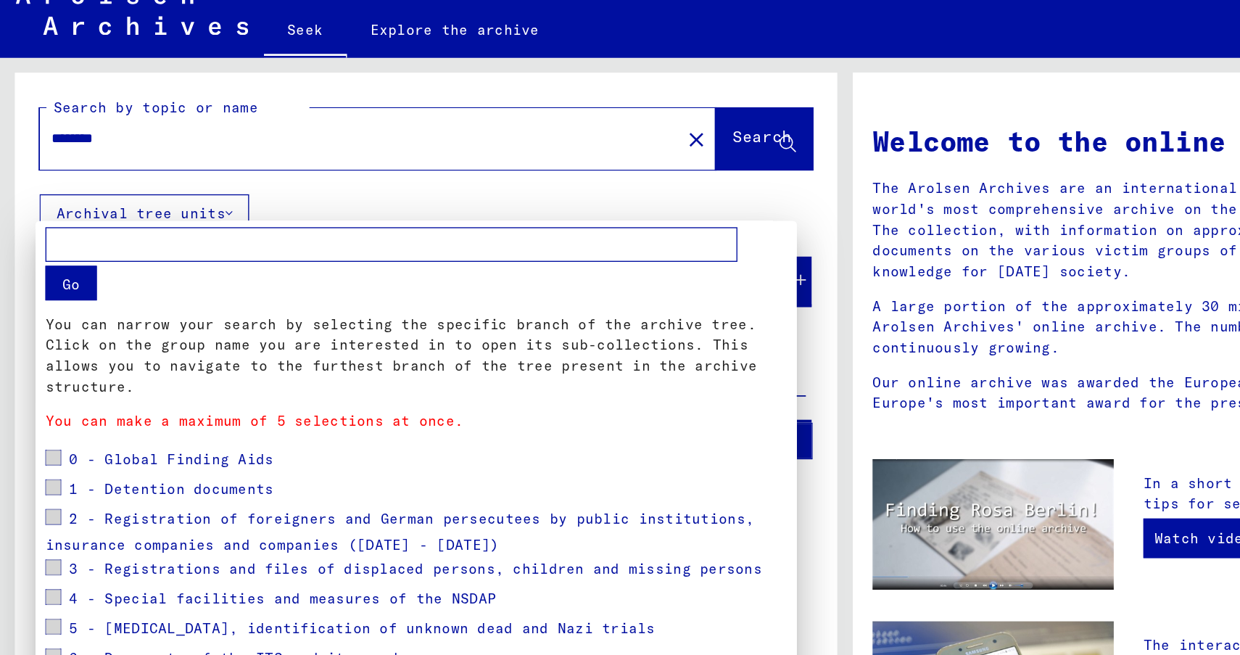
scroll to position [47, 0]
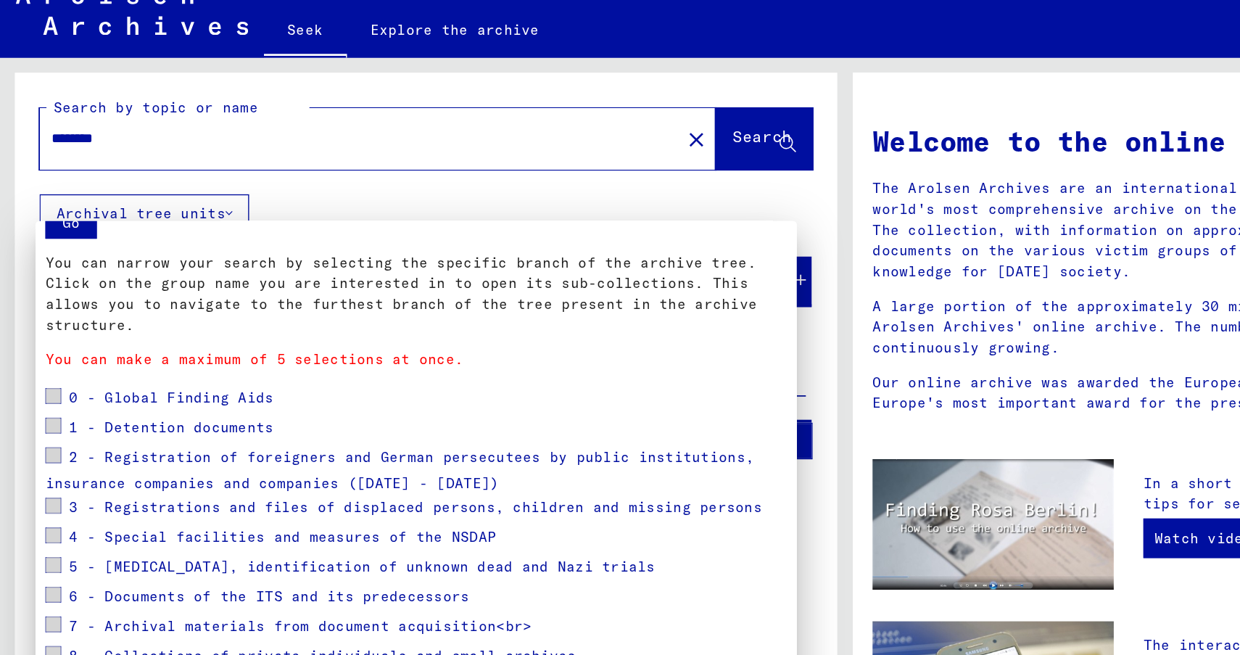
click at [38, 355] on span at bounding box center [39, 361] width 12 height 12
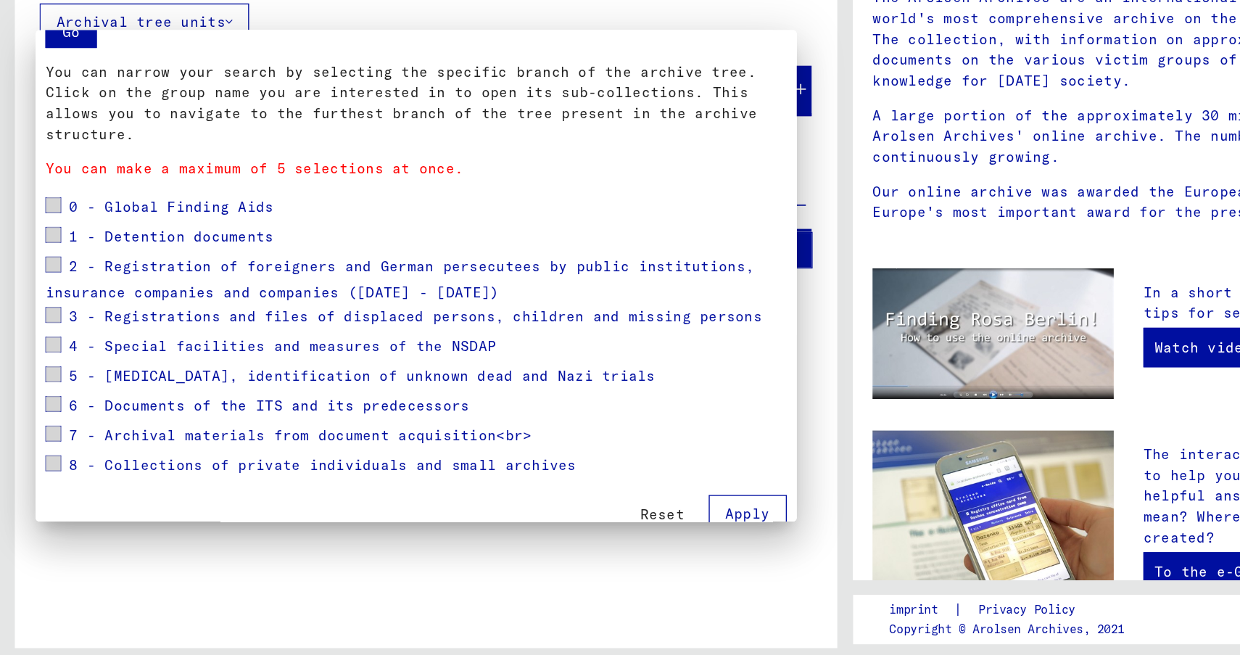
click at [41, 480] on span at bounding box center [39, 486] width 12 height 12
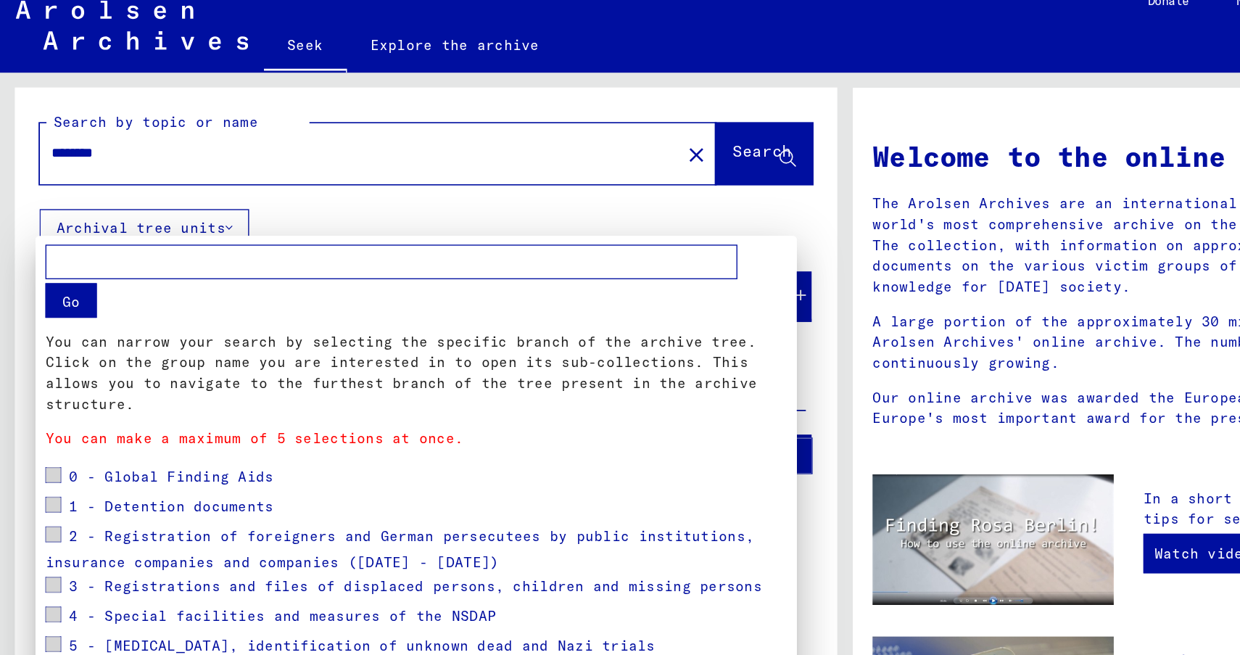
click at [415, 168] on div at bounding box center [620, 327] width 1240 height 655
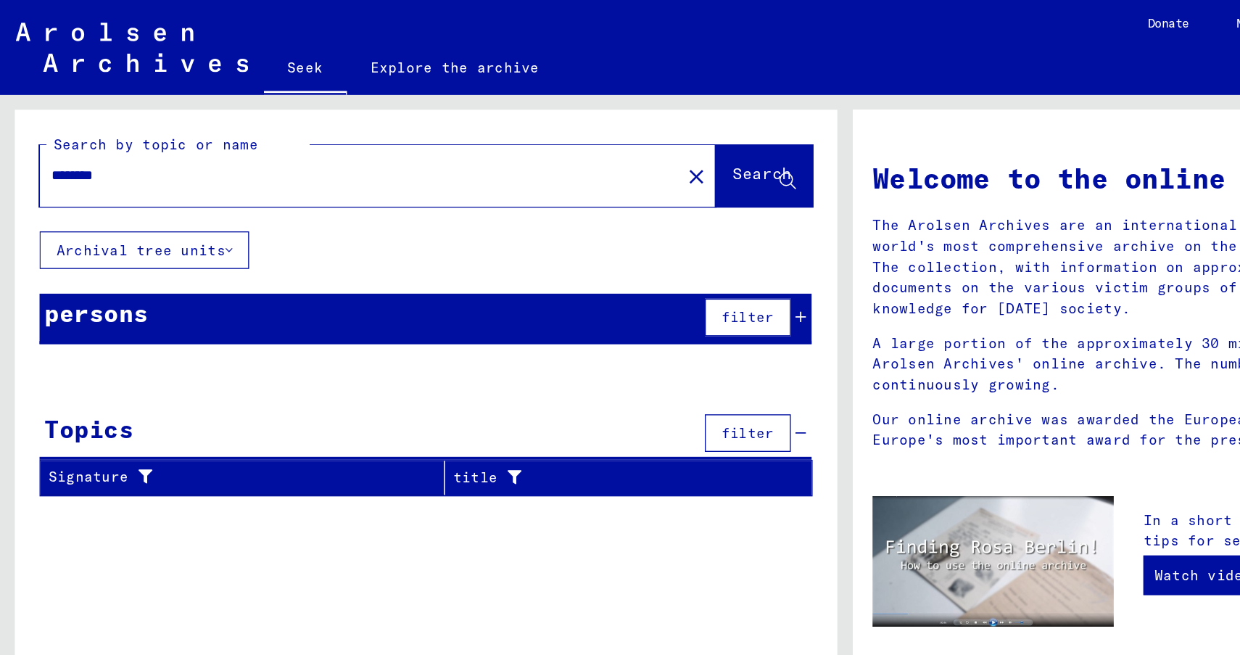
type input "******"
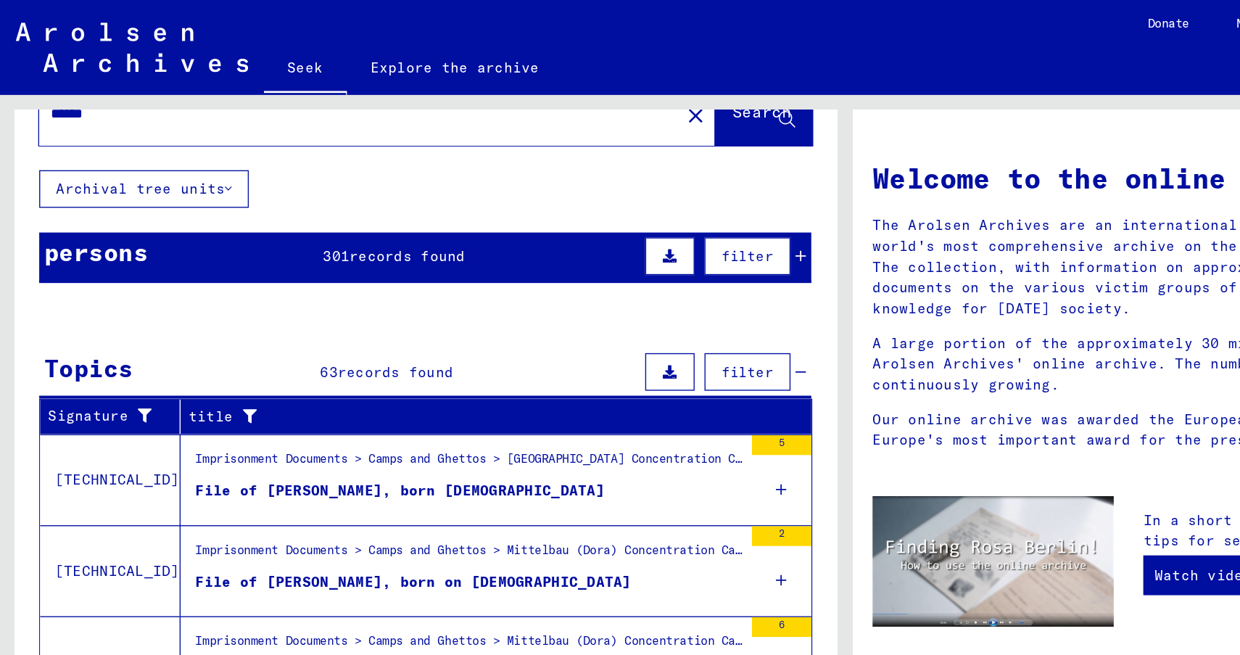
scroll to position [46, 0]
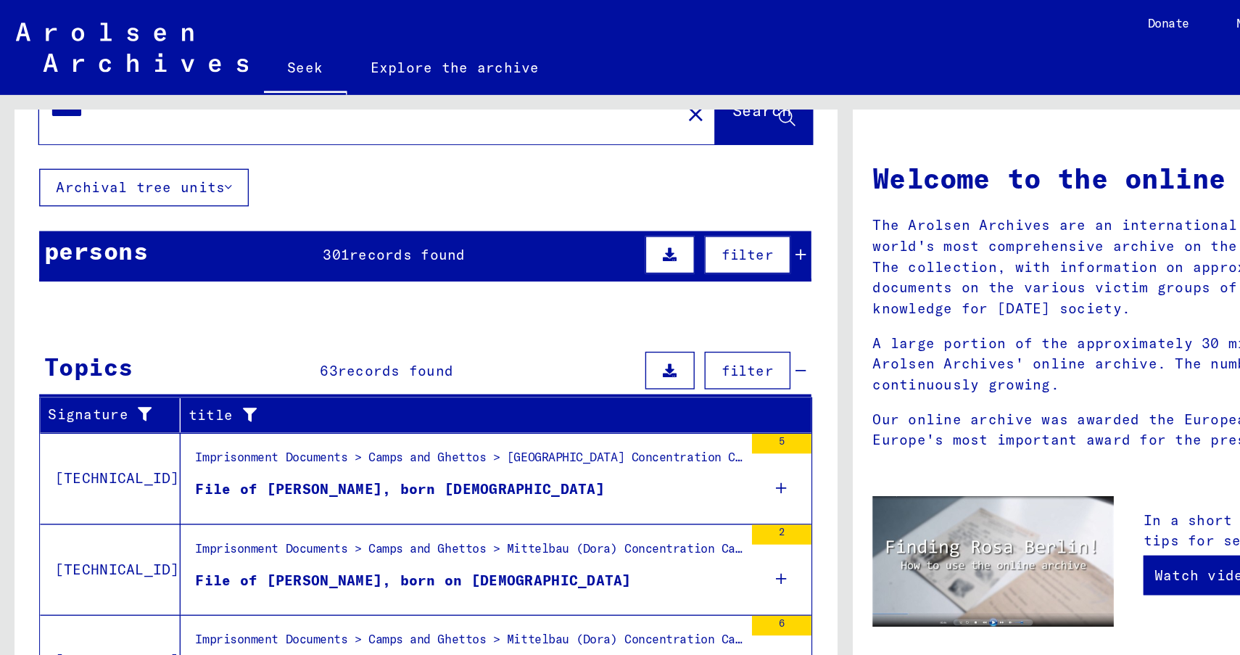
click at [569, 190] on button "filter" at bounding box center [548, 187] width 63 height 28
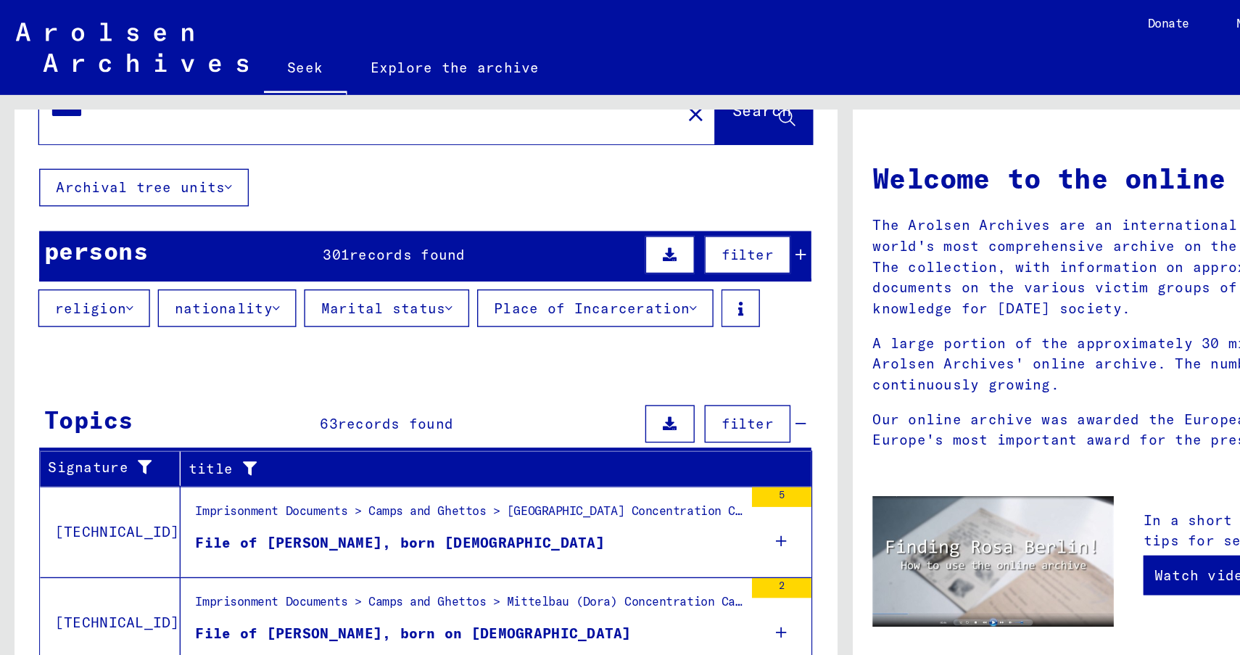
click at [88, 231] on font "religion" at bounding box center [67, 226] width 52 height 13
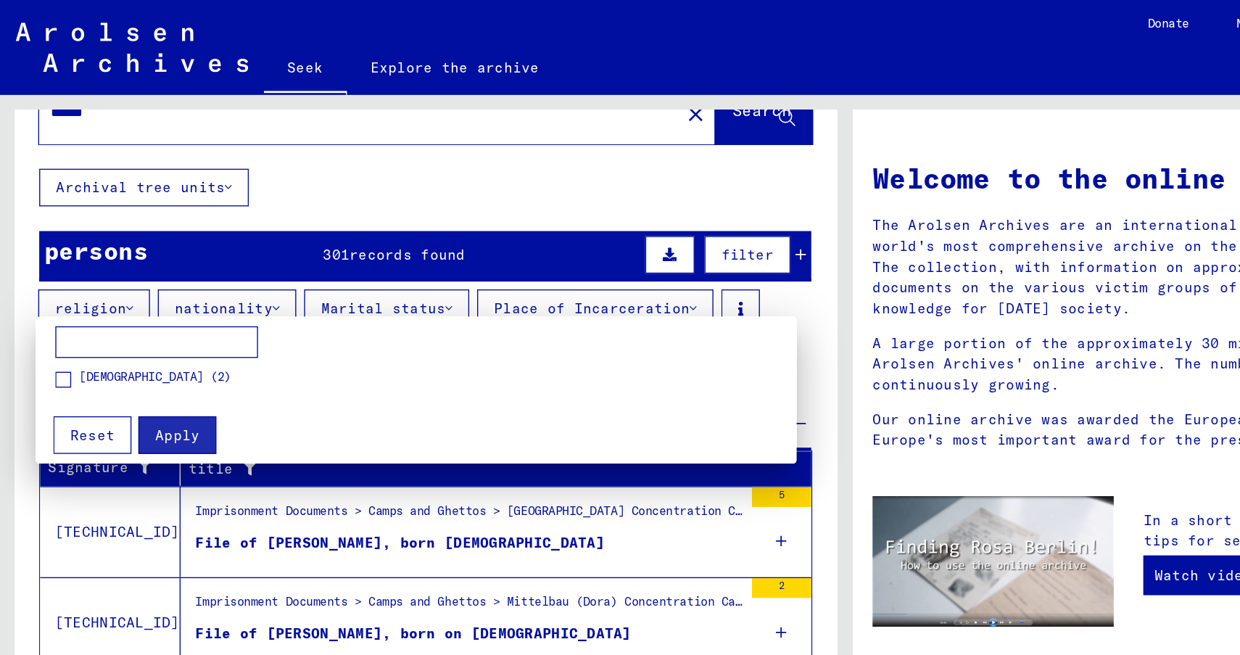
click at [49, 275] on span at bounding box center [47, 279] width 12 height 12
click at [131, 325] on font "Apply" at bounding box center [130, 319] width 33 height 13
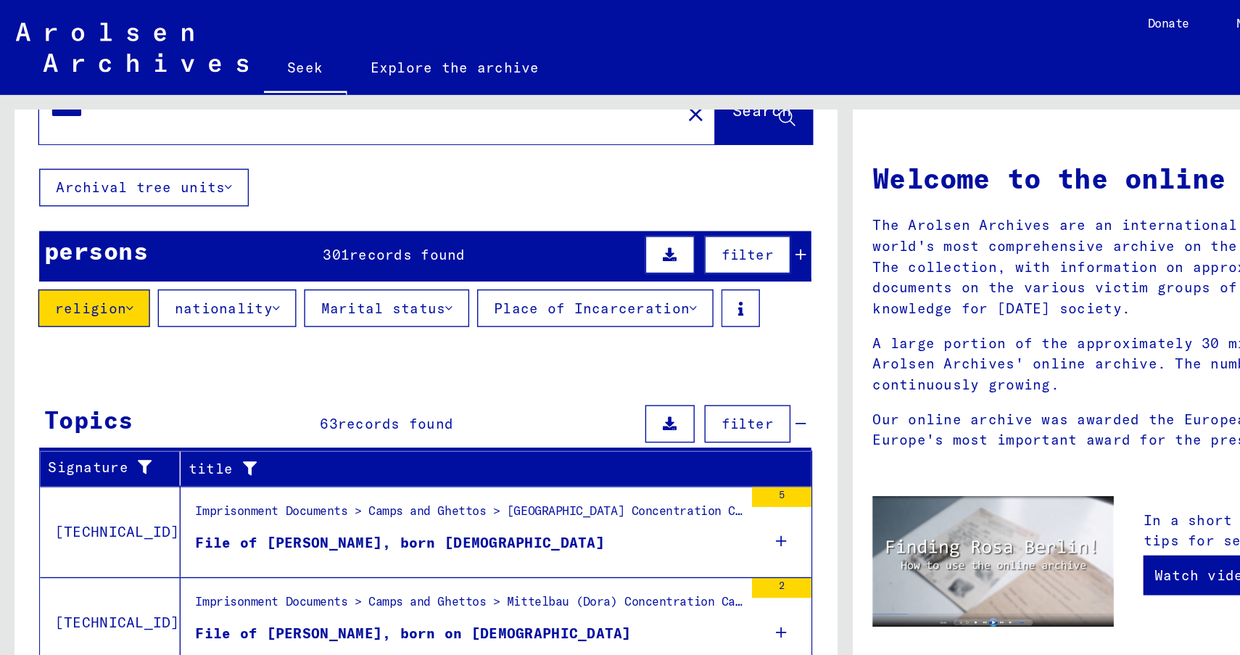
click at [97, 227] on button "religion" at bounding box center [69, 227] width 82 height 28
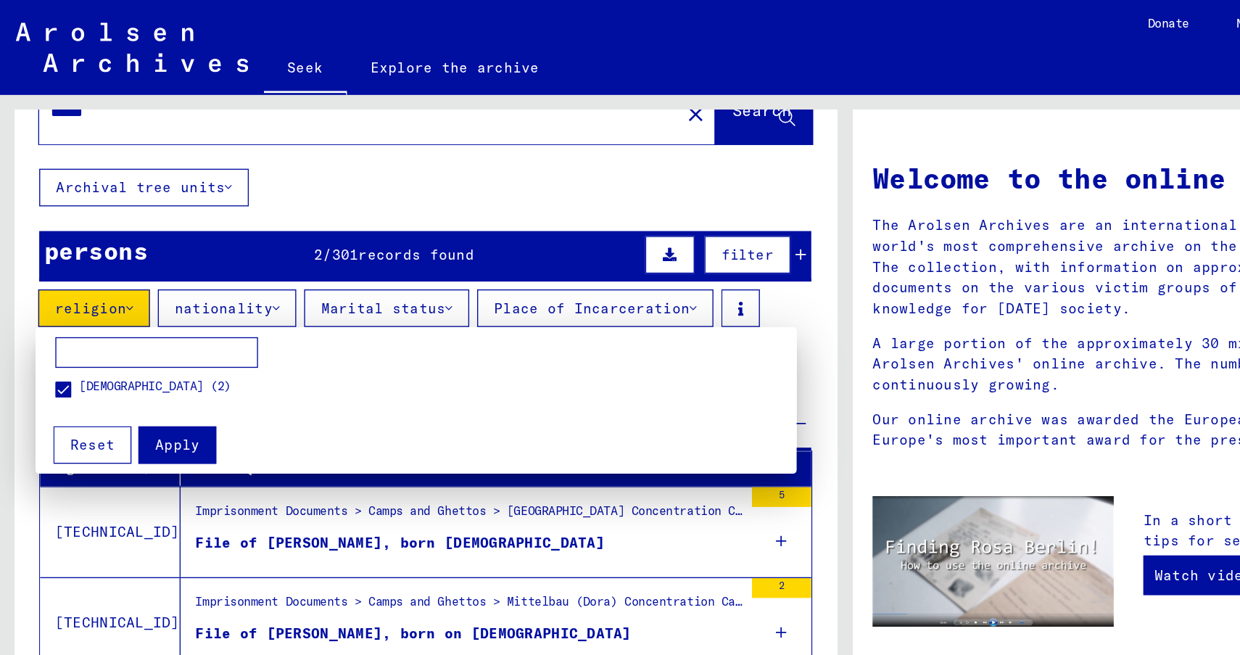
click at [120, 328] on font "Apply" at bounding box center [130, 326] width 33 height 13
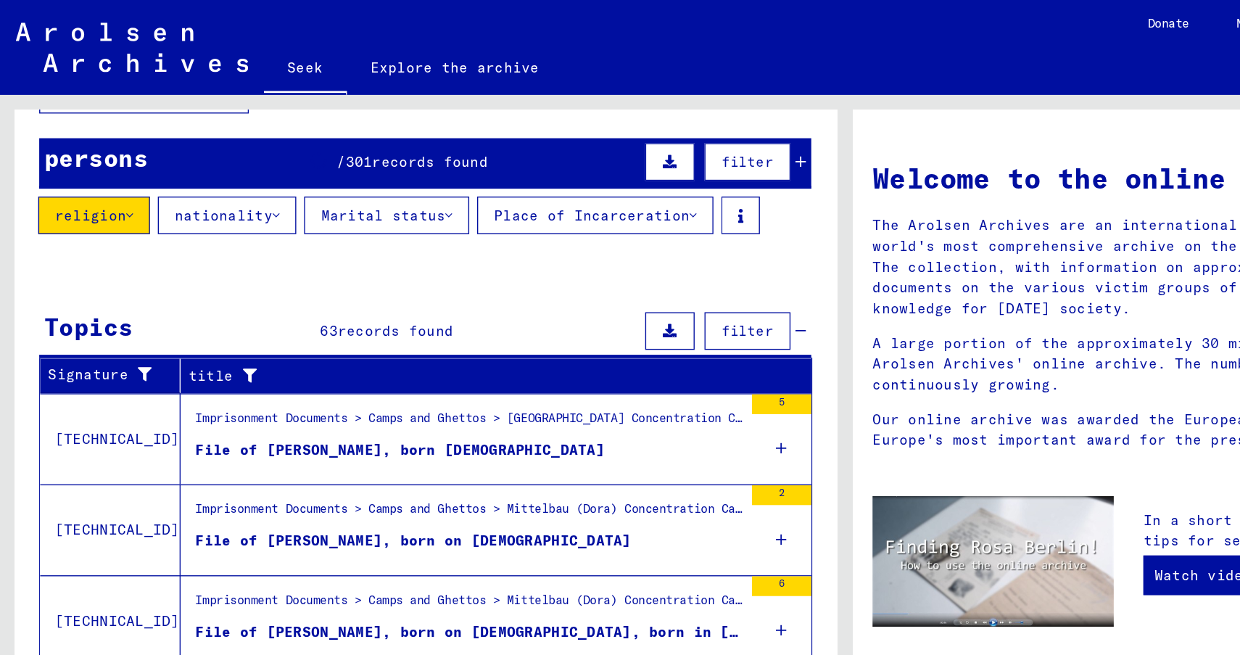
scroll to position [136, 0]
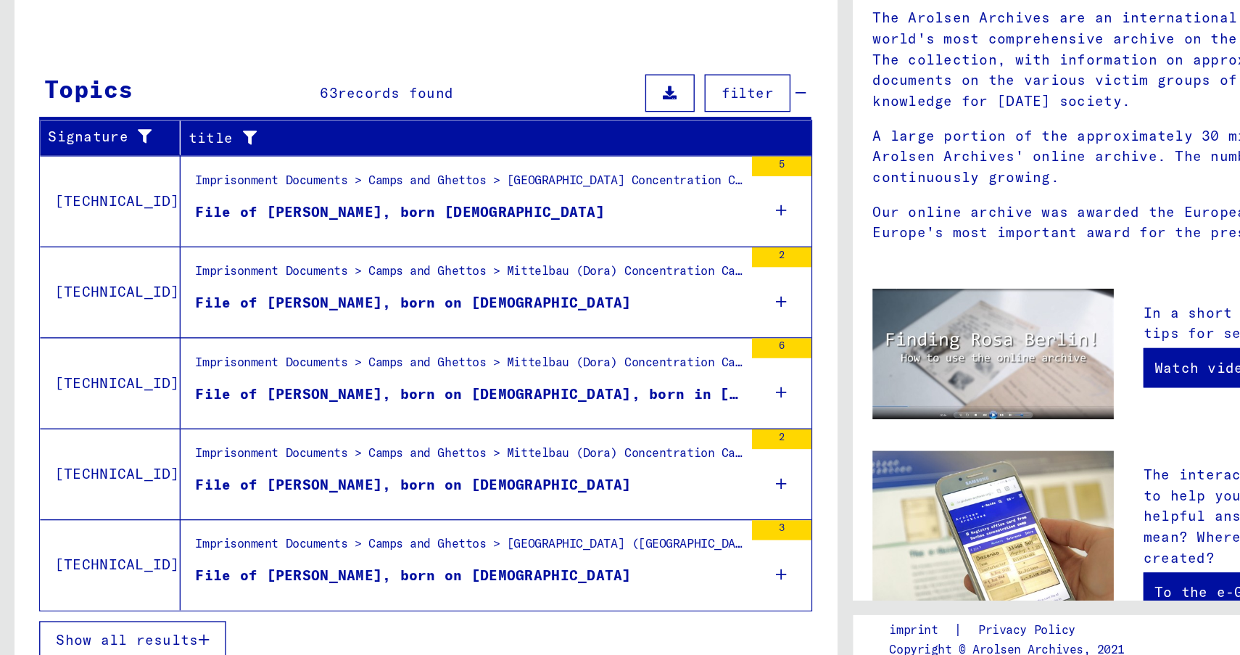
click at [117, 616] on font "Show all results" at bounding box center [93, 621] width 104 height 13
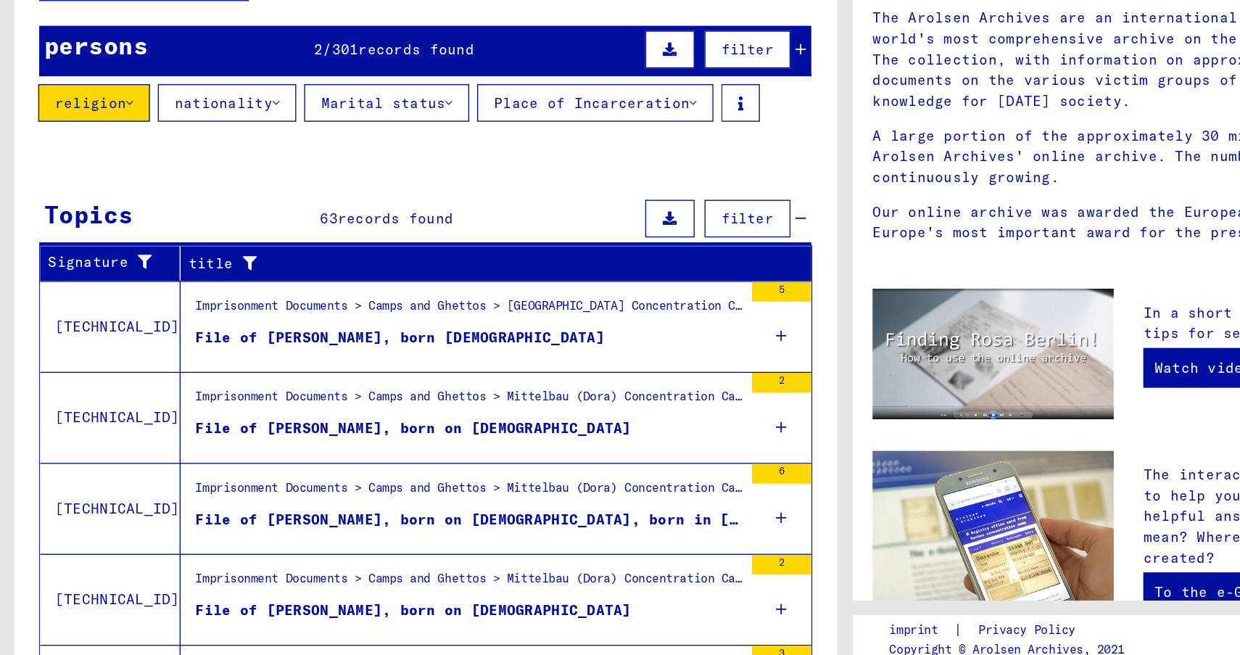
scroll to position [0, 0]
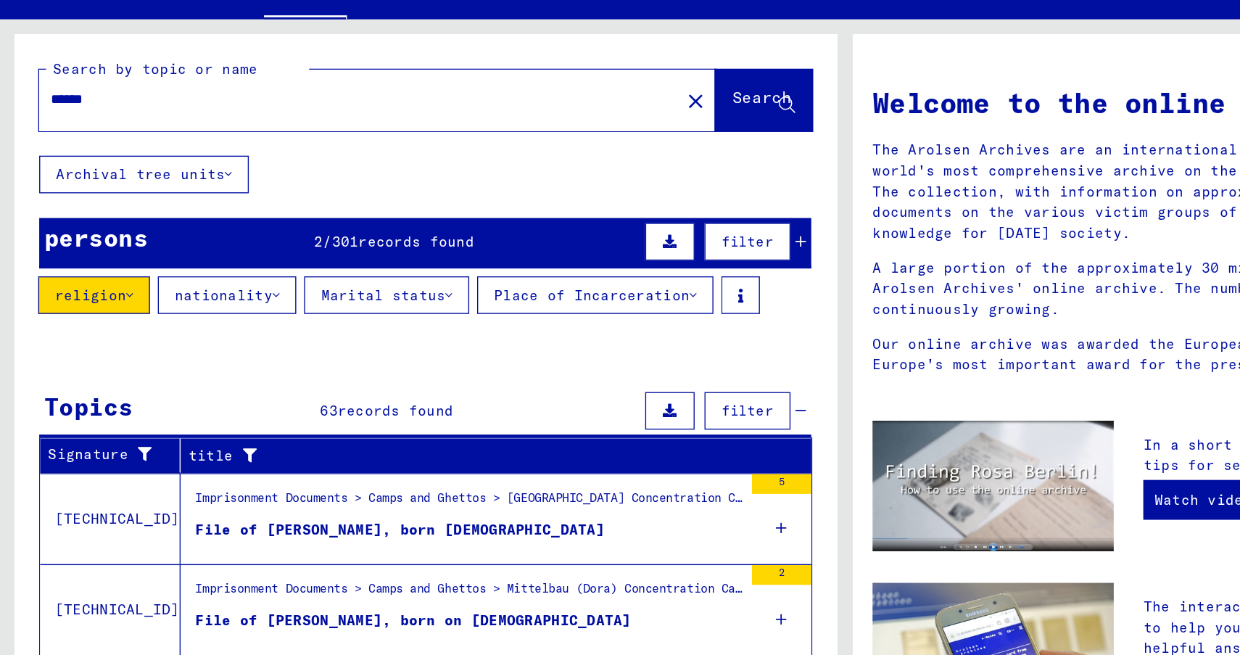
click at [194, 268] on font "nationality" at bounding box center [164, 272] width 72 height 13
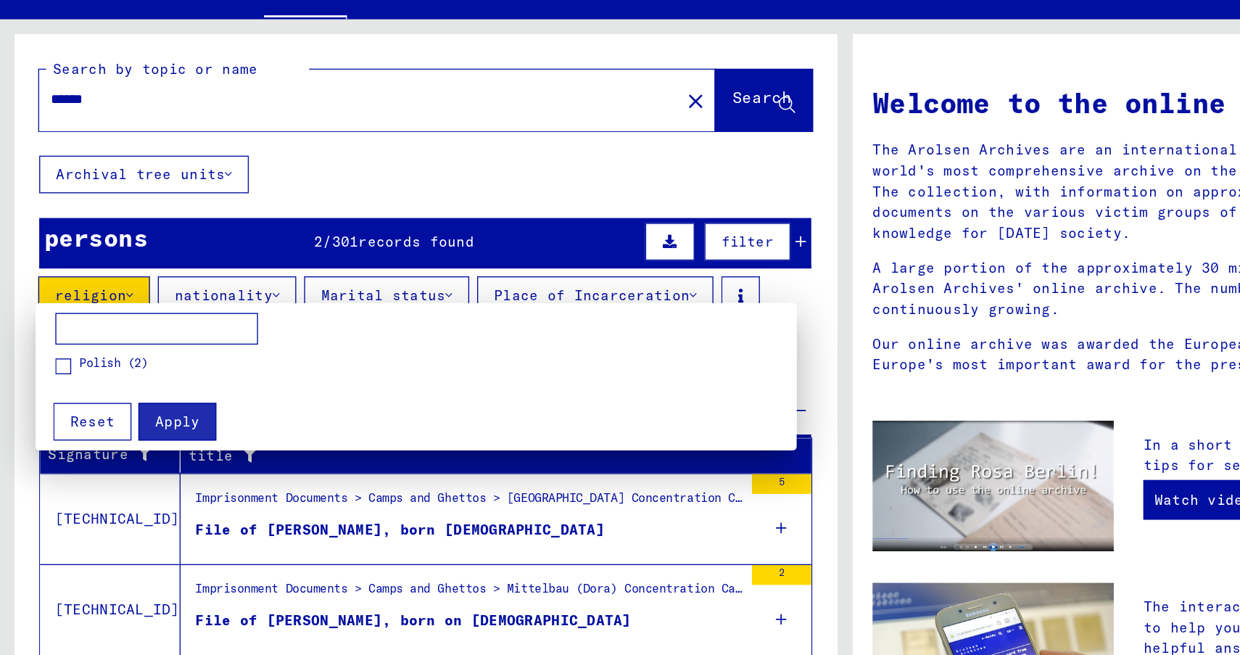
click at [46, 325] on span at bounding box center [47, 324] width 12 height 12
click at [129, 363] on font "Apply" at bounding box center [130, 364] width 33 height 13
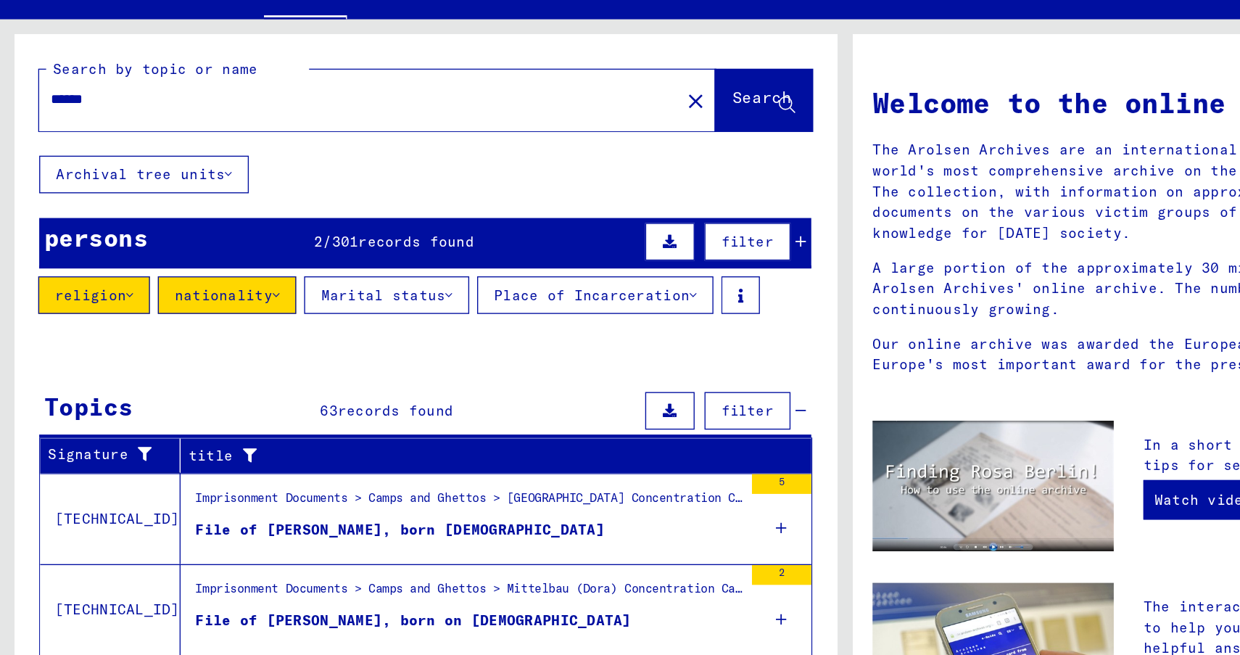
click at [290, 278] on button "Marital status" at bounding box center [283, 272] width 121 height 28
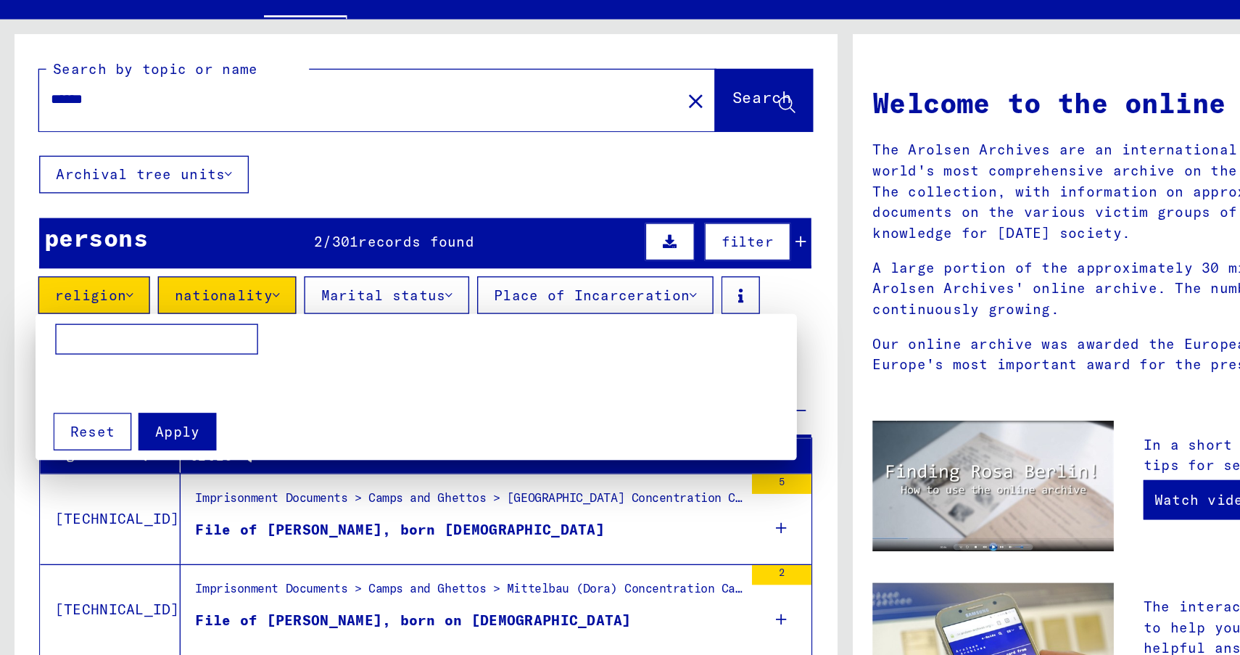
click at [389, 193] on div at bounding box center [620, 327] width 1240 height 655
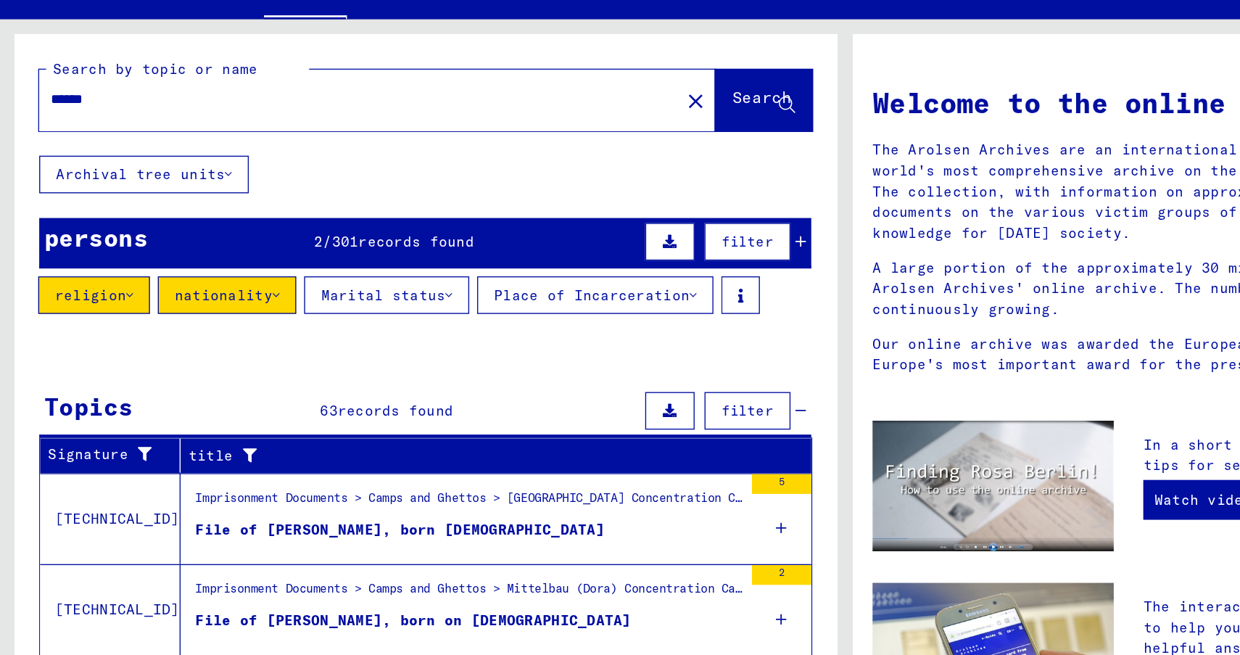
click at [394, 270] on font "Place of Incarceration" at bounding box center [435, 272] width 144 height 13
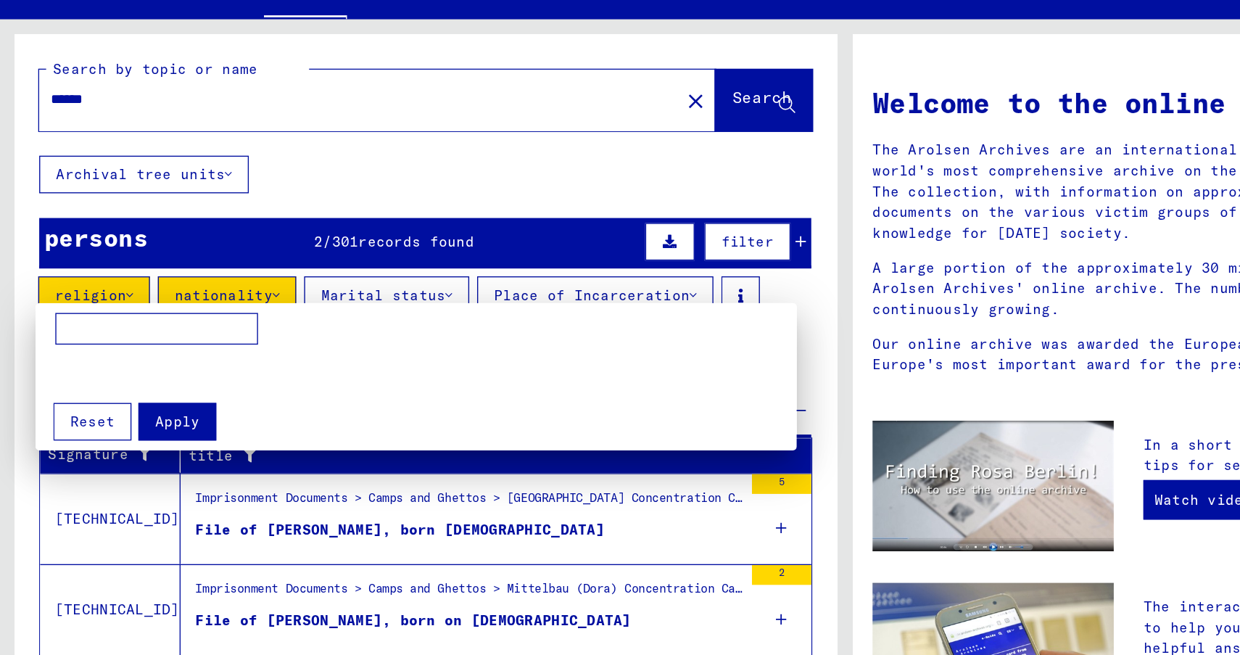
click at [119, 298] on input at bounding box center [115, 296] width 149 height 23
type input "********"
click at [126, 371] on font "Apply" at bounding box center [130, 364] width 33 height 13
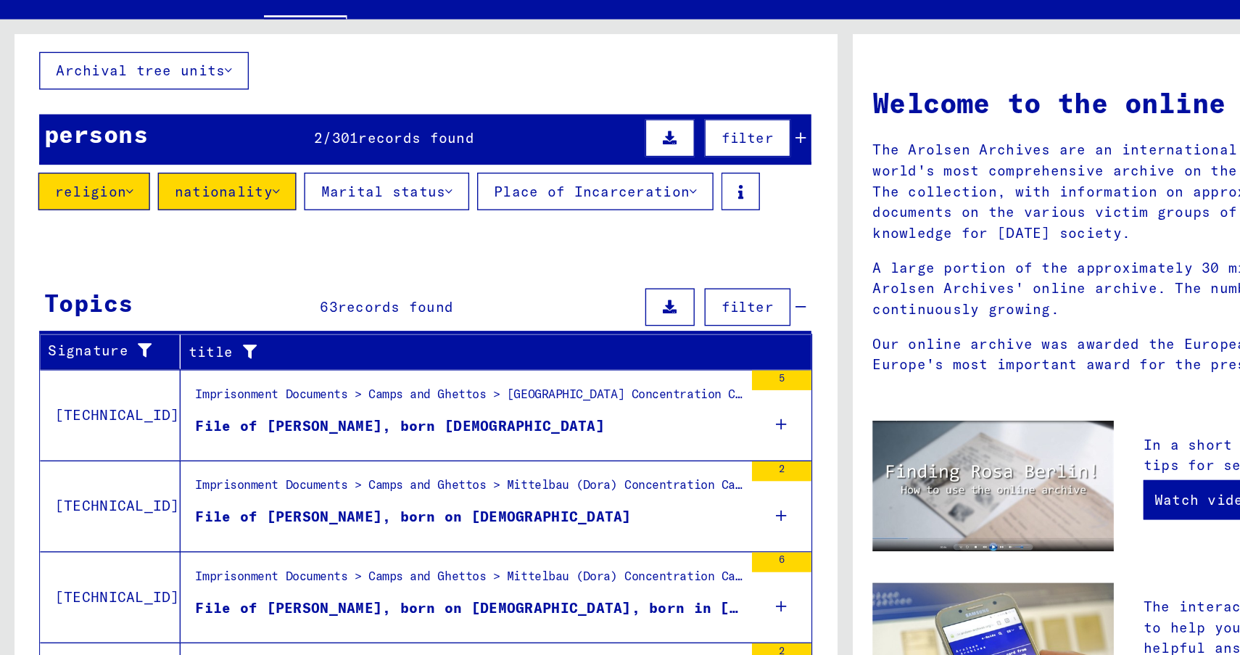
scroll to position [78, 0]
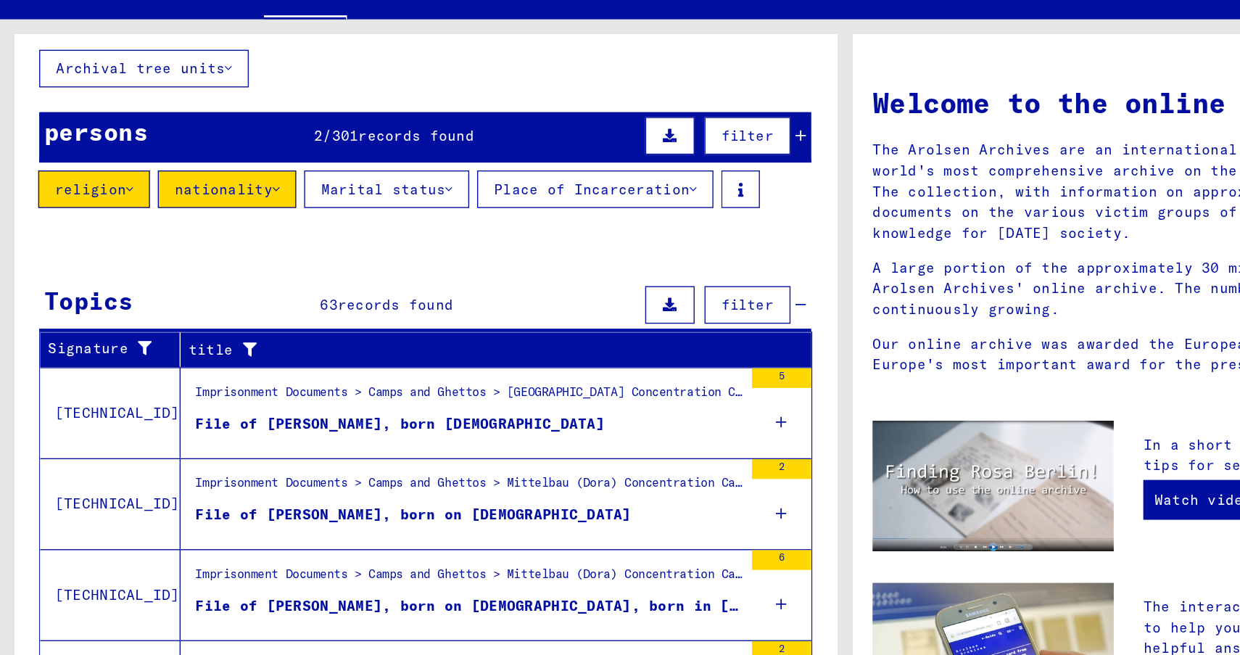
click at [588, 150] on icon at bounding box center [588, 155] width 8 height 10
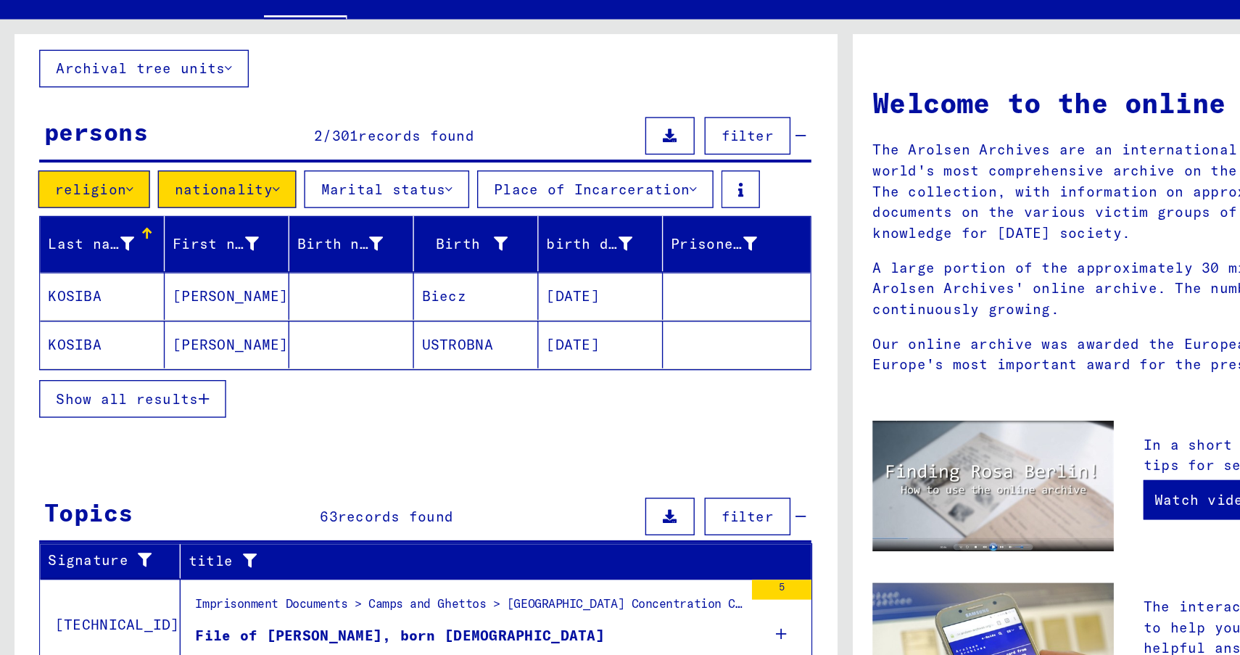
click at [137, 352] on font "Show all results" at bounding box center [93, 348] width 104 height 13
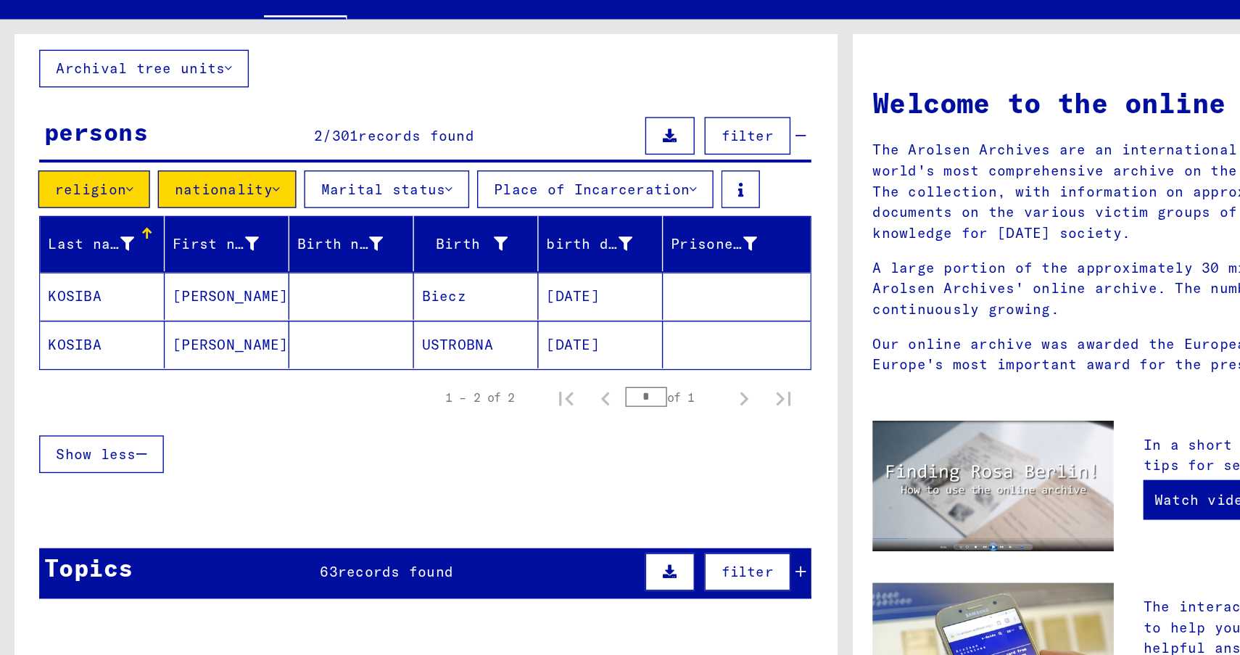
click at [88, 198] on font "religion" at bounding box center [67, 194] width 52 height 13
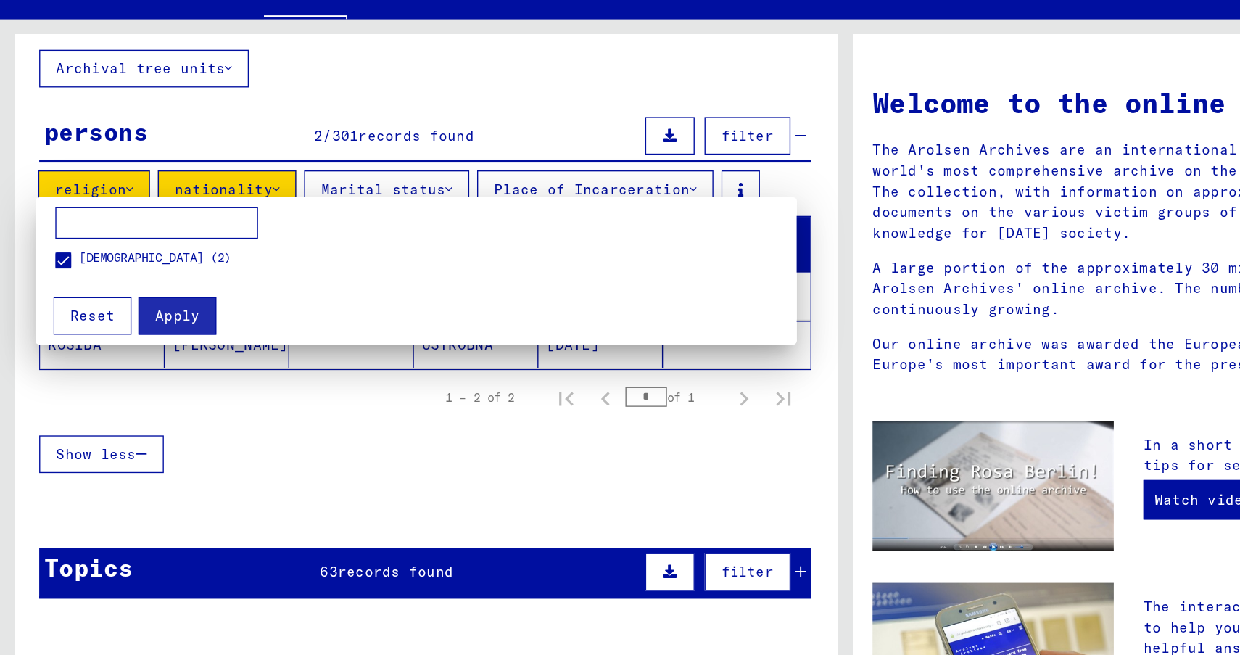
click at [53, 244] on label "[DEMOGRAPHIC_DATA] (2)" at bounding box center [105, 245] width 129 height 15
click at [70, 281] on font "Reset" at bounding box center [68, 287] width 33 height 13
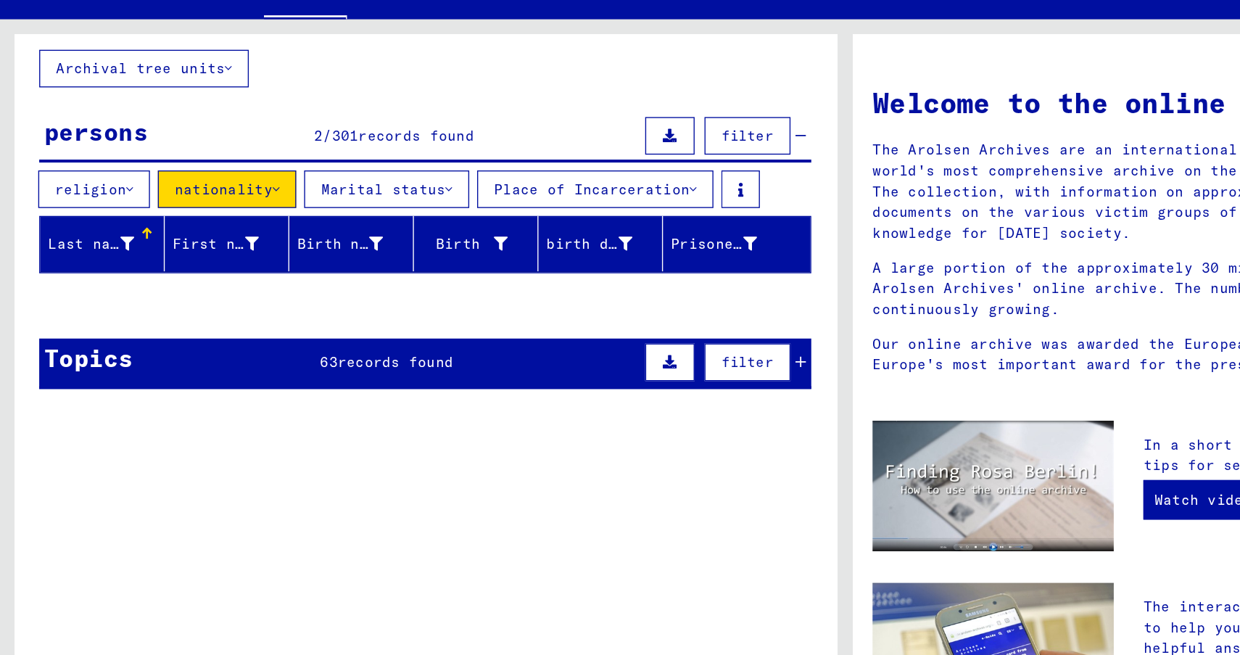
click at [201, 194] on button "nationality" at bounding box center [167, 195] width 102 height 28
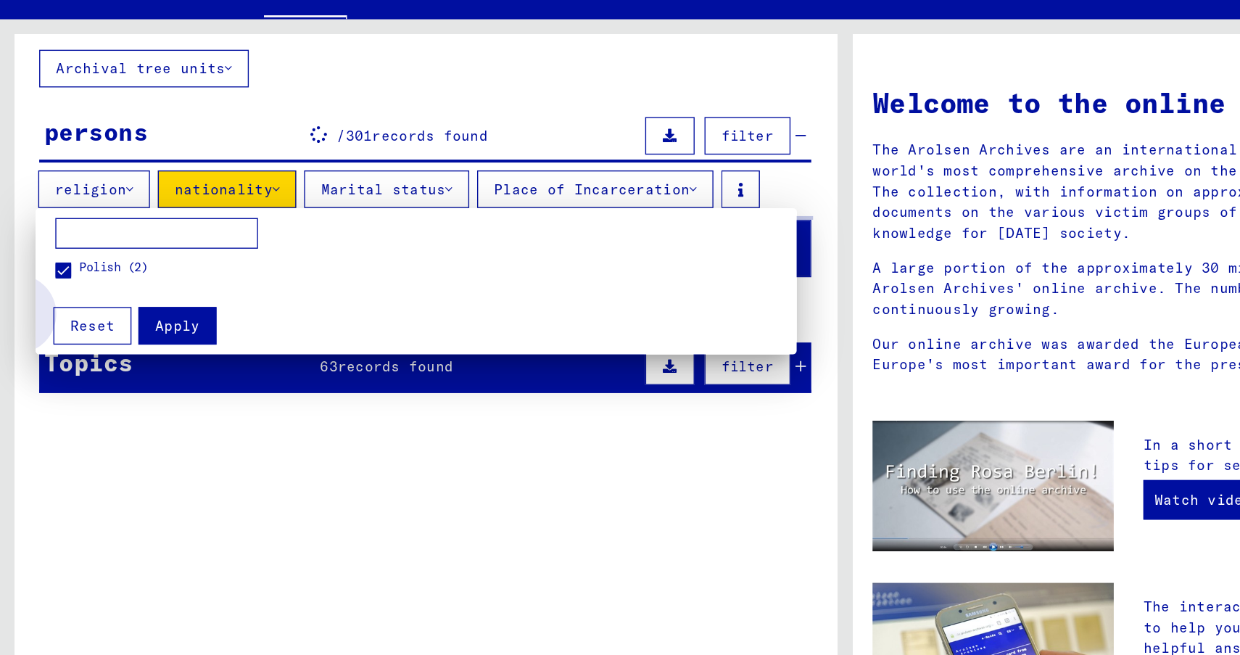
click at [55, 292] on font "Reset" at bounding box center [68, 294] width 33 height 13
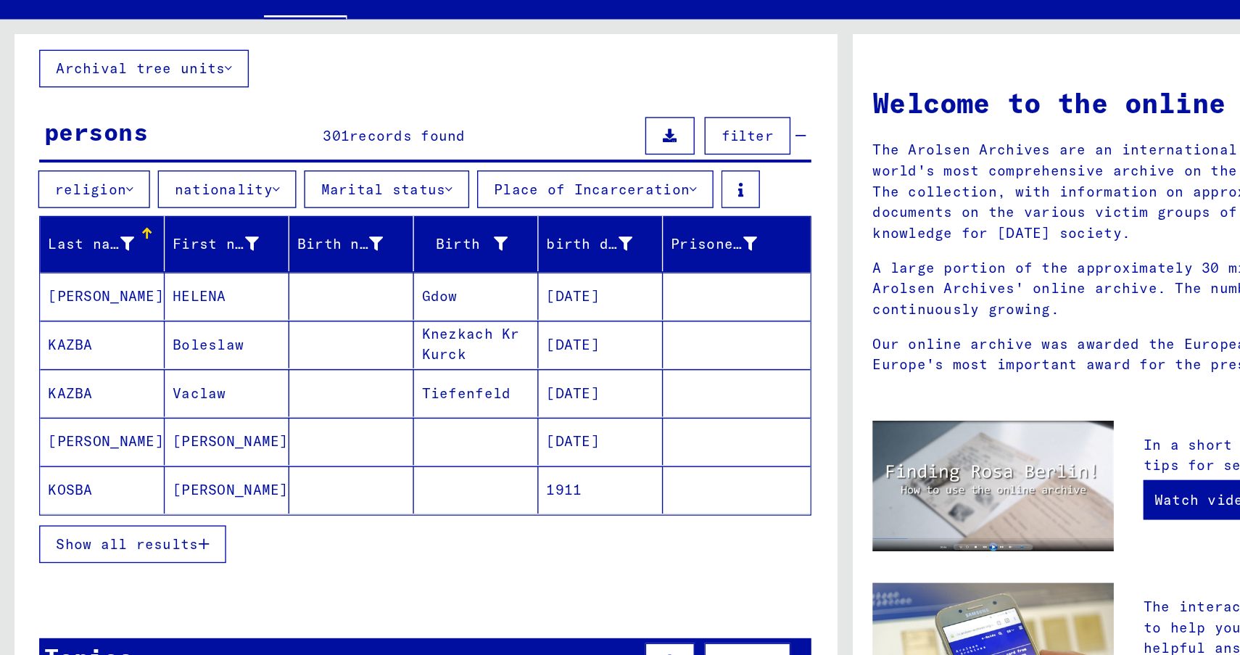
click at [402, 196] on font "Place of Incarceration" at bounding box center [435, 194] width 144 height 13
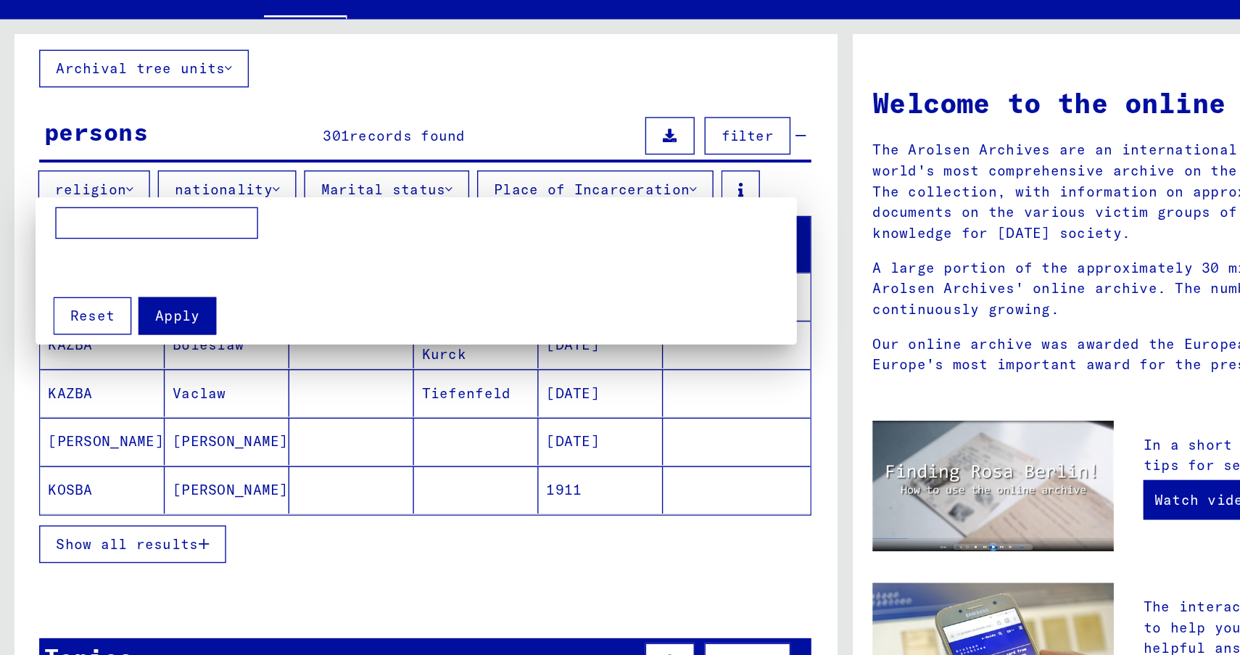
click at [104, 221] on input at bounding box center [115, 218] width 149 height 23
type input "********"
click at [125, 290] on font "Apply" at bounding box center [130, 287] width 33 height 13
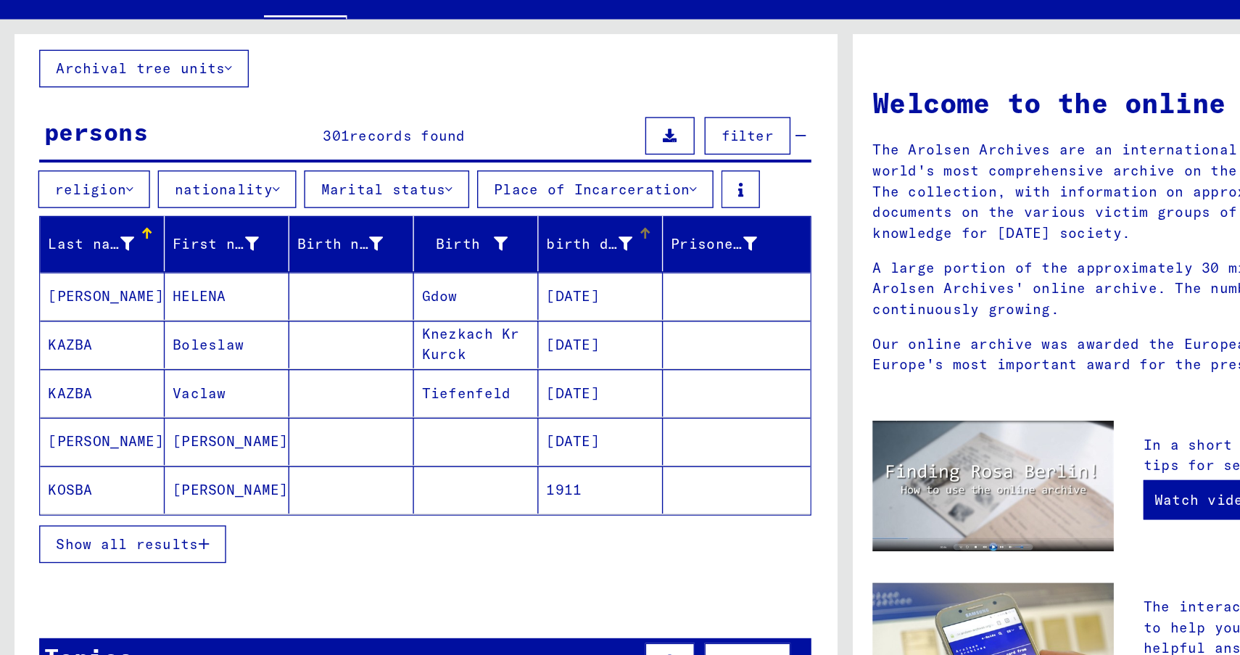
click at [443, 241] on div "birth date" at bounding box center [432, 234] width 63 height 15
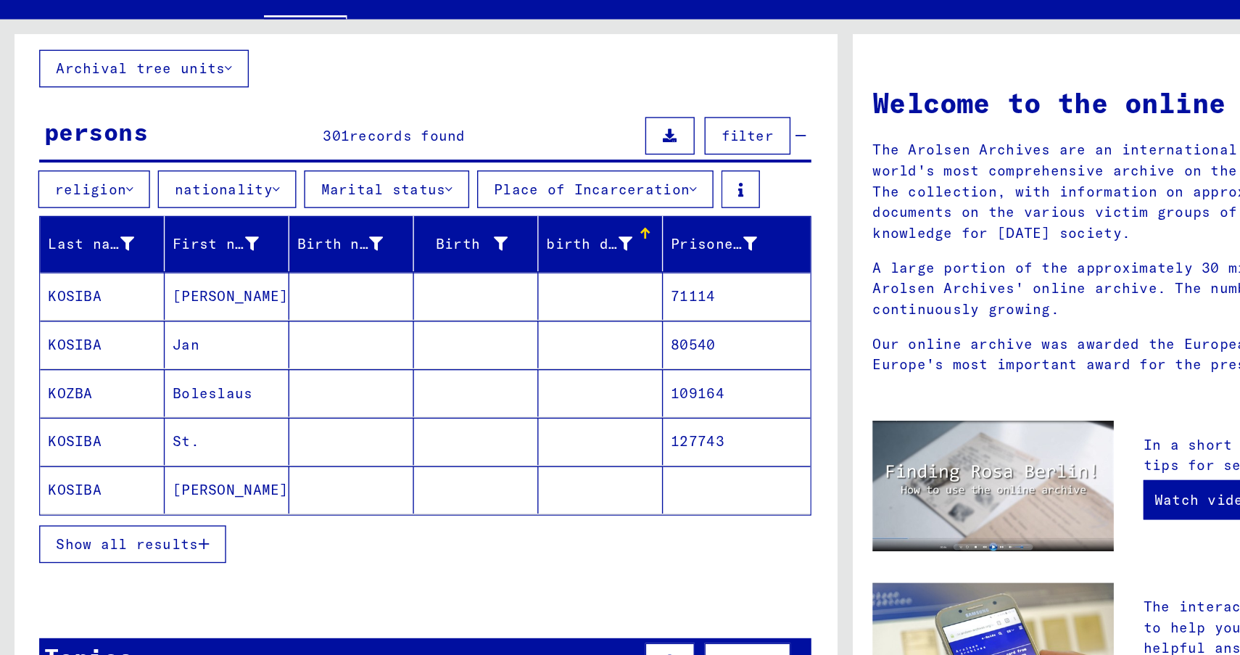
click at [443, 234] on font "birth date" at bounding box center [433, 234] width 65 height 13
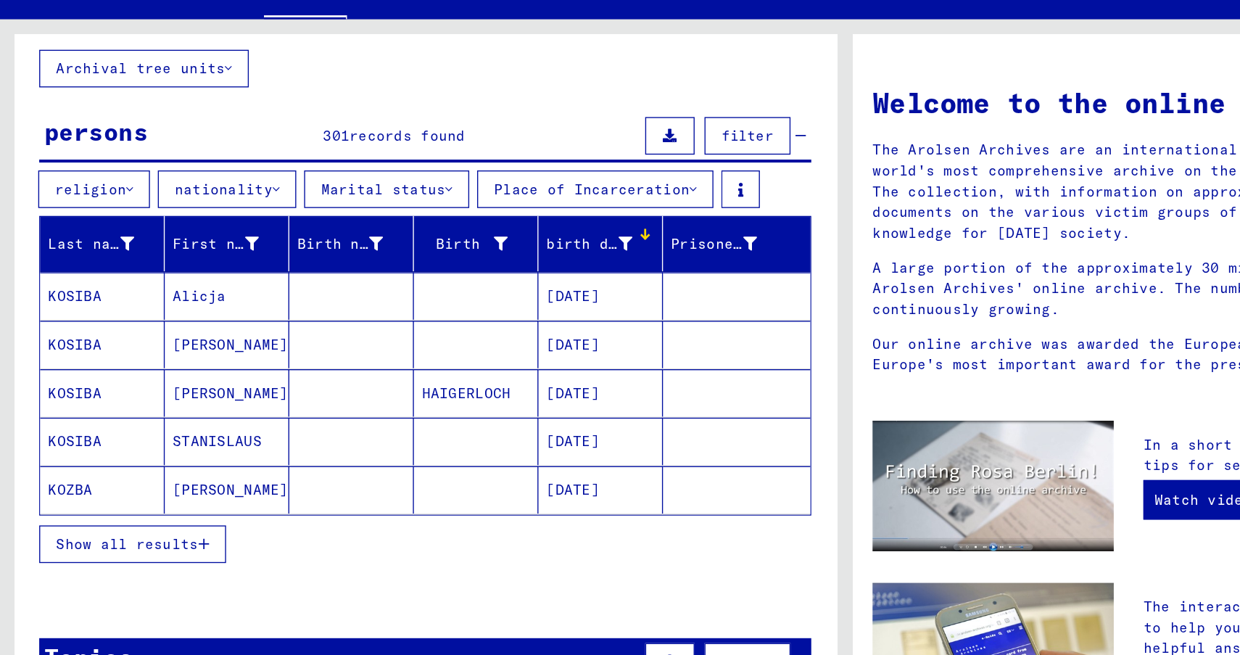
click at [114, 458] on font "Show all results" at bounding box center [93, 454] width 104 height 13
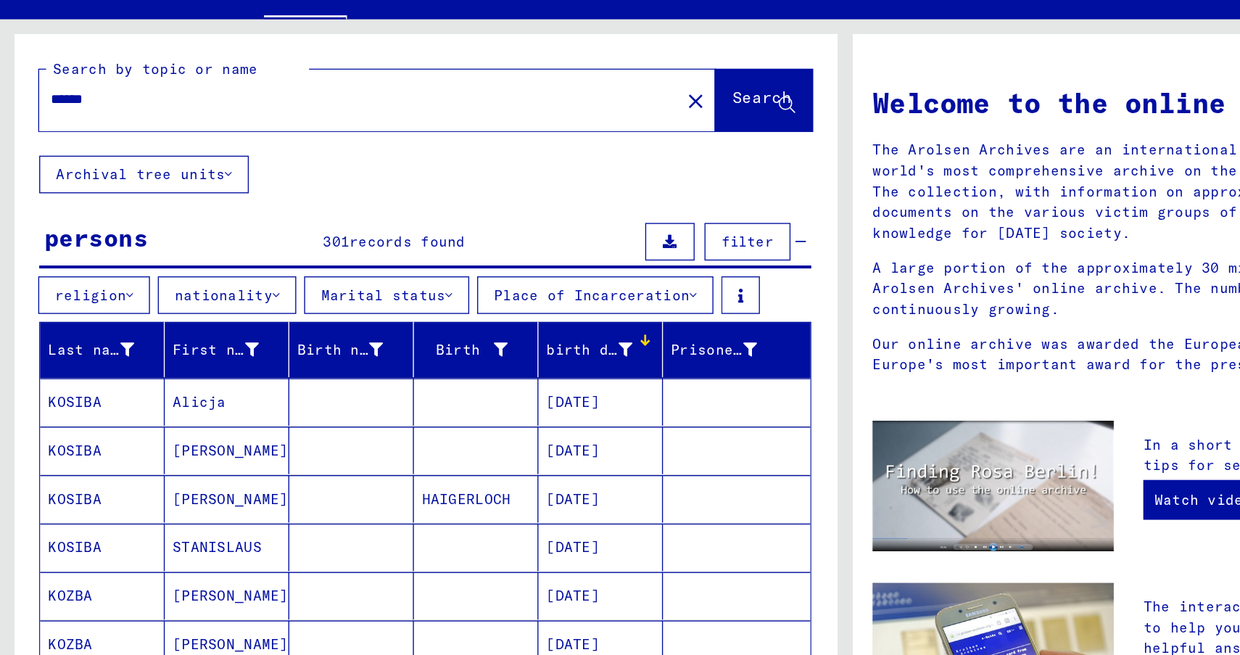
click at [456, 310] on font "birth date" at bounding box center [433, 311] width 65 height 13
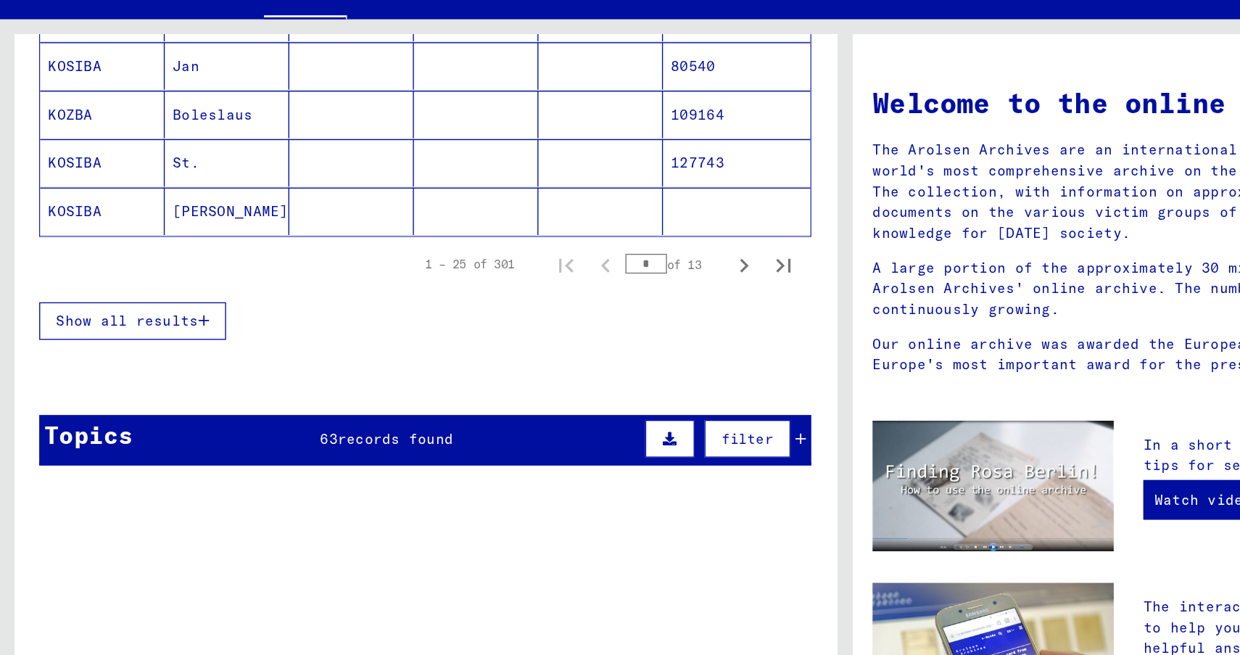
scroll to position [283, 0]
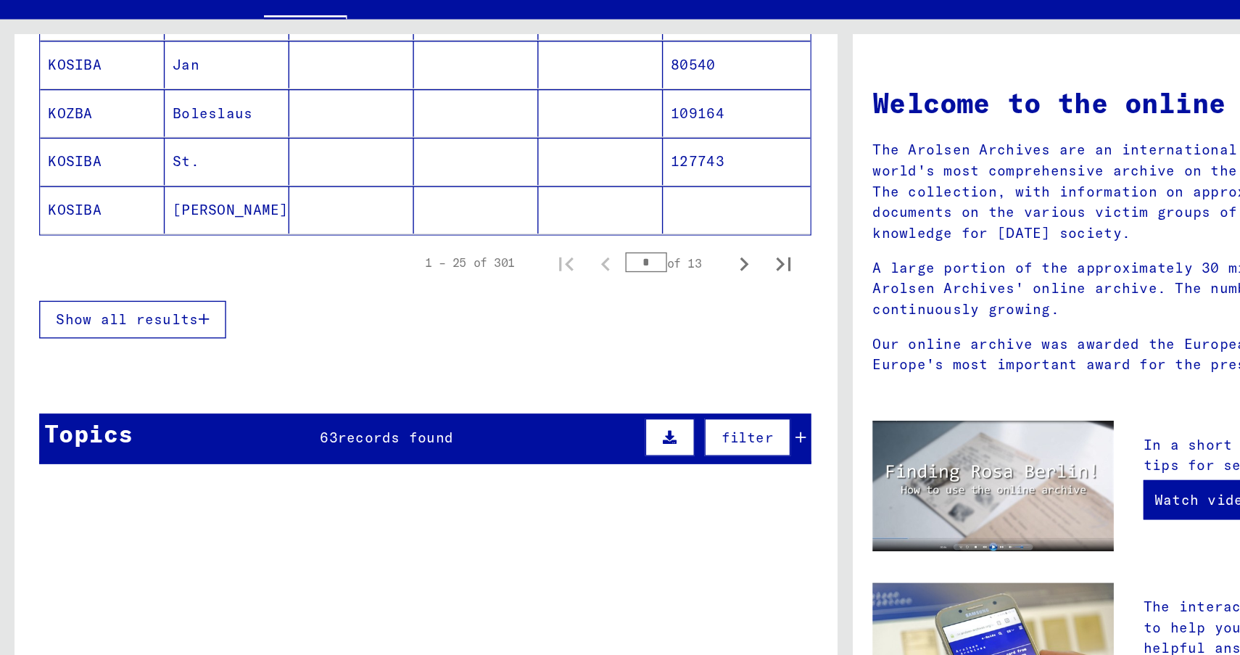
click at [139, 295] on font "Show all results" at bounding box center [93, 290] width 104 height 13
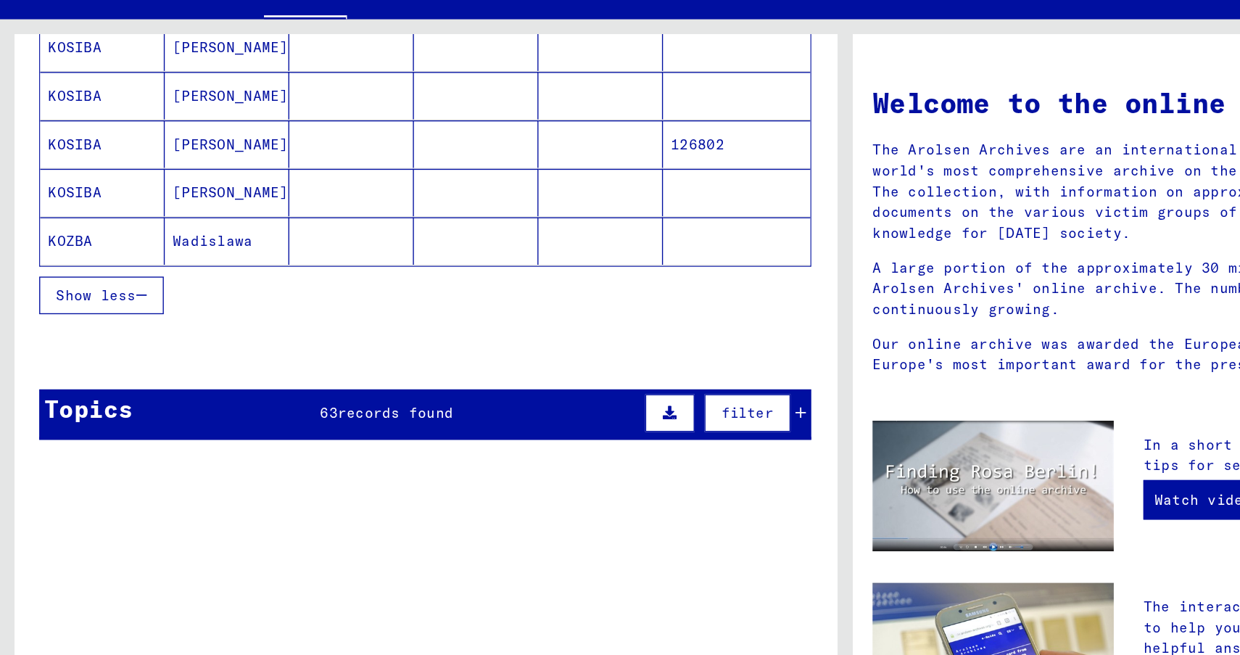
scroll to position [978, 0]
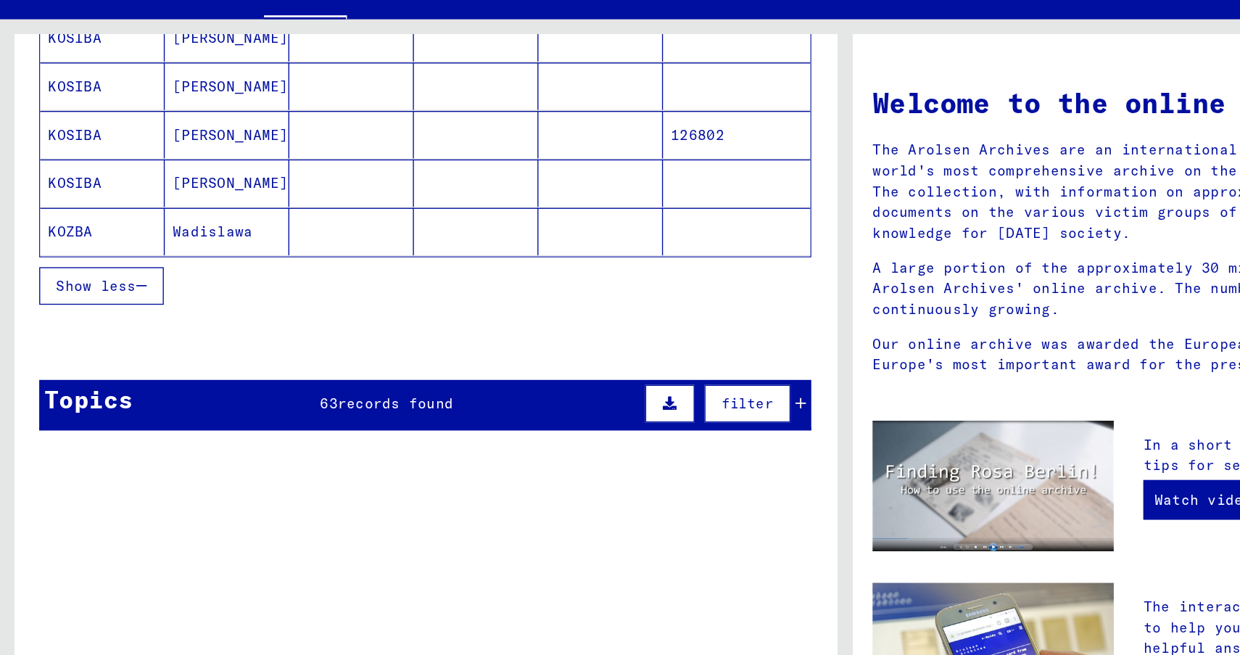
click at [591, 348] on icon at bounding box center [588, 352] width 8 height 10
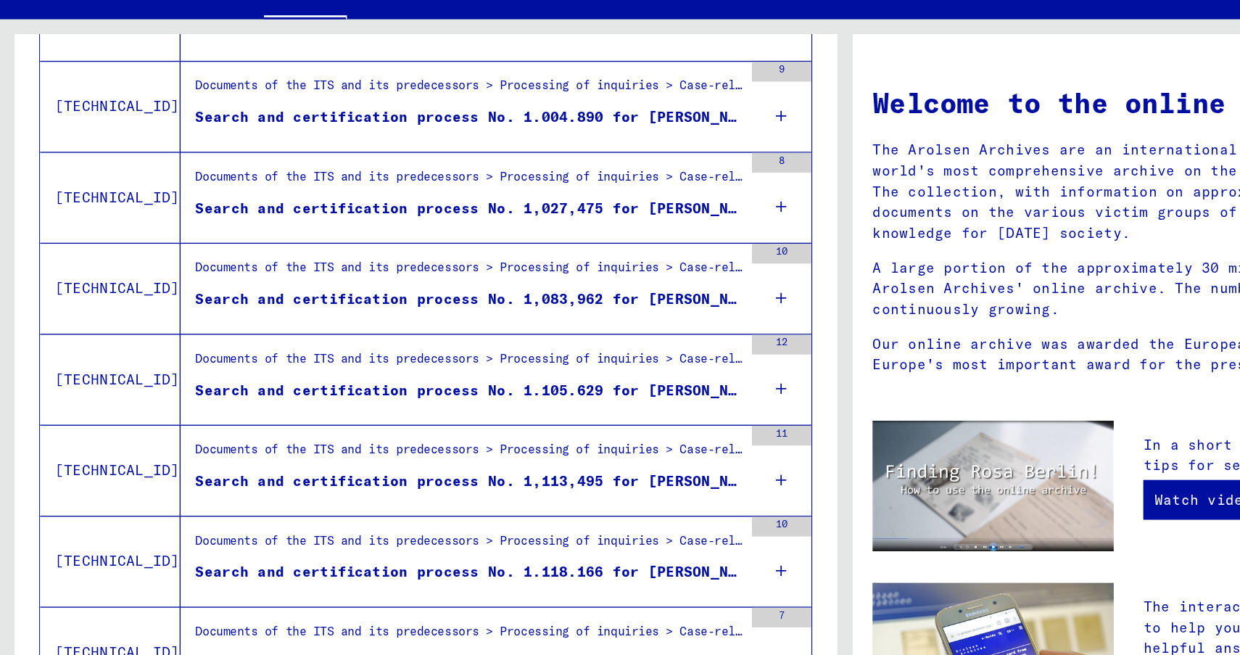
scroll to position [2485, 0]
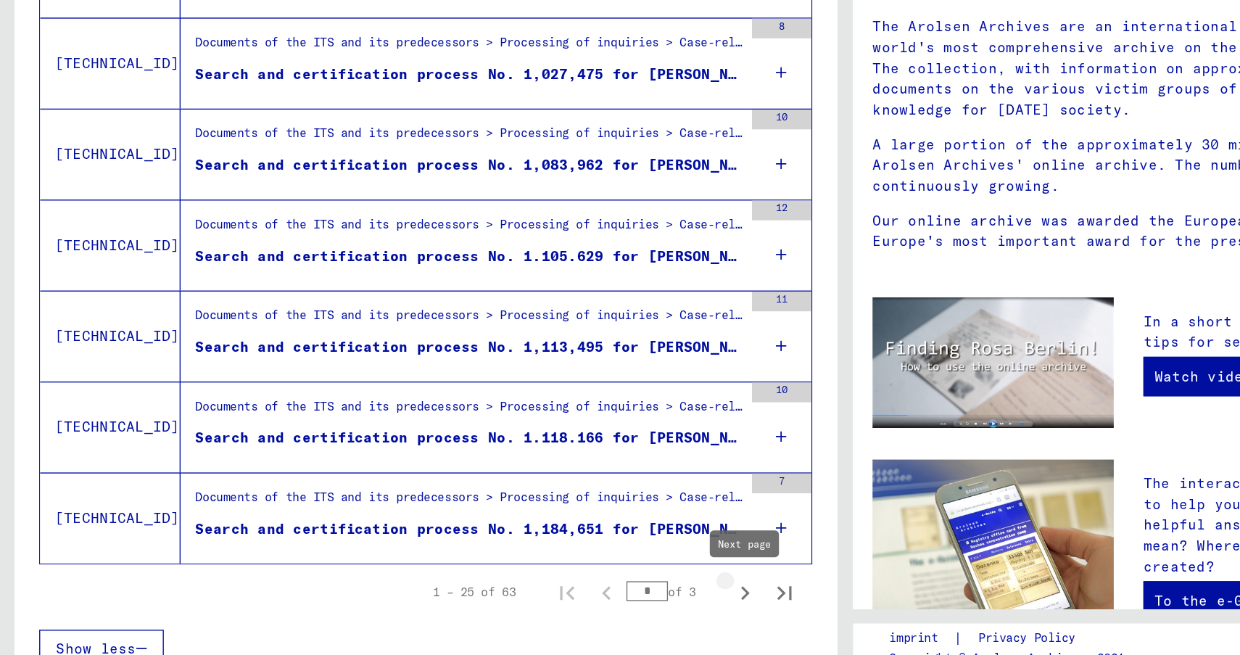
click at [548, 581] on icon "Next page" at bounding box center [547, 581] width 7 height 10
click at [543, 581] on icon "Next page" at bounding box center [547, 581] width 20 height 20
type input "*"
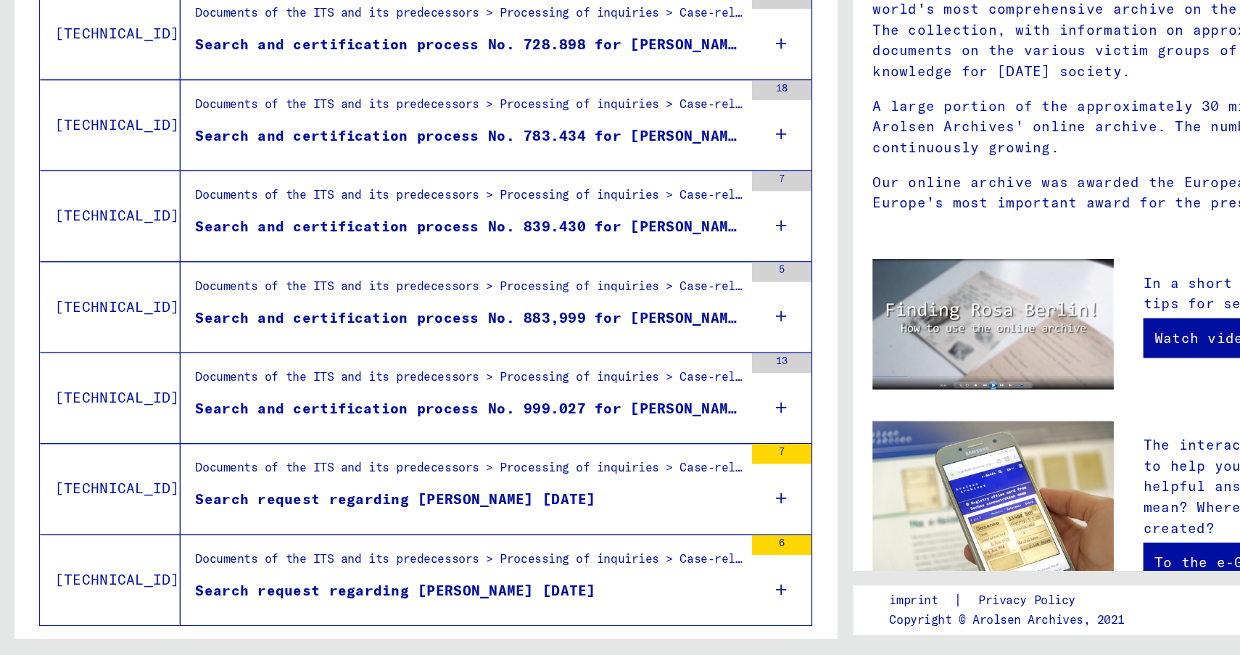
scroll to position [1607, 0]
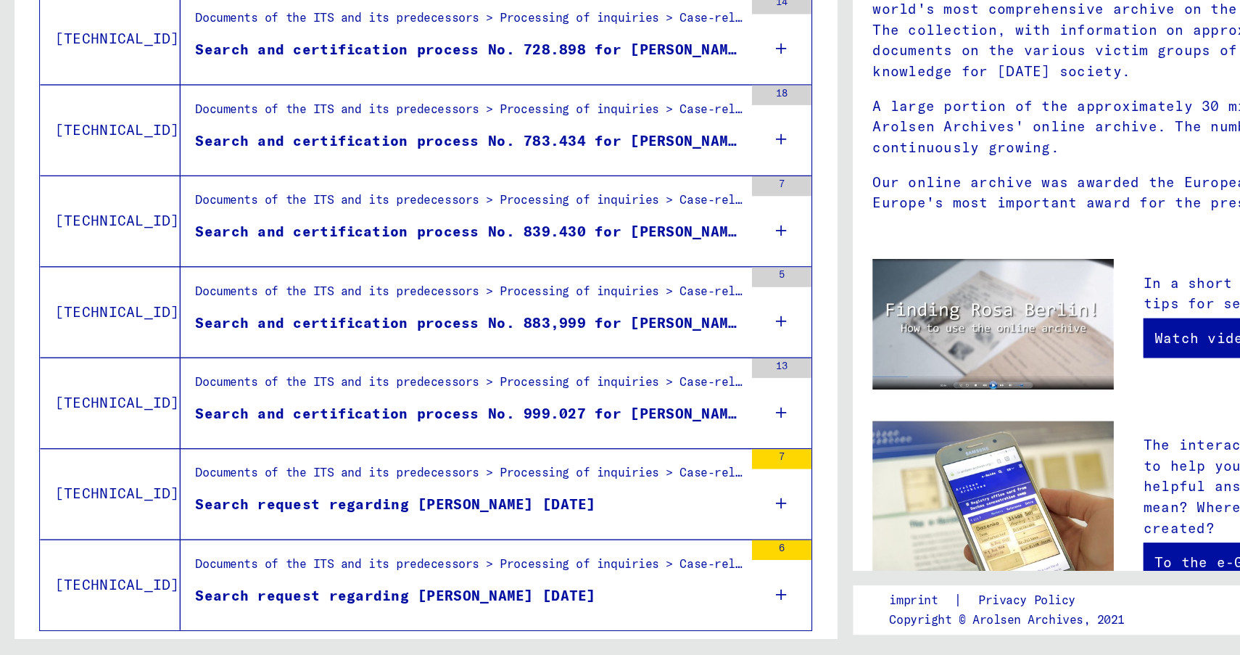
click at [574, 485] on icon at bounding box center [574, 476] width 8 height 51
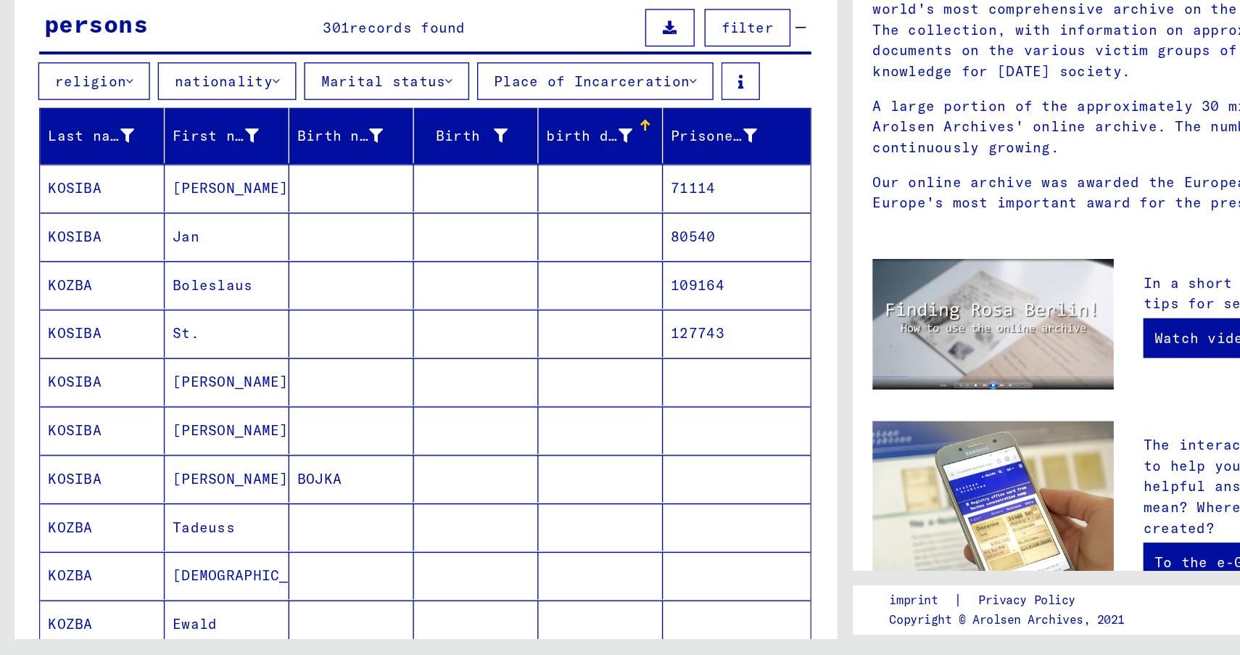
scroll to position [34, 0]
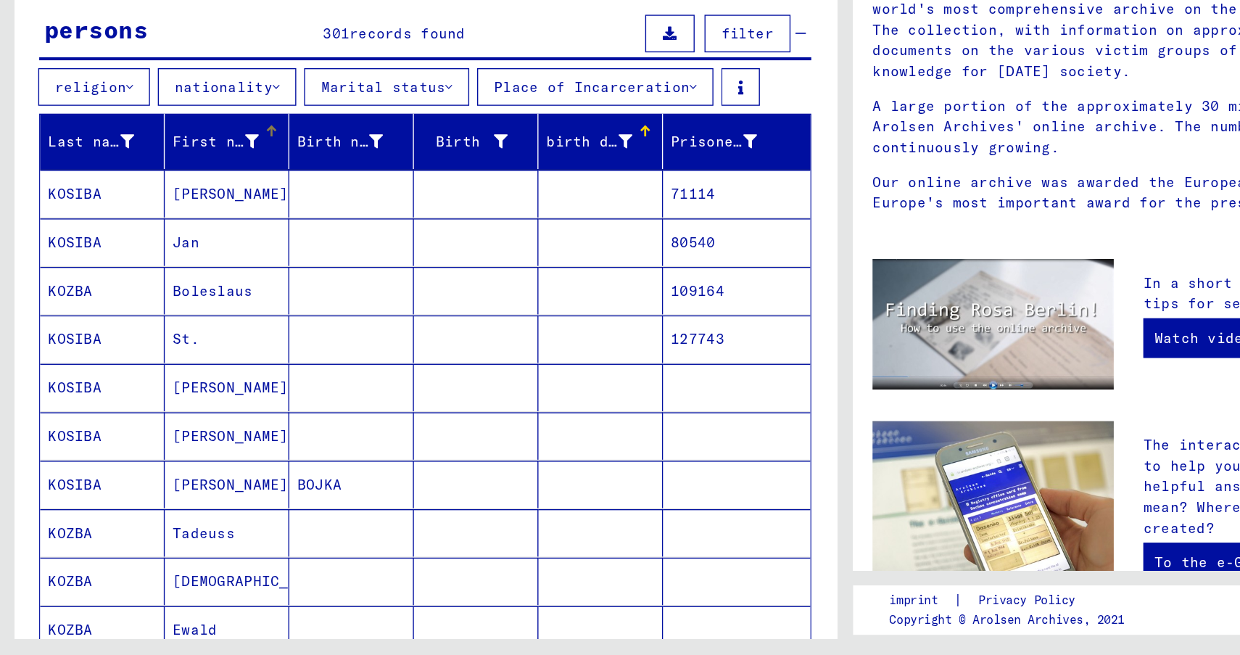
click at [162, 279] on font "First name" at bounding box center [159, 277] width 65 height 13
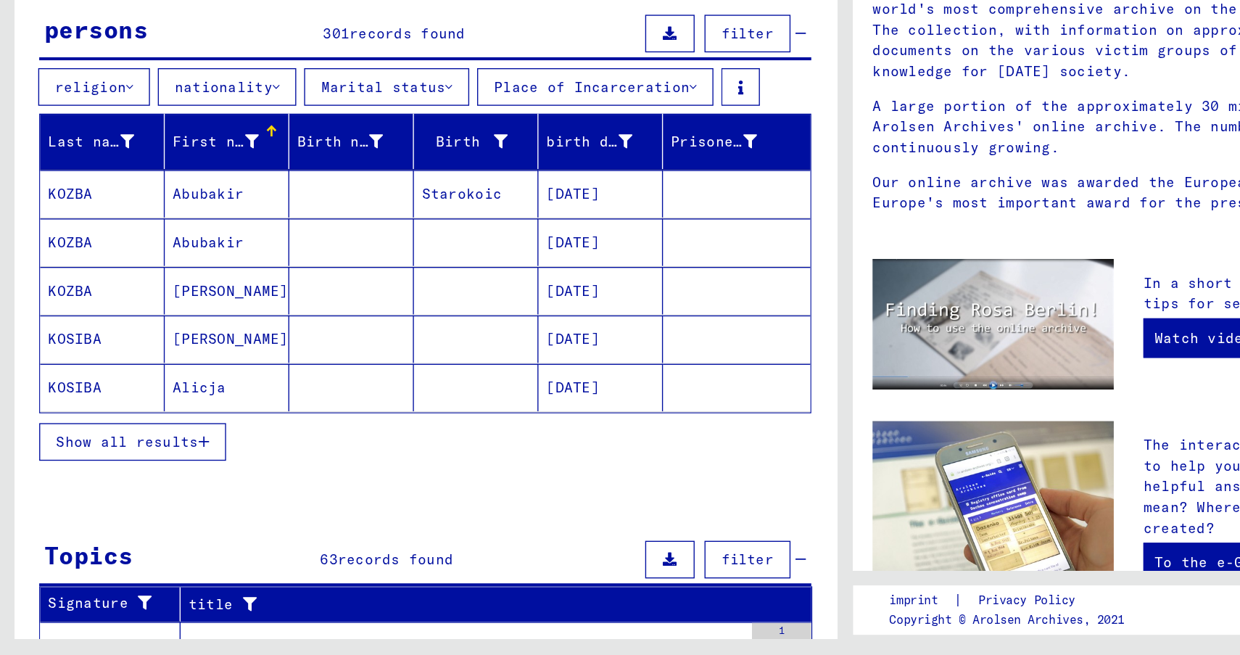
click at [81, 500] on font "Show all results" at bounding box center [93, 498] width 104 height 13
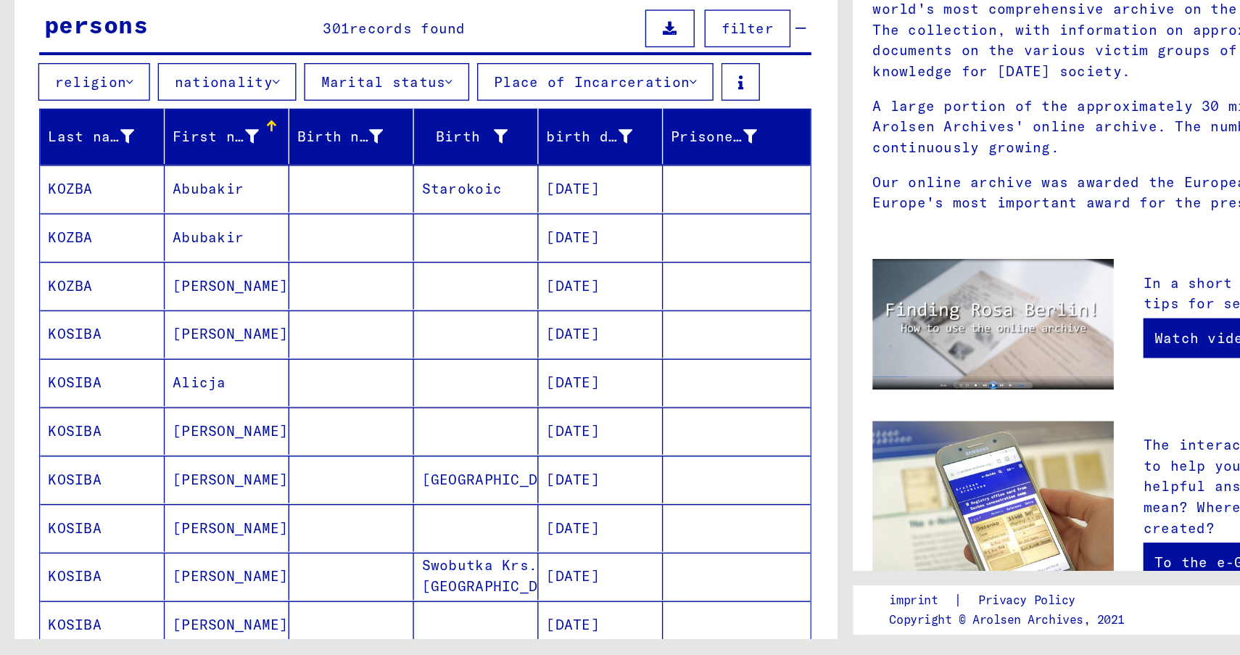
scroll to position [0, 0]
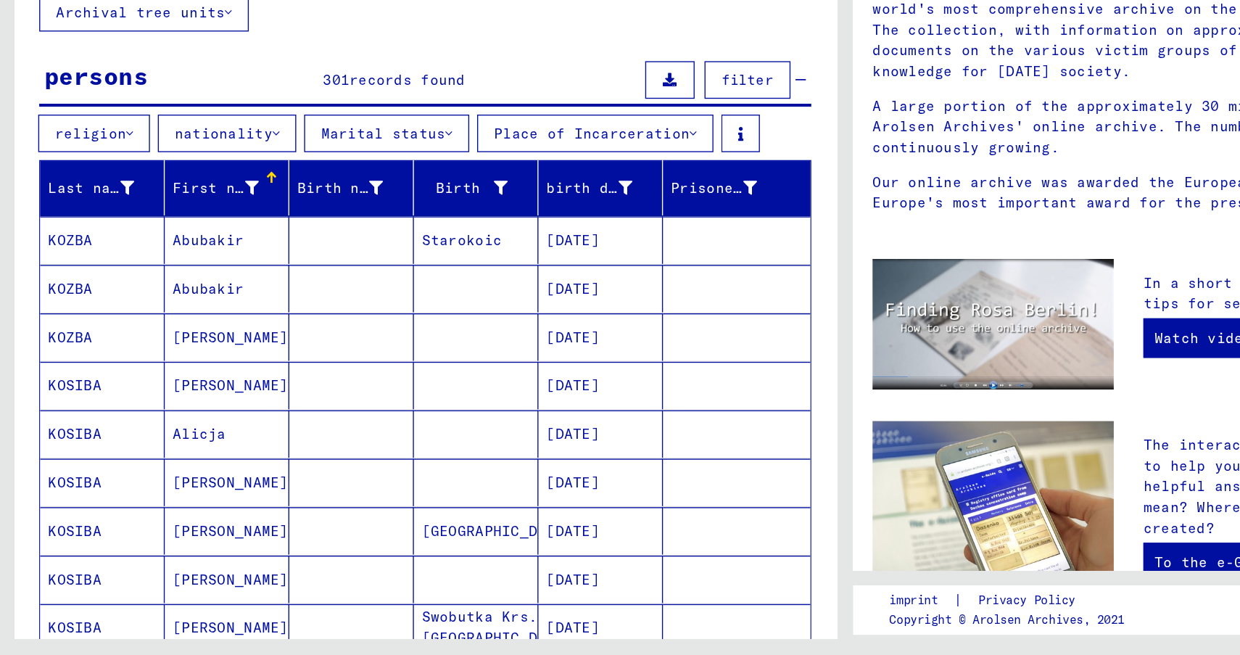
click at [157, 311] on font "First name" at bounding box center [159, 311] width 65 height 13
